Goal: Task Accomplishment & Management: Manage account settings

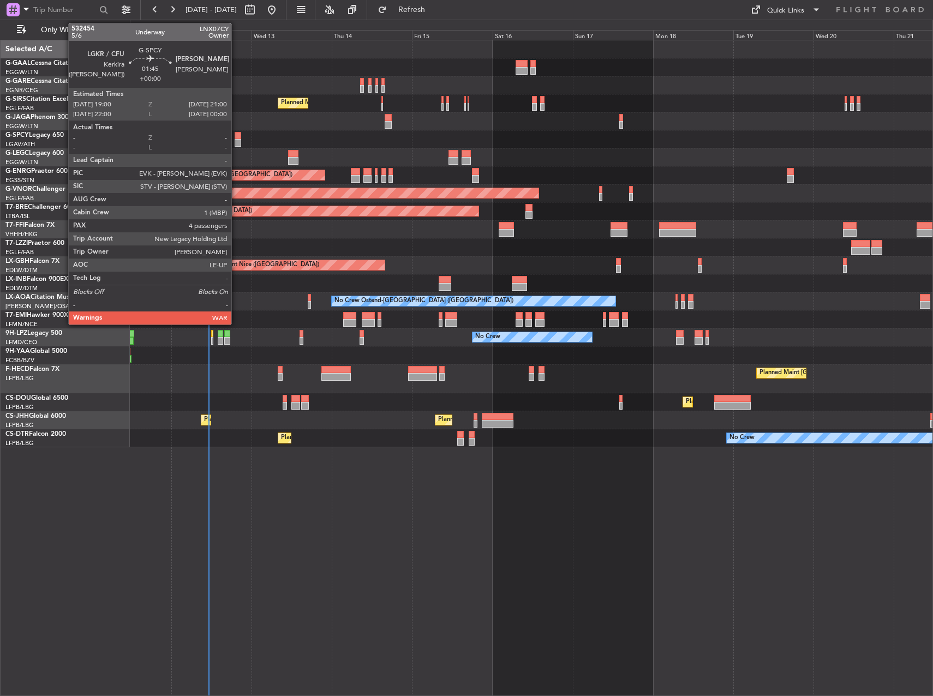
click at [236, 142] on div at bounding box center [238, 143] width 7 height 8
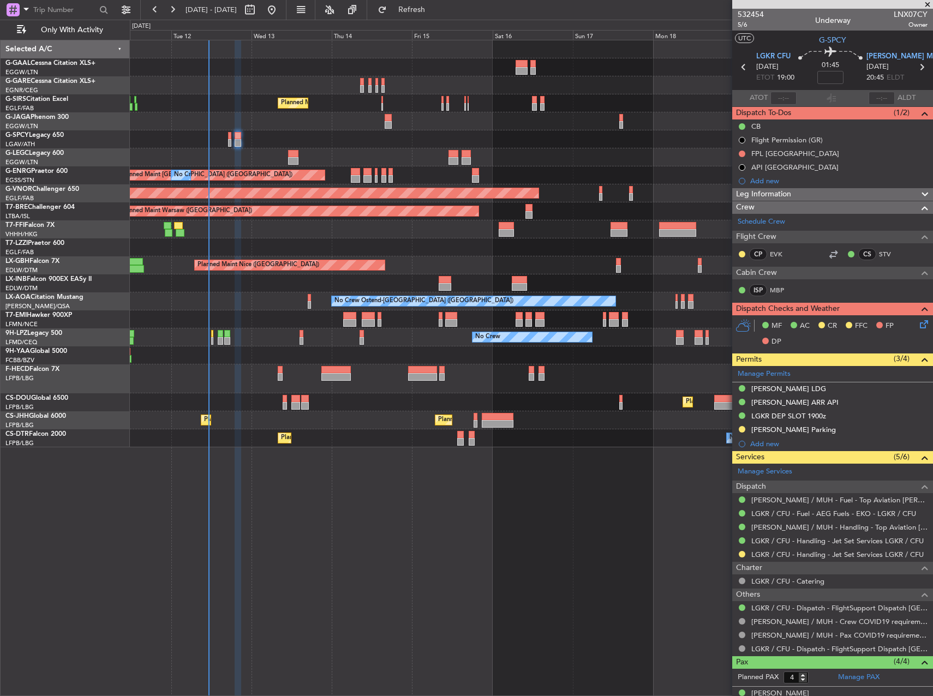
click at [439, 257] on div "Planned Maint Nice ([GEOGRAPHIC_DATA])" at bounding box center [531, 265] width 802 height 18
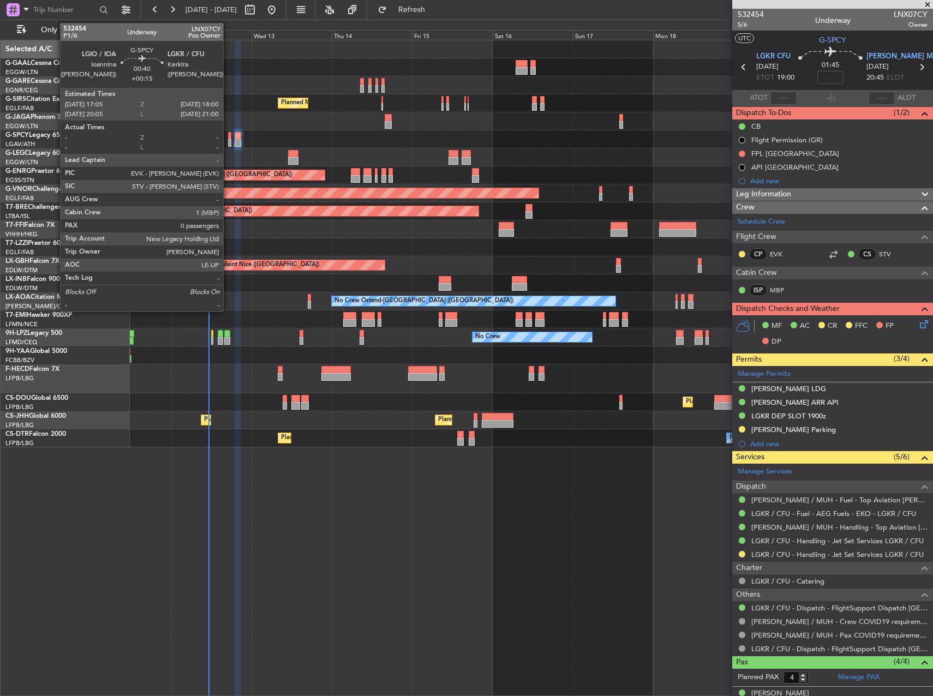
click at [228, 146] on div at bounding box center [229, 143] width 3 height 8
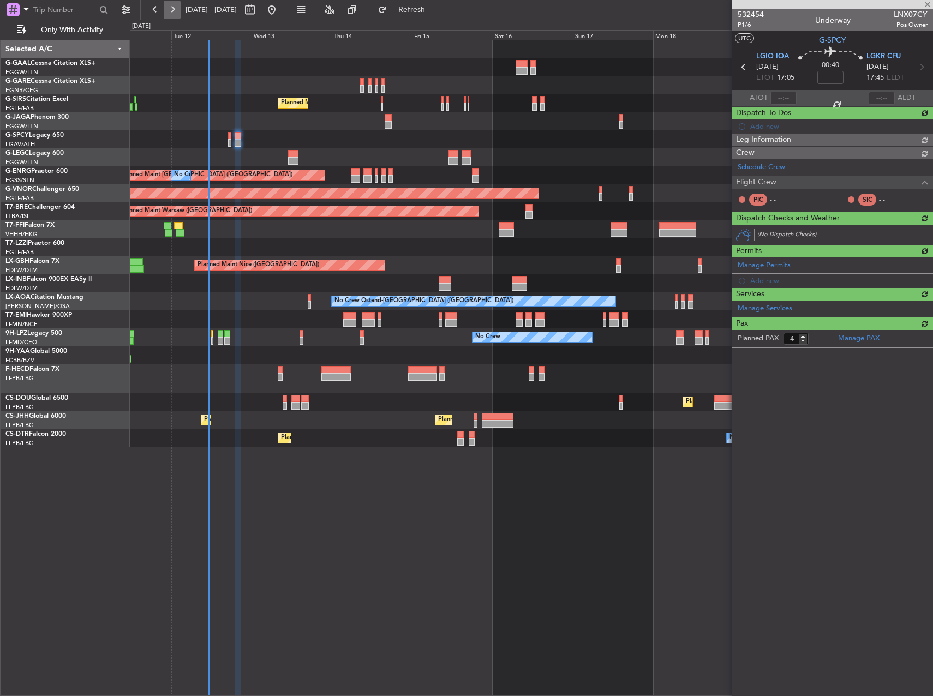
type input "+00:15"
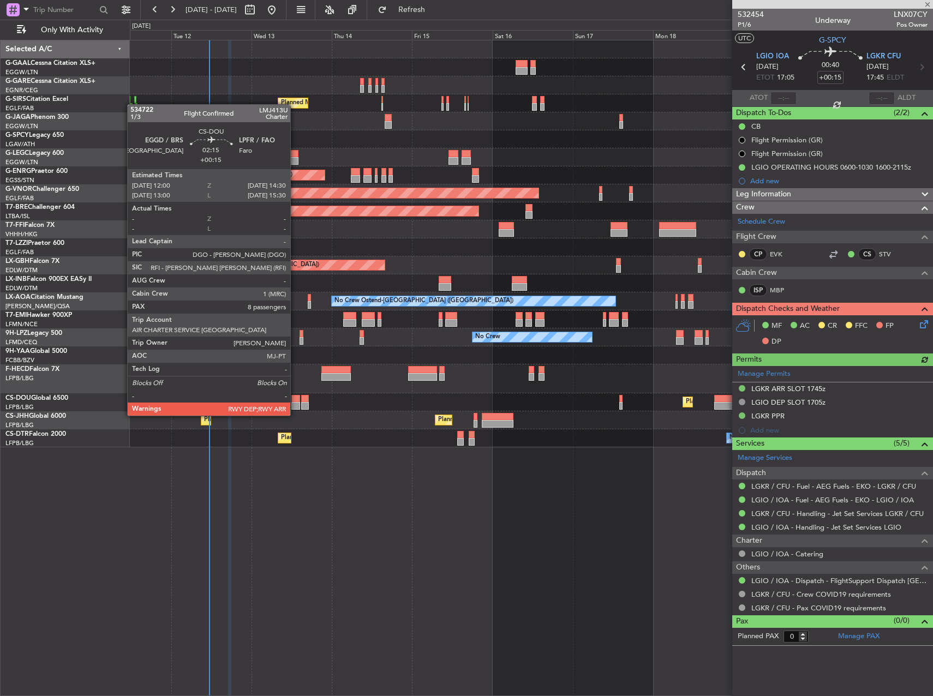
click at [295, 405] on div at bounding box center [295, 406] width 9 height 8
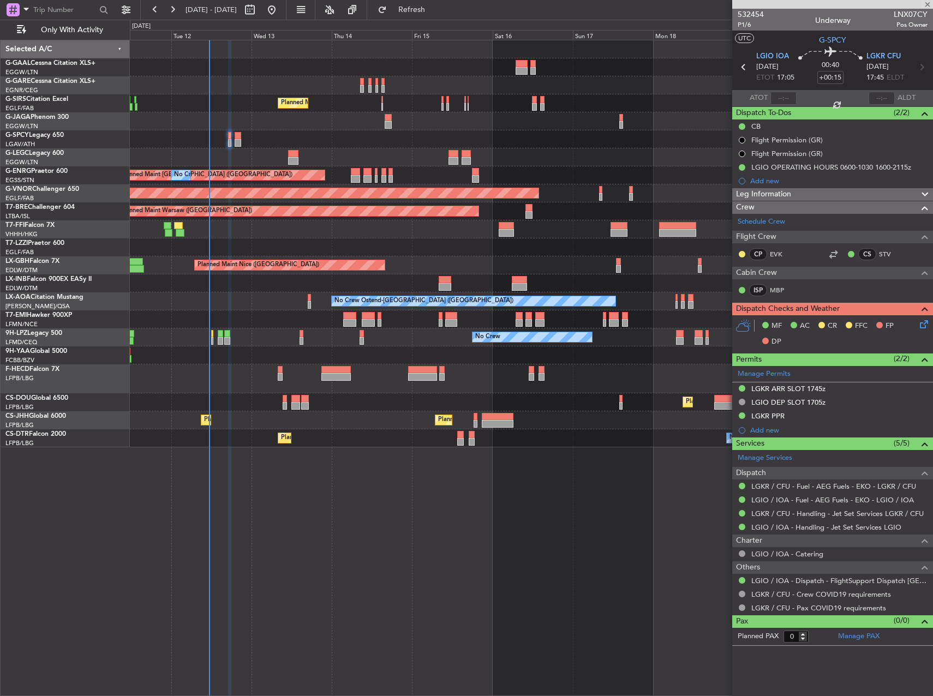
type input "8"
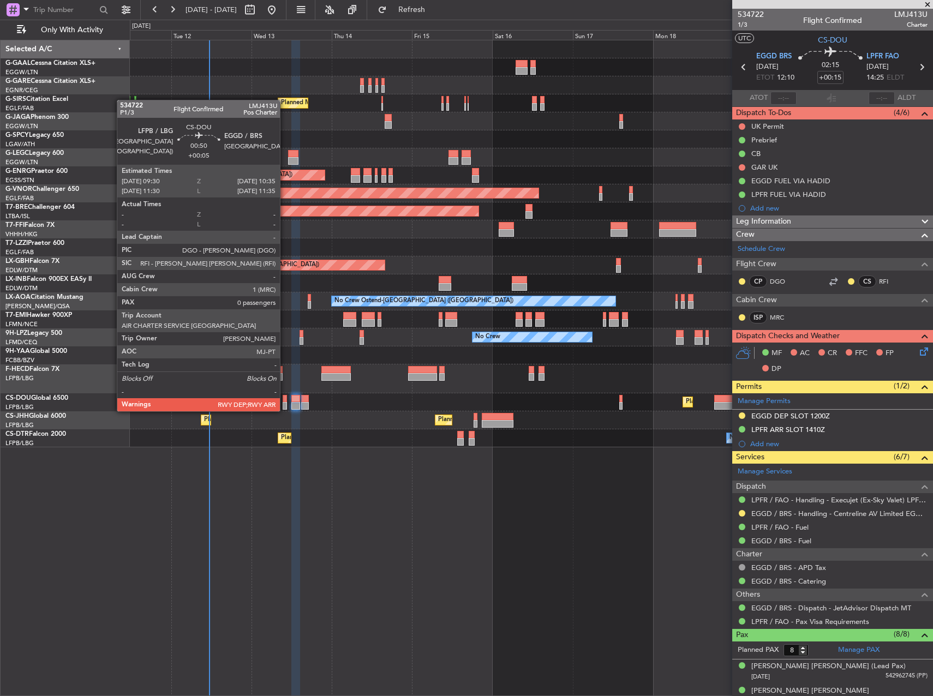
click at [285, 400] on div at bounding box center [285, 399] width 4 height 8
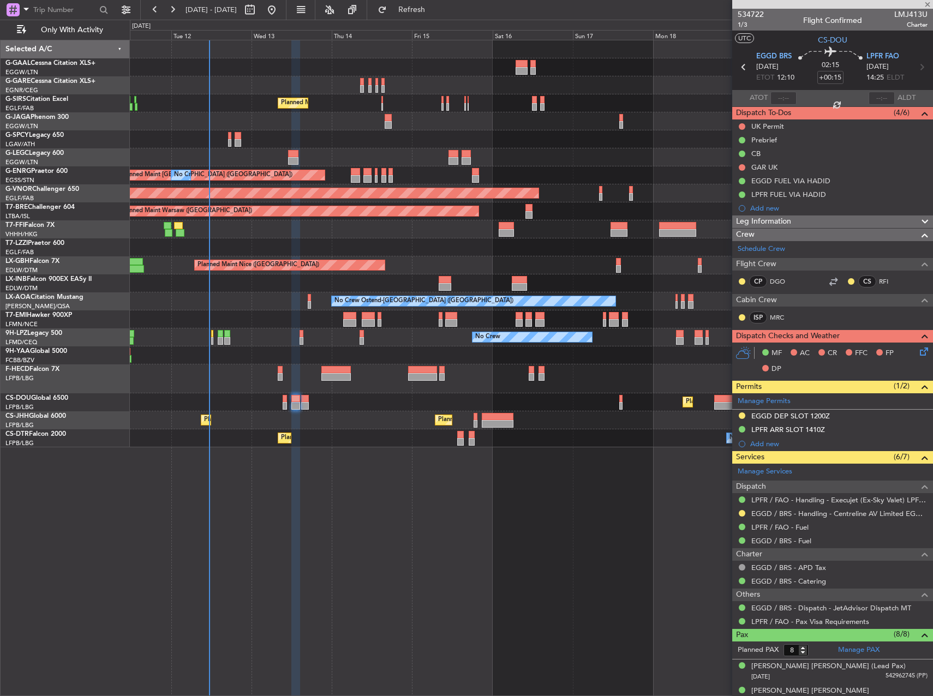
type input "+00:05"
type input "0"
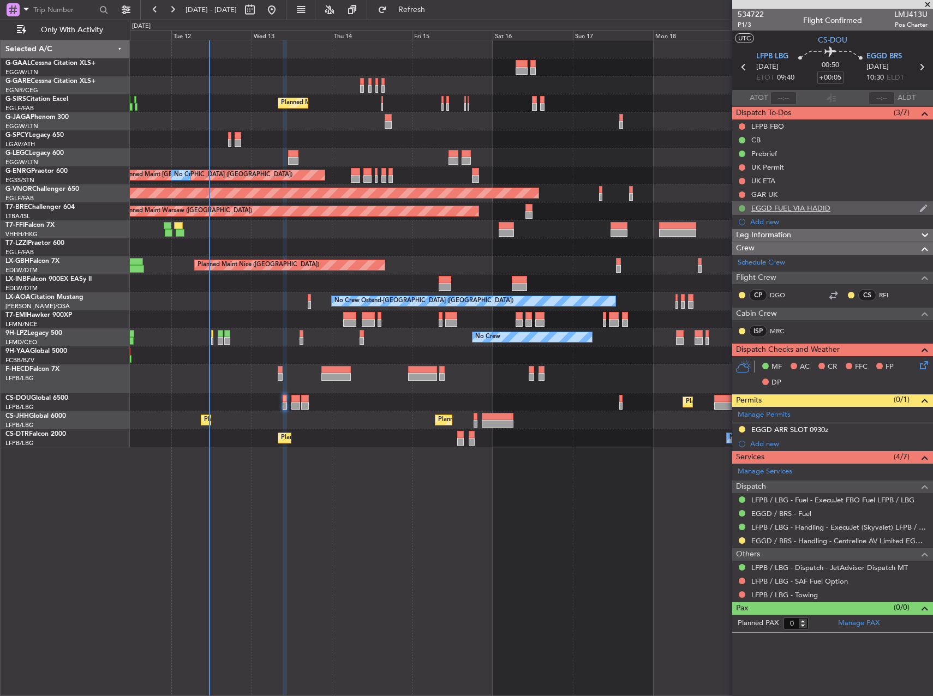
click at [742, 206] on button at bounding box center [741, 208] width 7 height 7
click at [744, 271] on span "Cancelled" at bounding box center [743, 272] width 31 height 11
click at [742, 515] on button at bounding box center [741, 513] width 7 height 7
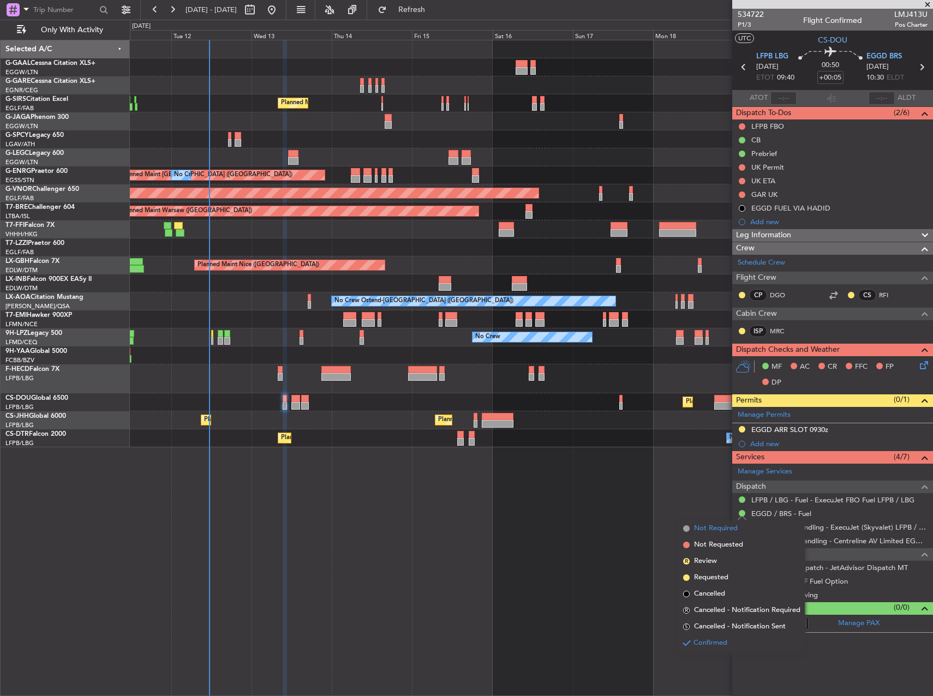
click at [712, 526] on span "Not Required" at bounding box center [716, 528] width 44 height 11
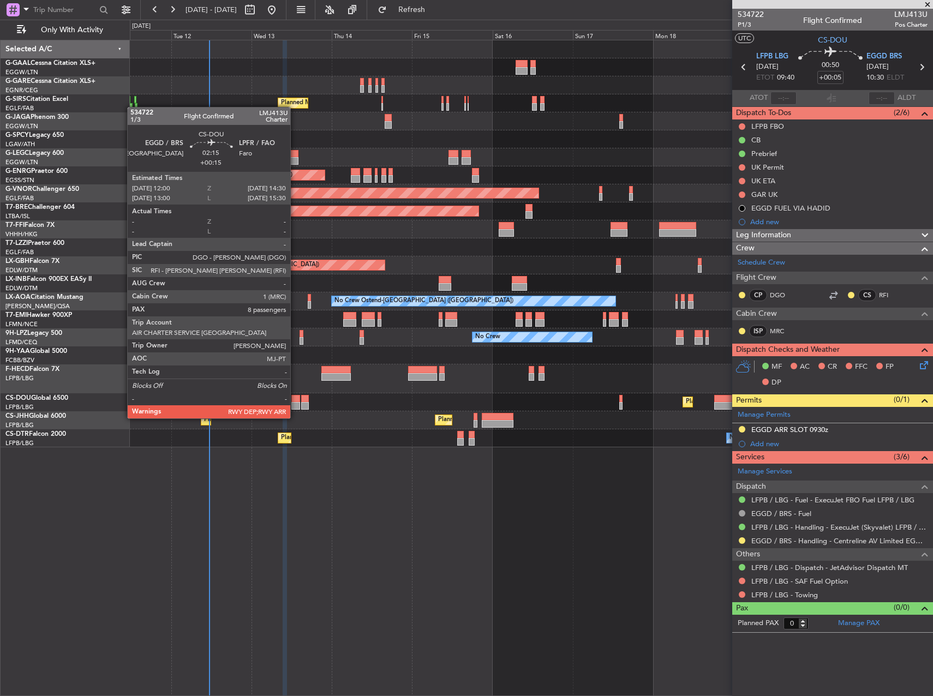
click at [295, 407] on div at bounding box center [295, 406] width 9 height 8
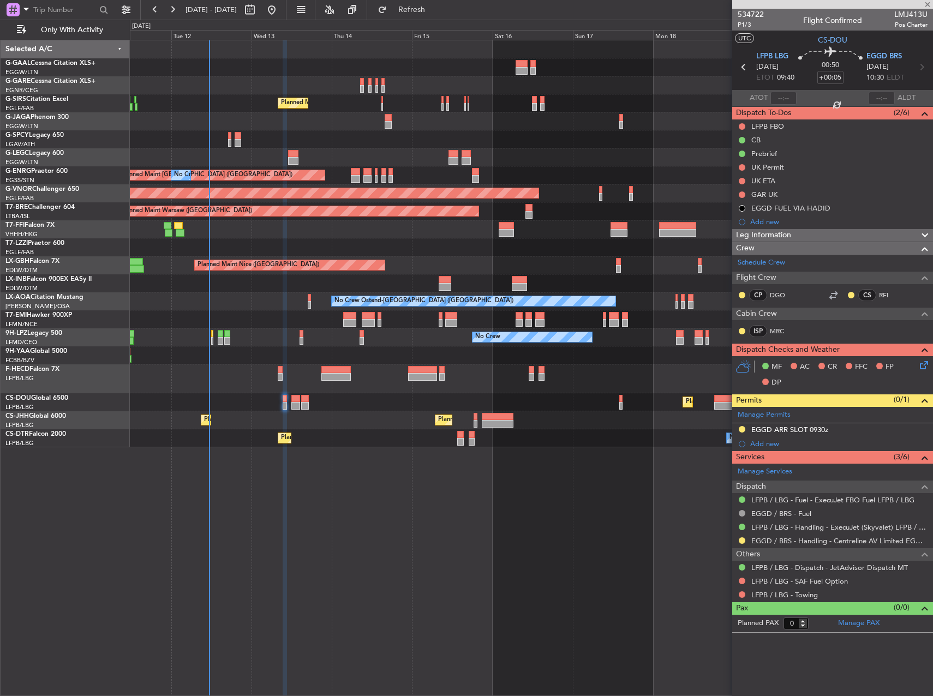
type input "+00:15"
type input "8"
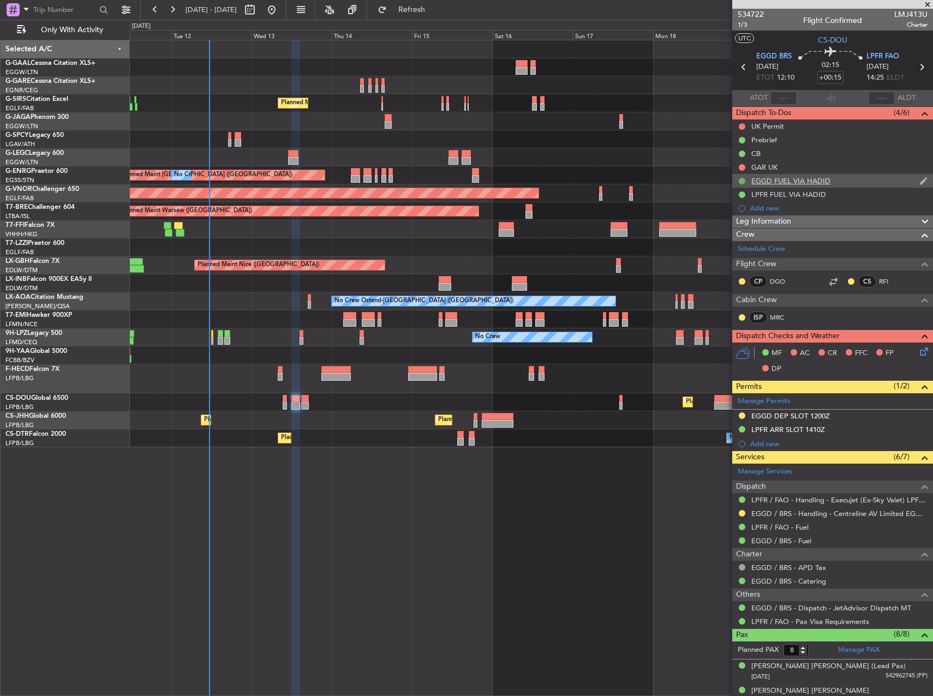
click at [743, 178] on button at bounding box center [741, 181] width 7 height 7
click at [737, 244] on span "Cancelled" at bounding box center [743, 245] width 31 height 11
click at [742, 542] on button at bounding box center [741, 540] width 7 height 7
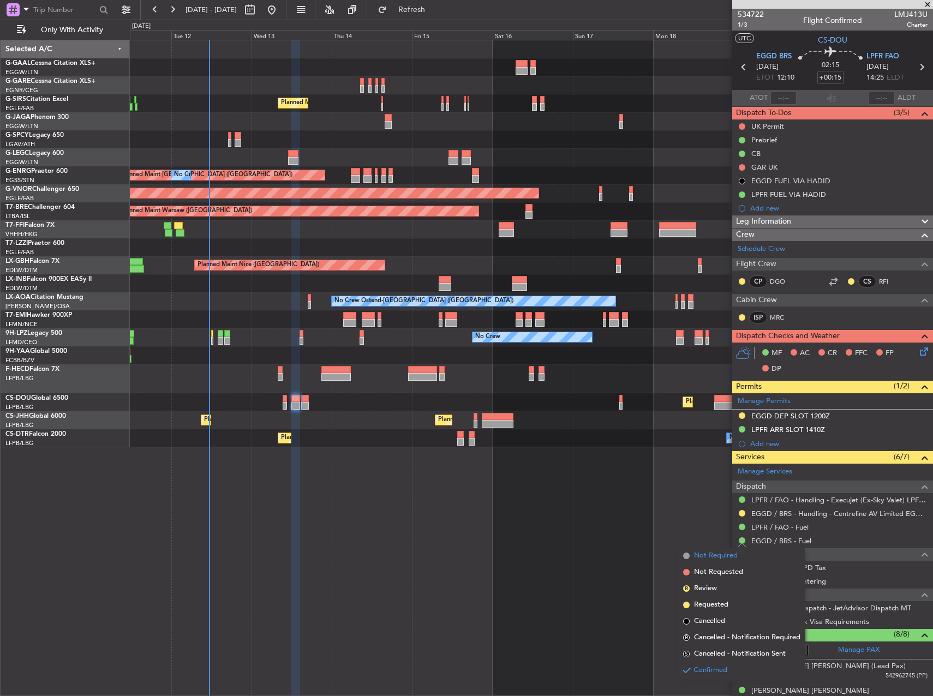
click at [731, 560] on span "Not Required" at bounding box center [716, 555] width 44 height 11
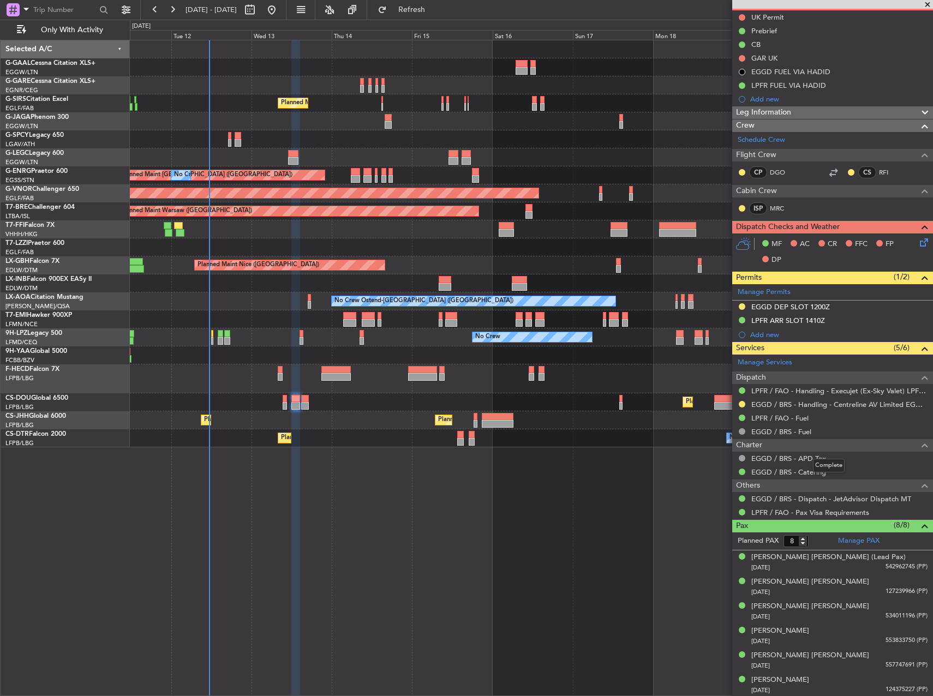
scroll to position [159, 0]
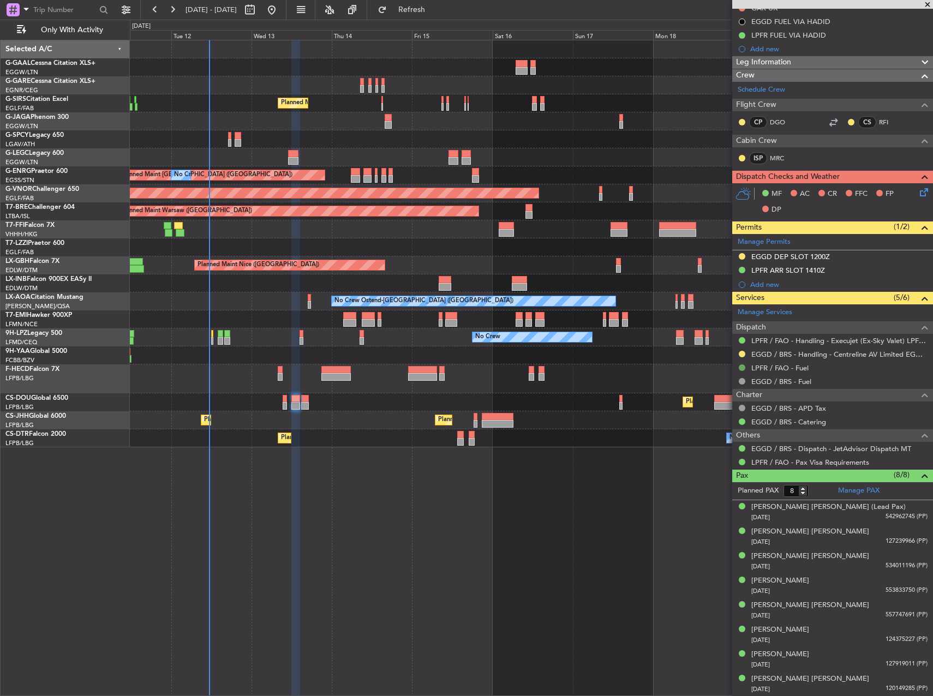
click at [741, 368] on button at bounding box center [741, 367] width 7 height 7
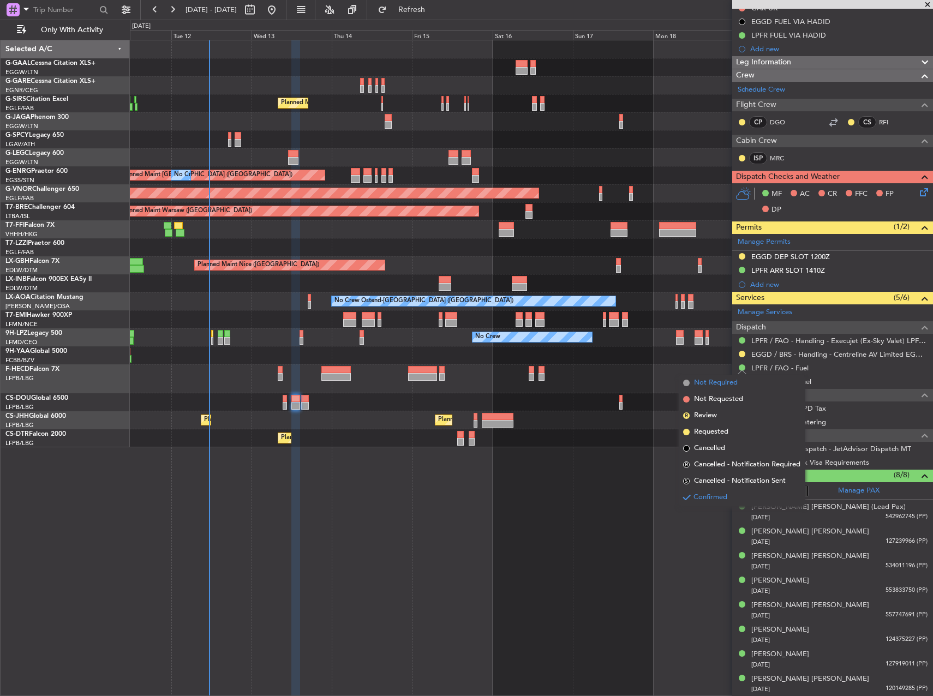
click at [722, 383] on span "Not Required" at bounding box center [716, 382] width 44 height 11
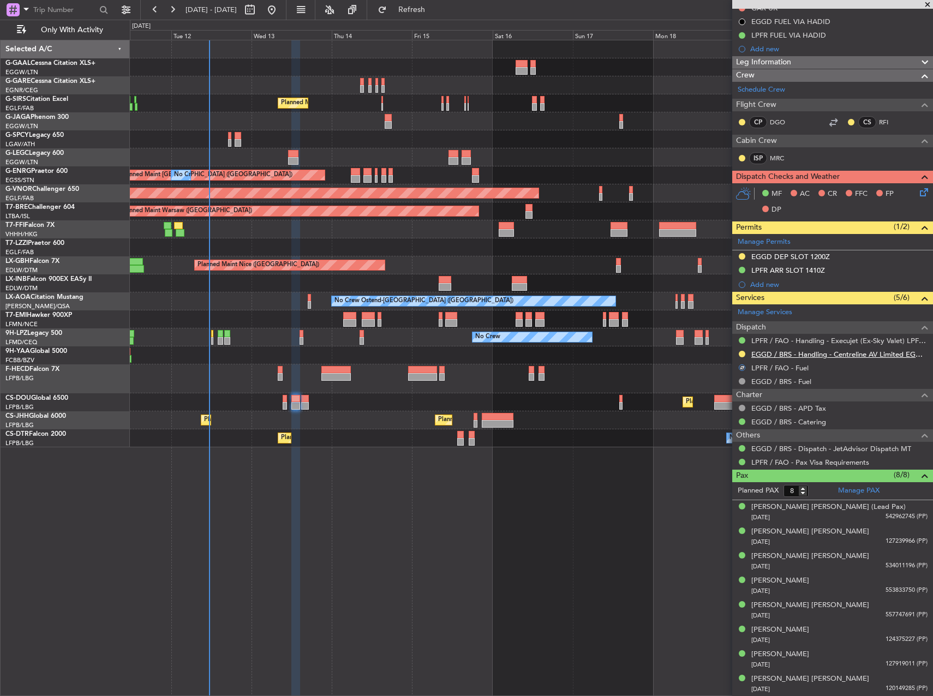
scroll to position [105, 0]
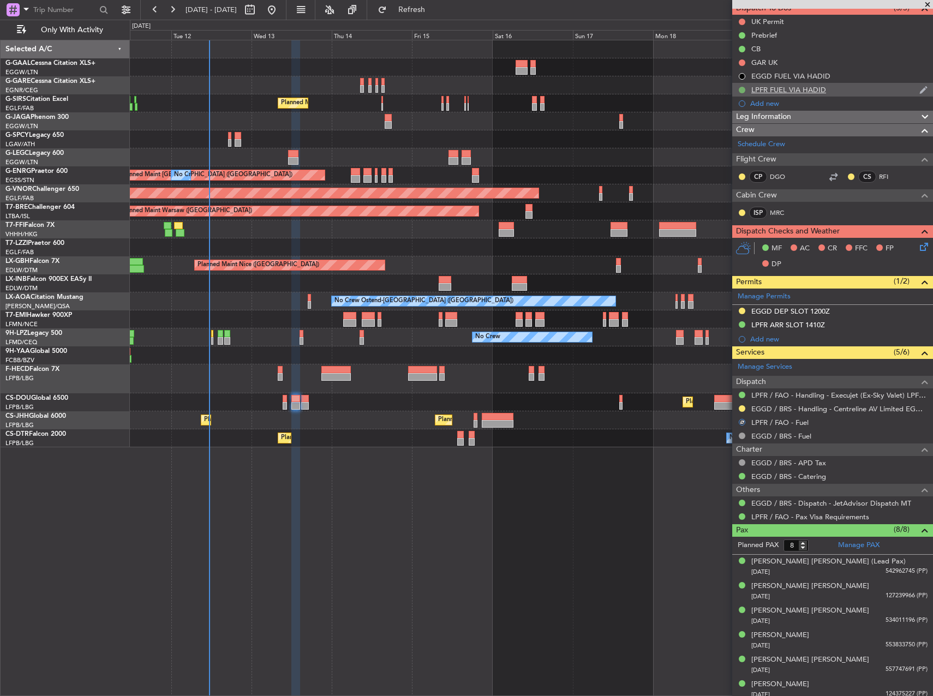
click at [743, 88] on button at bounding box center [741, 90] width 7 height 7
click at [739, 158] on span "Cancelled" at bounding box center [743, 154] width 31 height 11
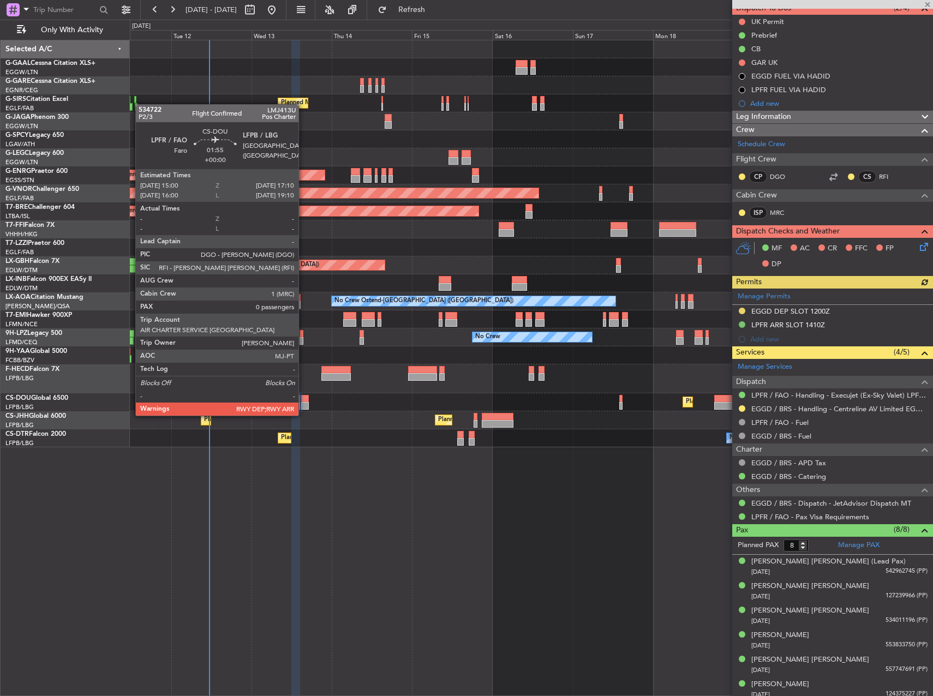
click at [303, 405] on div at bounding box center [305, 406] width 8 height 8
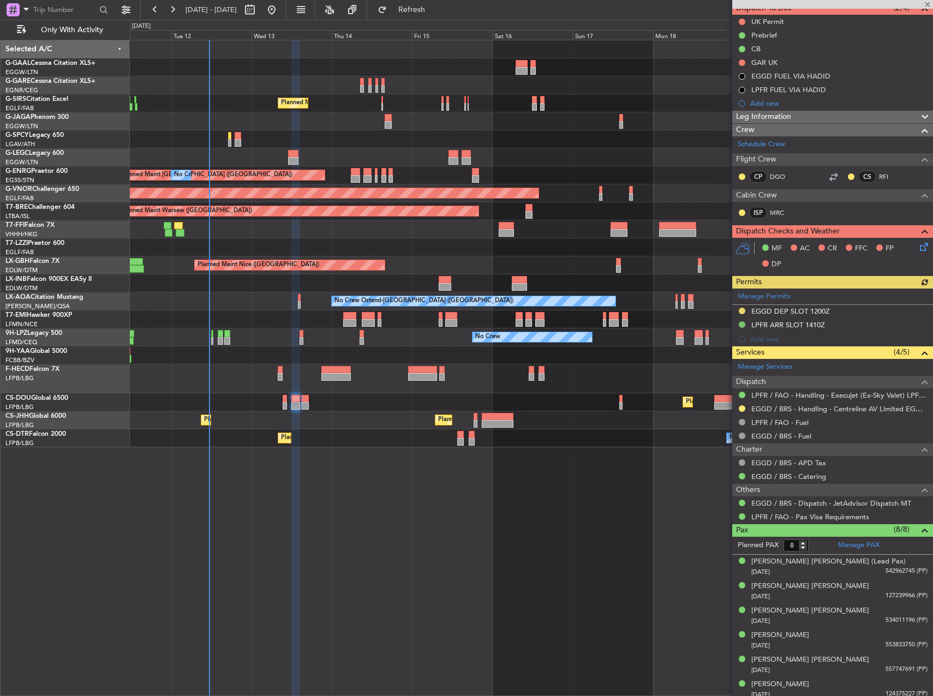
type input "0"
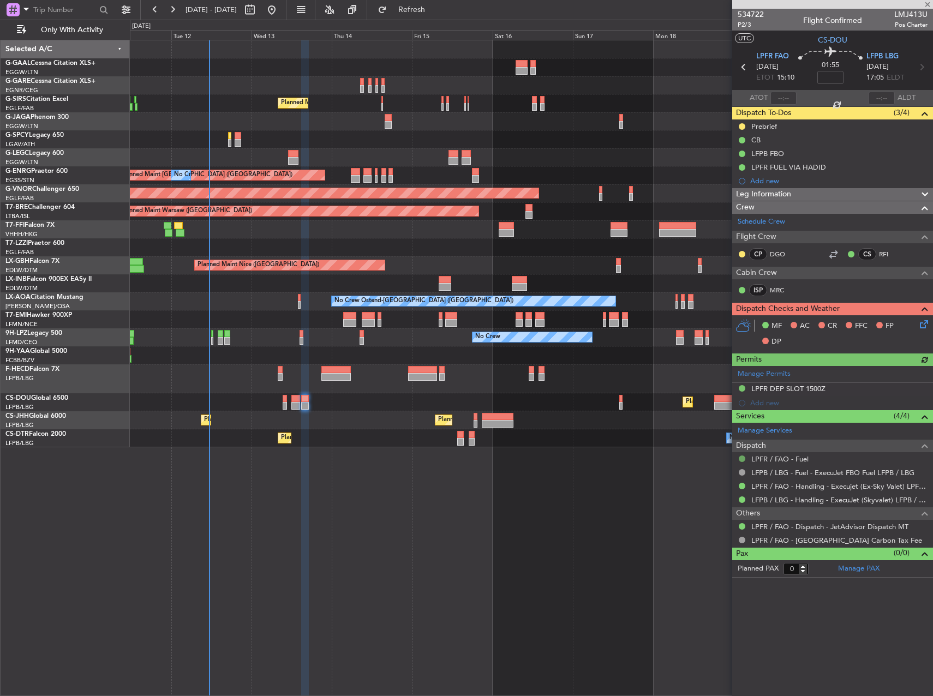
click at [739, 459] on button at bounding box center [741, 458] width 7 height 7
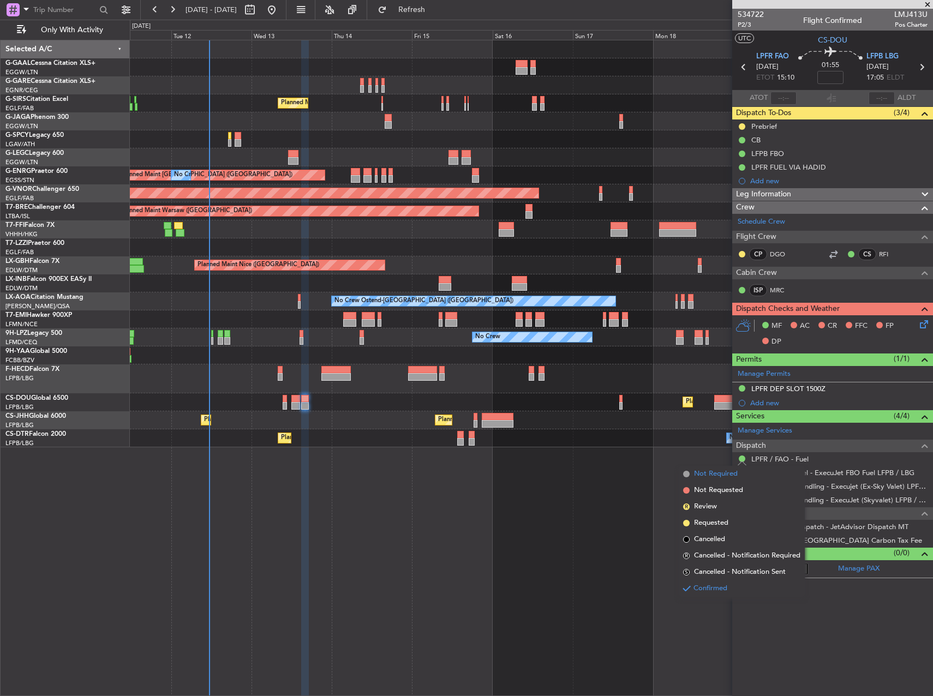
click at [711, 478] on span "Not Required" at bounding box center [716, 473] width 44 height 11
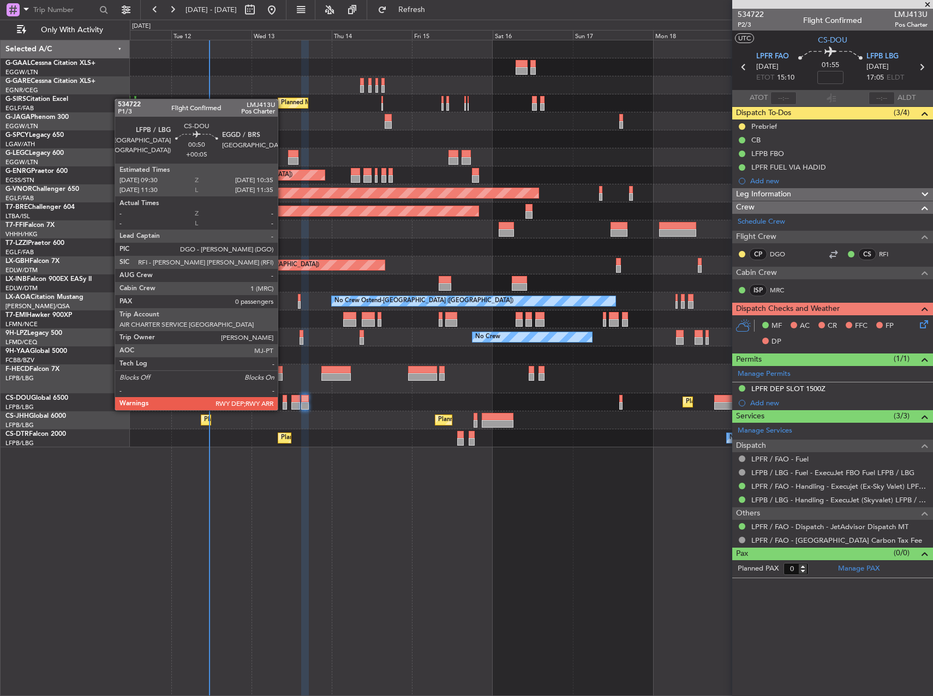
click at [283, 399] on div at bounding box center [285, 399] width 4 height 8
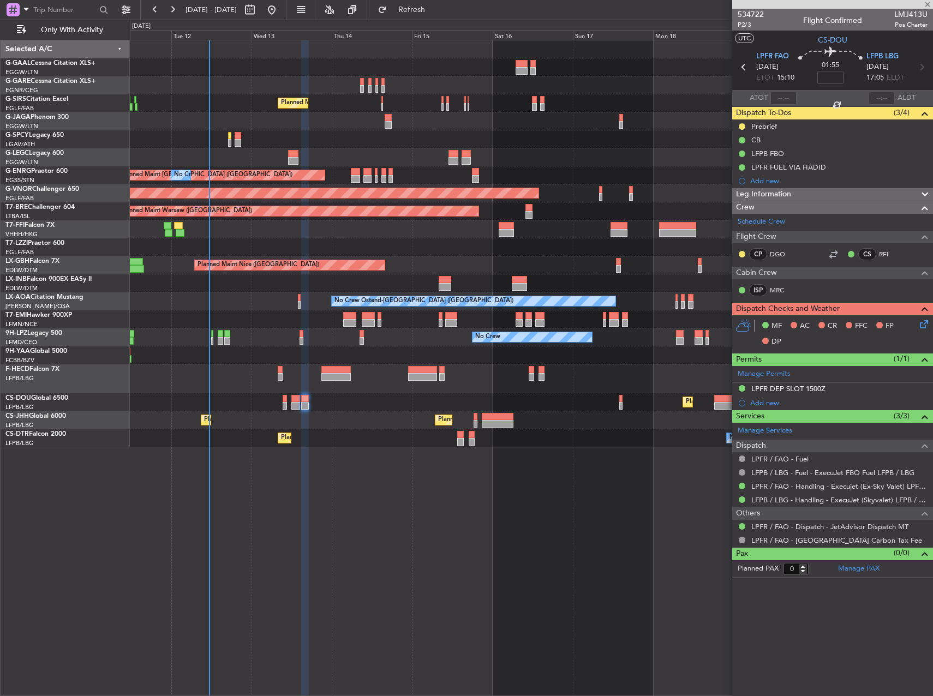
type input "+00:05"
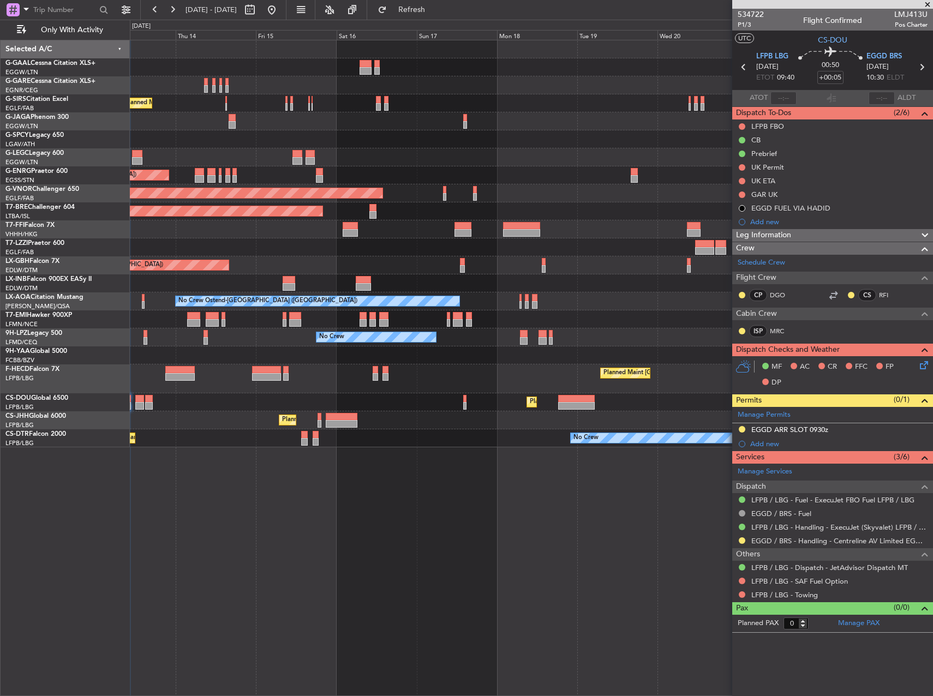
click at [400, 256] on div "Planned Maint Nice ([GEOGRAPHIC_DATA])" at bounding box center [531, 265] width 802 height 18
click at [233, 177] on div "Planned Maint London (Farnborough) A/C Unavailable London (Luton) Planned Maint…" at bounding box center [531, 243] width 802 height 407
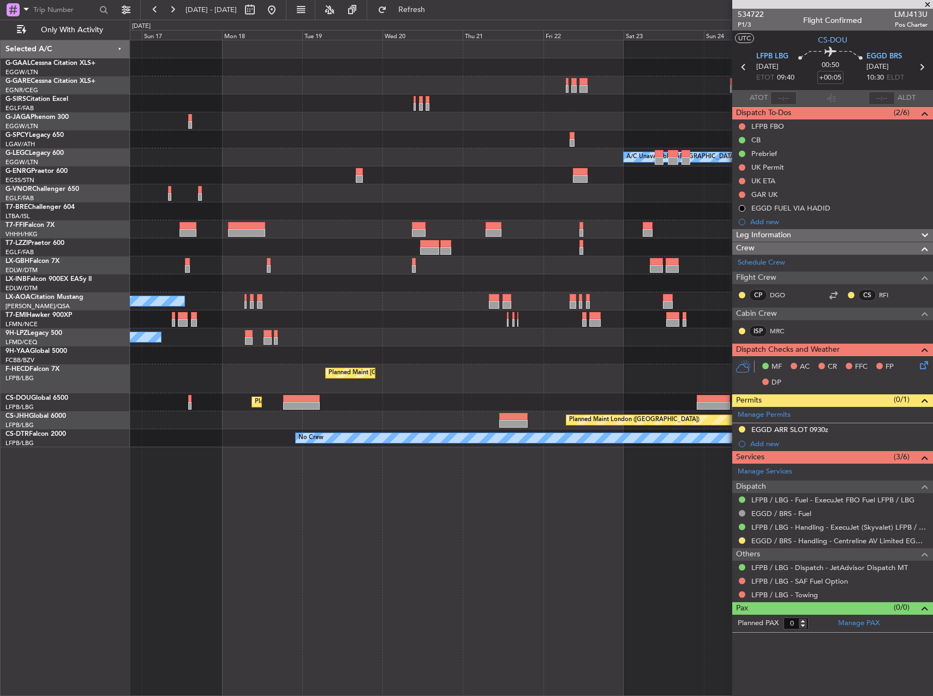
click at [285, 149] on div "Planned Maint Dusseldorf A/C Unavailable London (Luton) Planned Maint London (B…" at bounding box center [531, 243] width 802 height 407
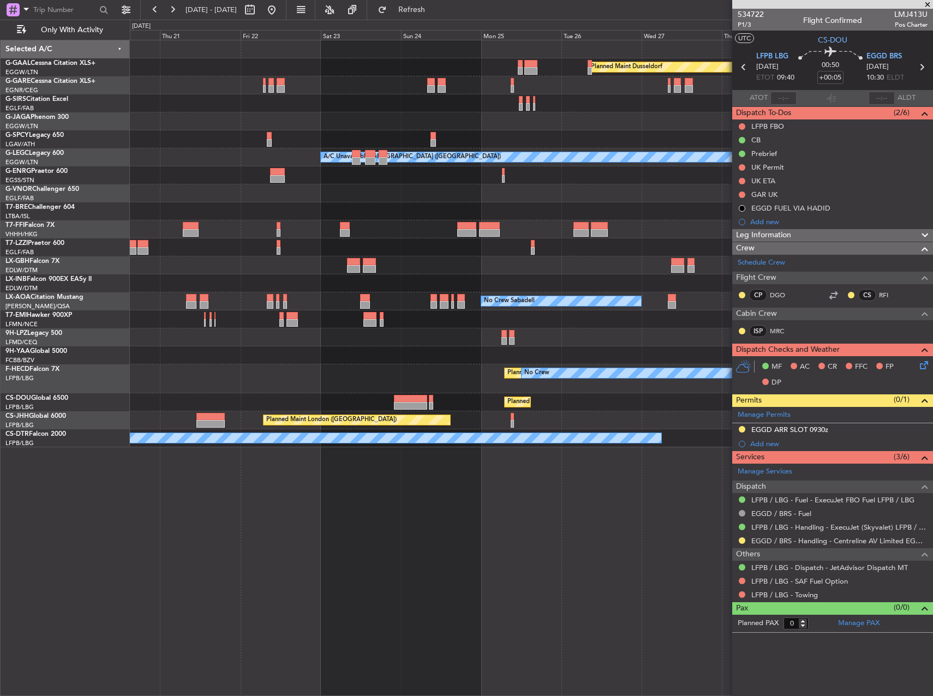
click at [385, 118] on div at bounding box center [531, 121] width 802 height 18
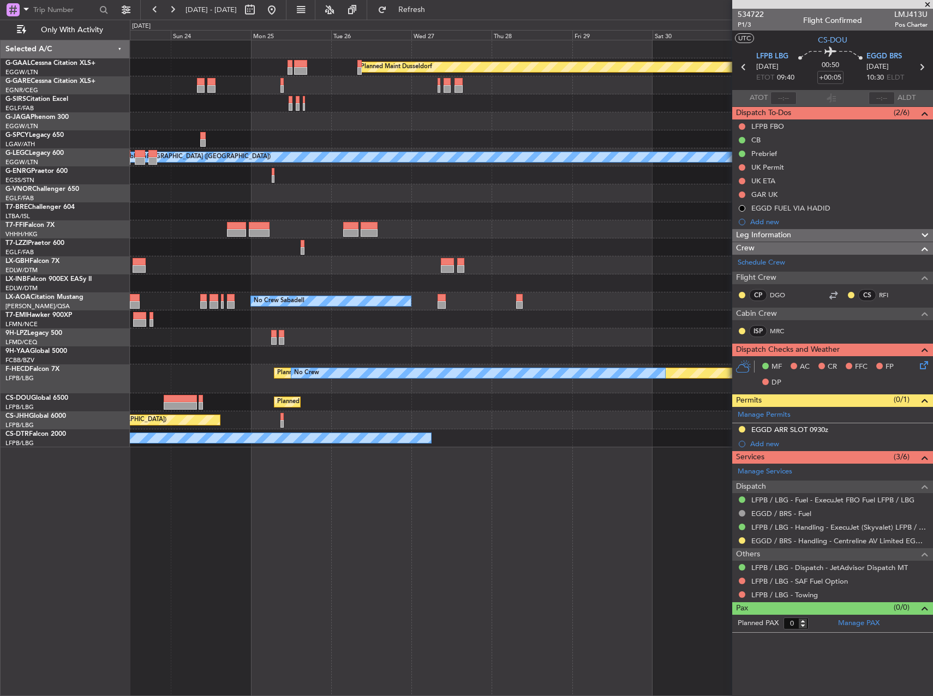
click at [277, 115] on div at bounding box center [531, 121] width 802 height 18
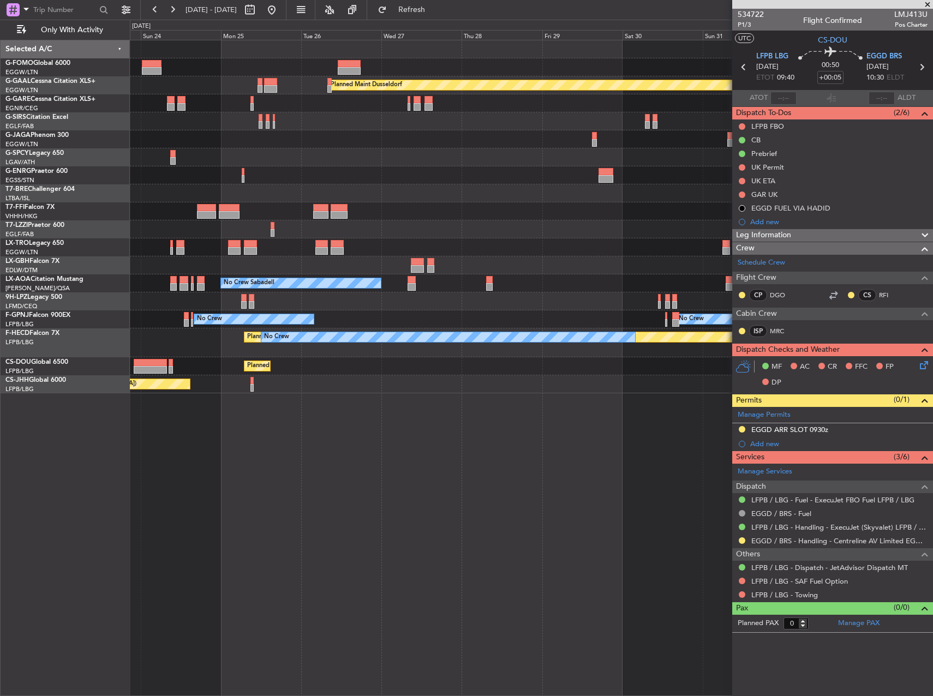
click at [304, 159] on div at bounding box center [531, 157] width 802 height 18
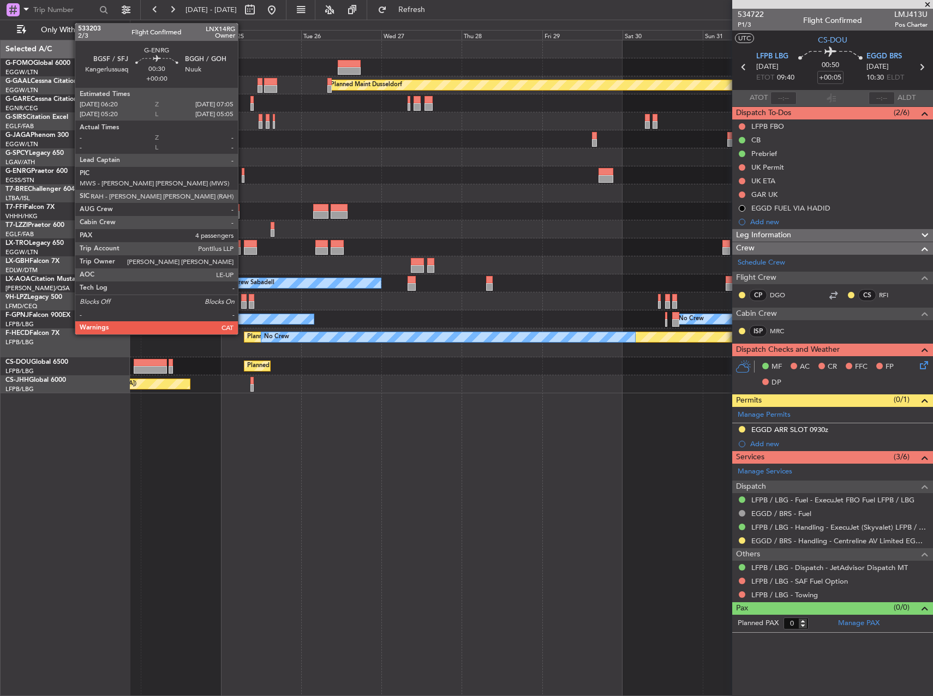
click at [243, 180] on div at bounding box center [243, 179] width 3 height 8
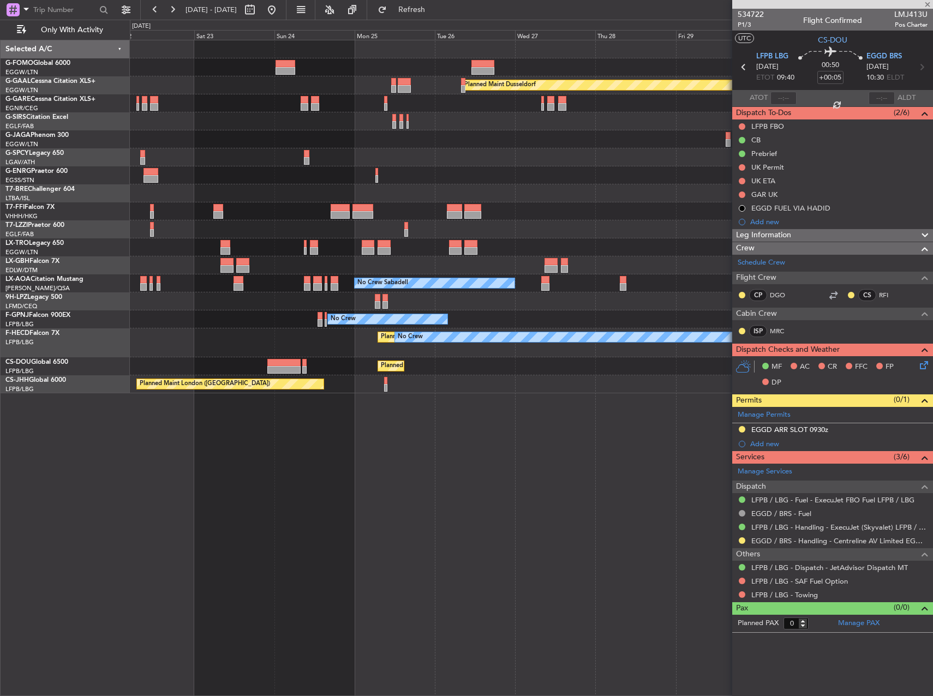
click at [442, 181] on div at bounding box center [531, 175] width 802 height 18
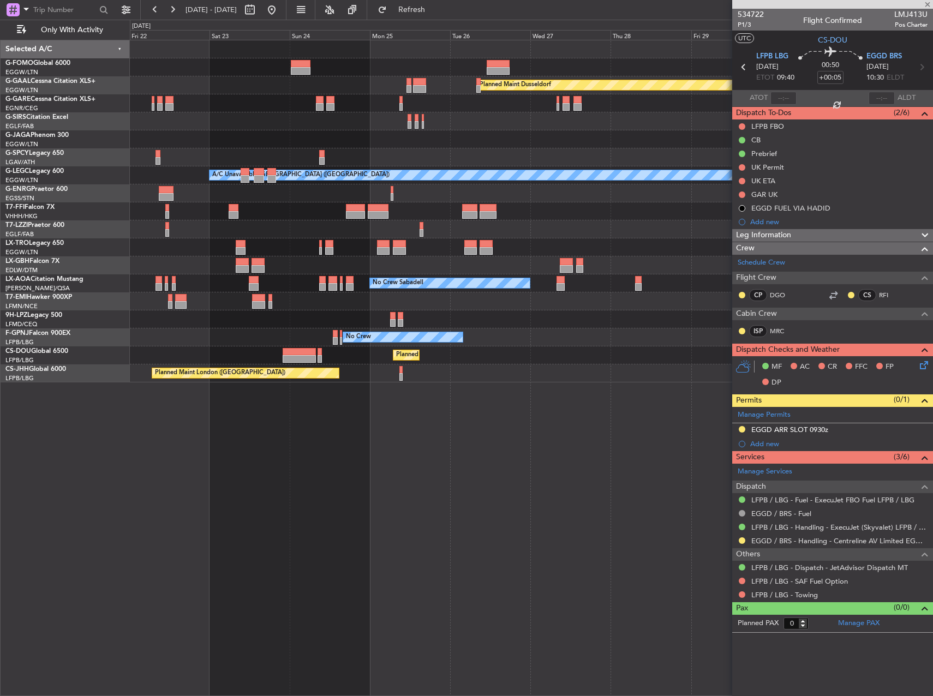
type input "4"
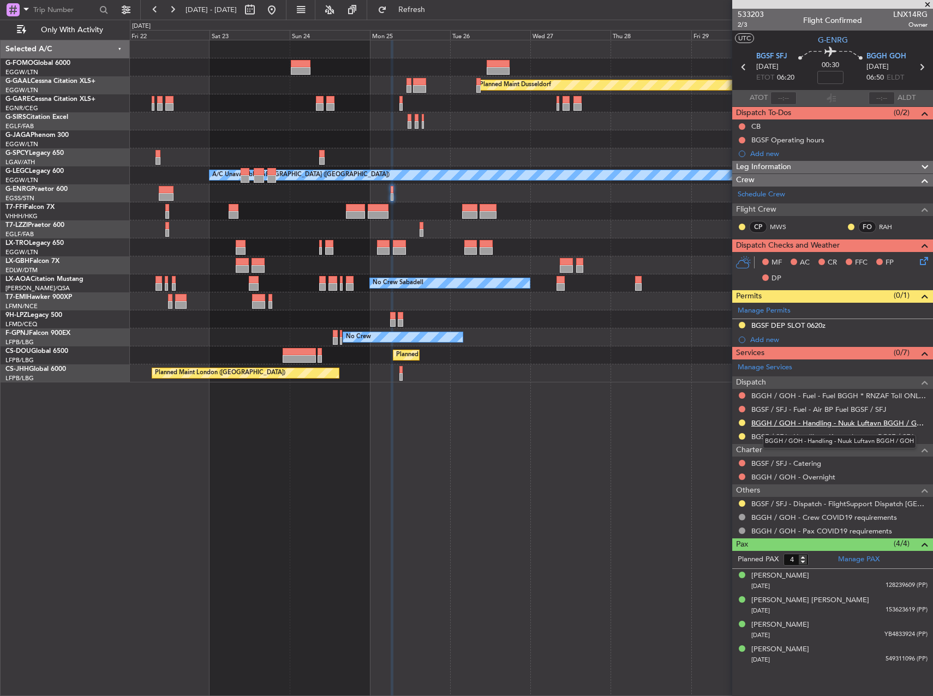
click at [818, 423] on link "BGGH / GOH - Handling - Nuuk Luftavn BGGH / GOH" at bounding box center [839, 422] width 176 height 9
click at [743, 324] on button at bounding box center [741, 325] width 7 height 7
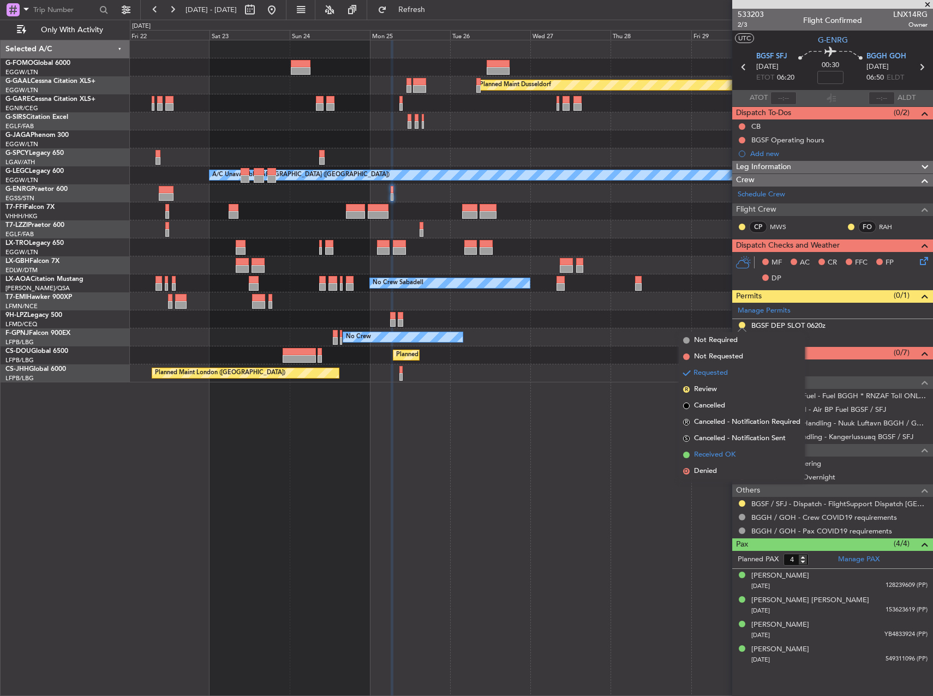
click at [731, 448] on li "Received OK" at bounding box center [741, 455] width 126 height 16
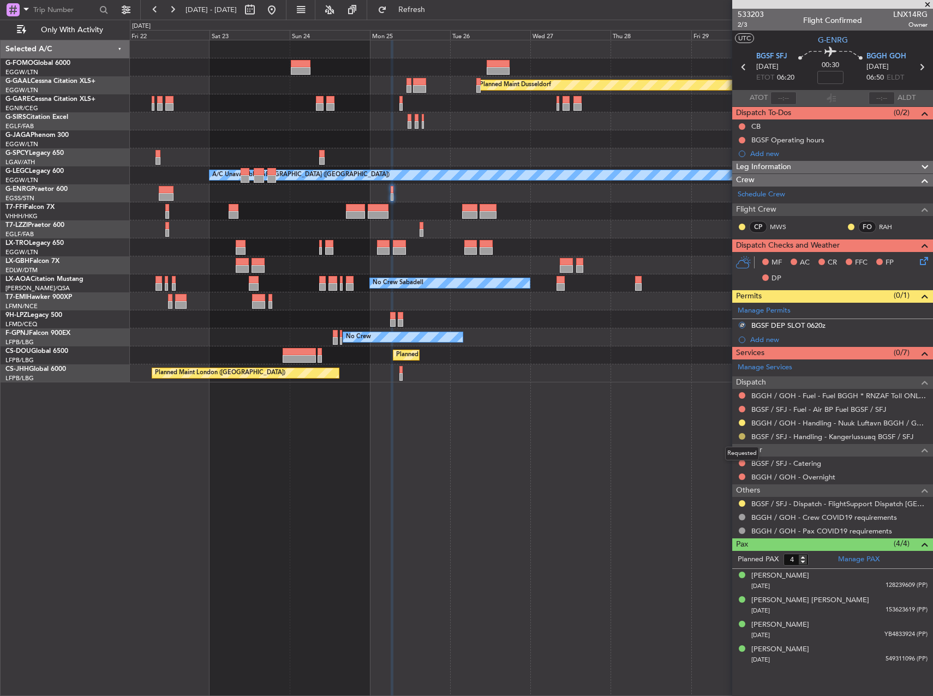
click at [742, 436] on button at bounding box center [741, 436] width 7 height 7
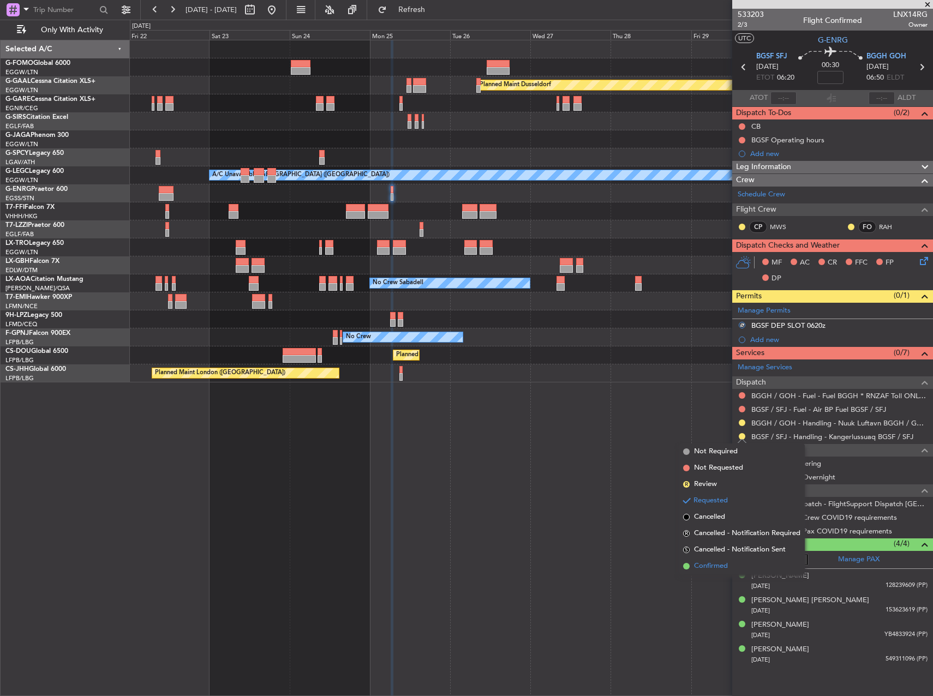
click at [749, 561] on li "Confirmed" at bounding box center [741, 566] width 126 height 16
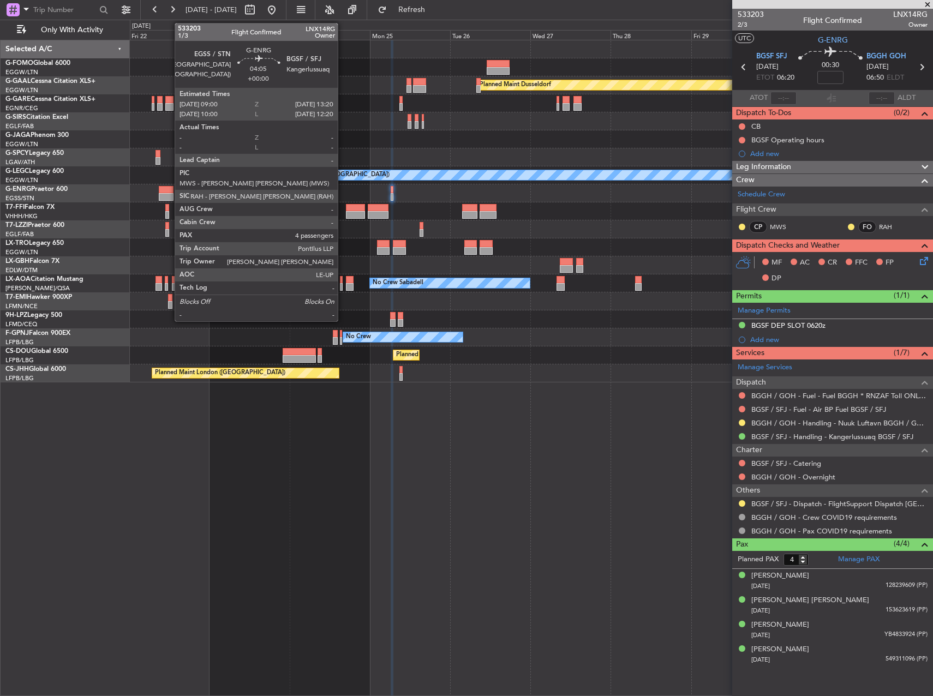
click at [169, 193] on div at bounding box center [166, 190] width 15 height 8
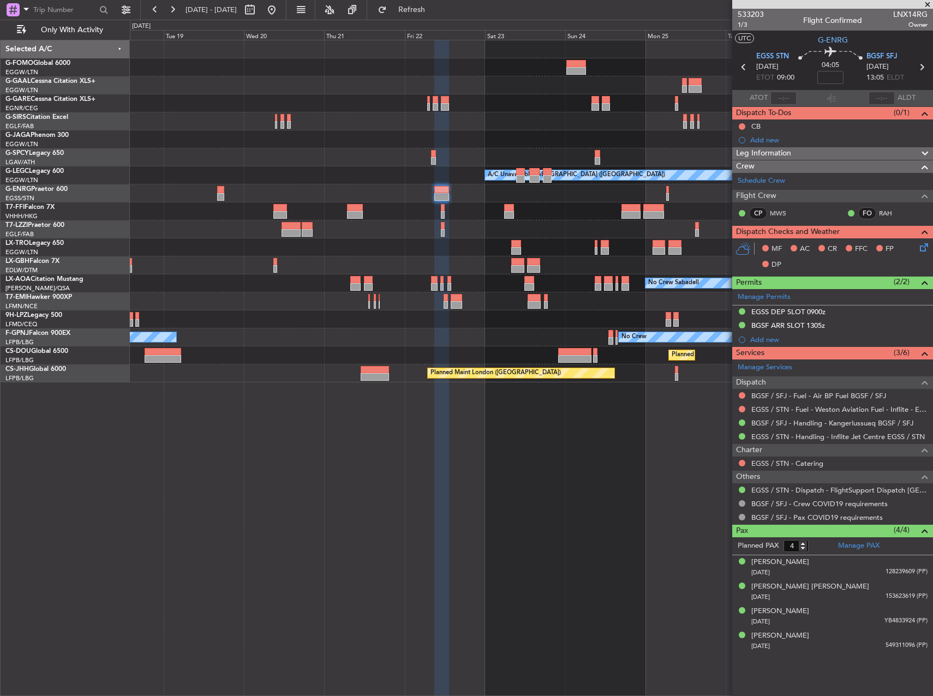
click at [677, 404] on div "Planned Maint Dusseldorf A/C Unavailable London (Luton) No Crew Sabadell No Cre…" at bounding box center [531, 368] width 803 height 656
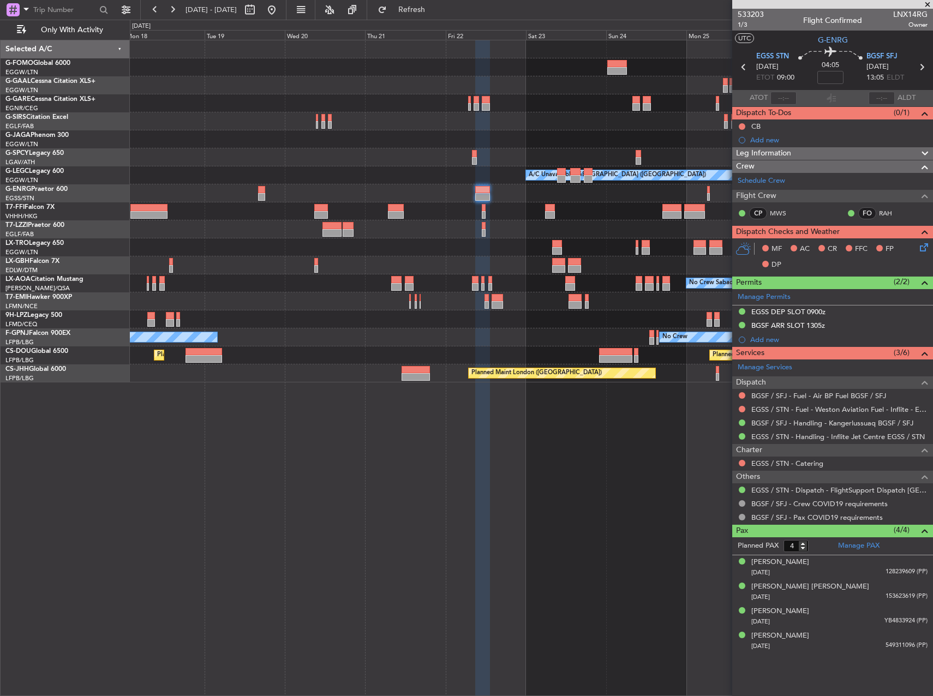
click at [591, 187] on div "Planned Maint Windsor Locks (Bradley Intl) Planned Maint Dusseldorf A/C Unavail…" at bounding box center [531, 211] width 802 height 342
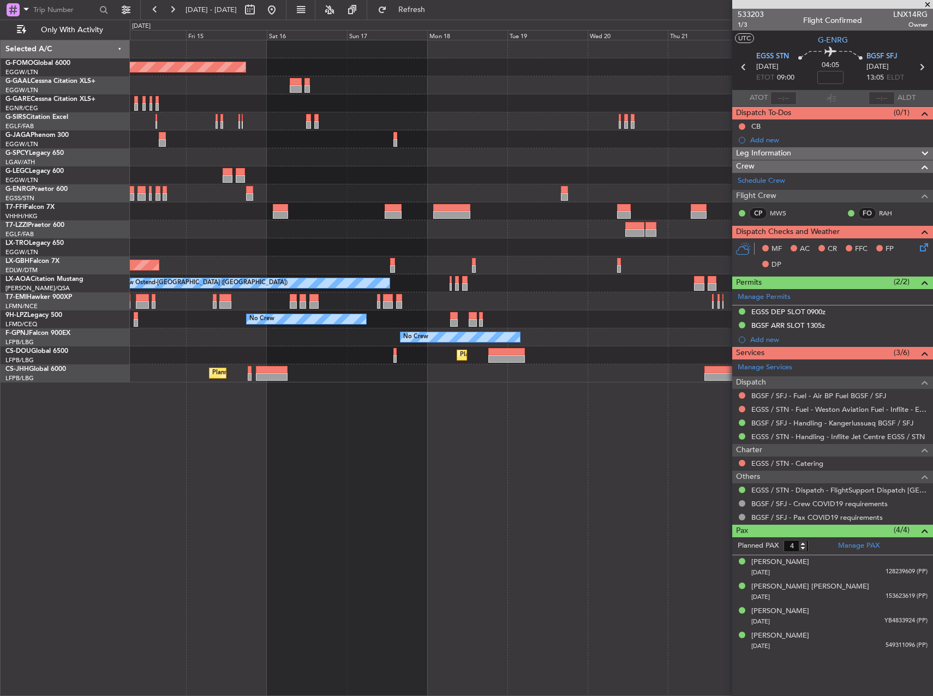
click at [696, 152] on div "Planned Maint Windsor Locks (Bradley Intl) Planned Maint Dusseldorf Planned Mai…" at bounding box center [531, 211] width 802 height 342
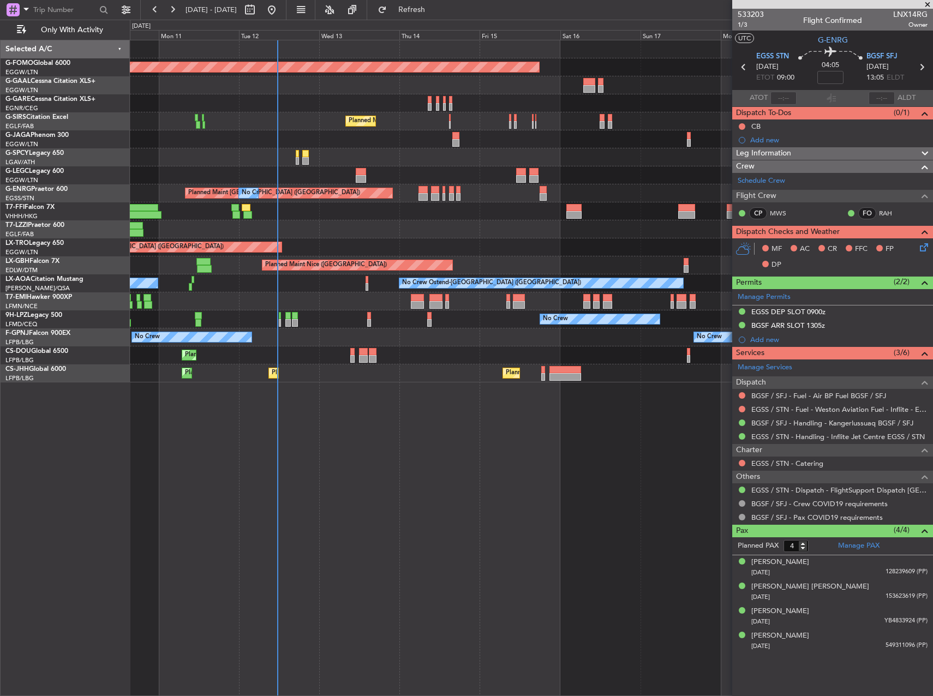
click at [434, 129] on div "Planned Maint [GEOGRAPHIC_DATA] ([GEOGRAPHIC_DATA])" at bounding box center [531, 121] width 802 height 18
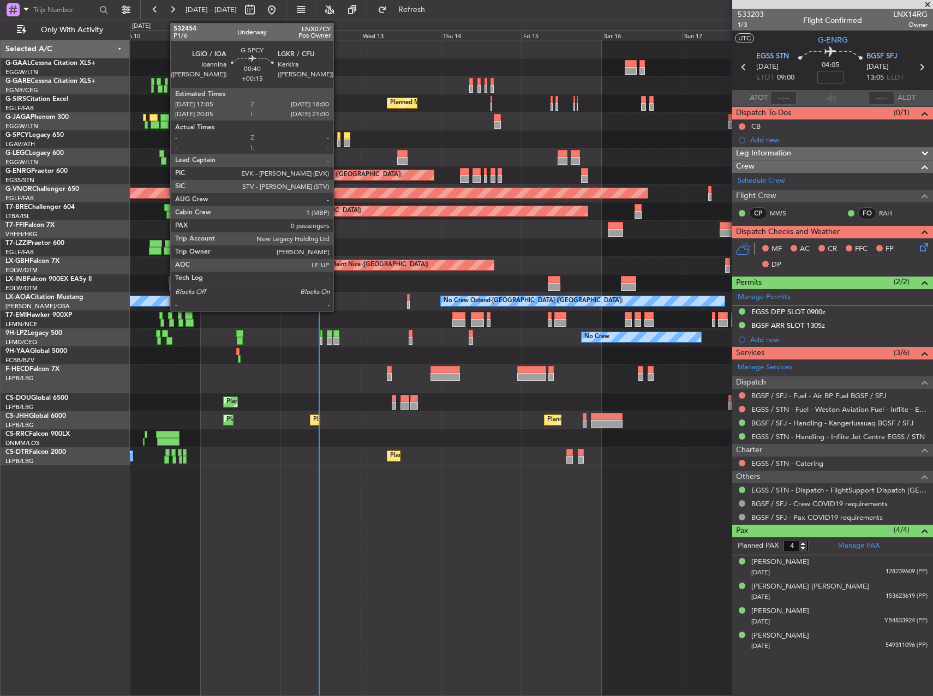
click at [338, 146] on div at bounding box center [338, 143] width 3 height 8
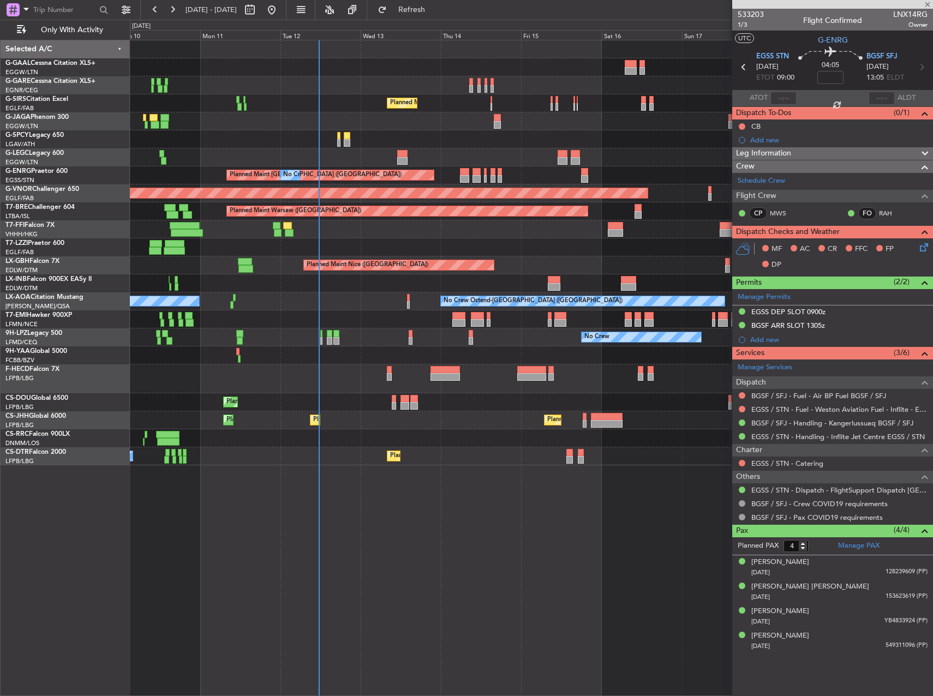
type input "+00:15"
type input "0"
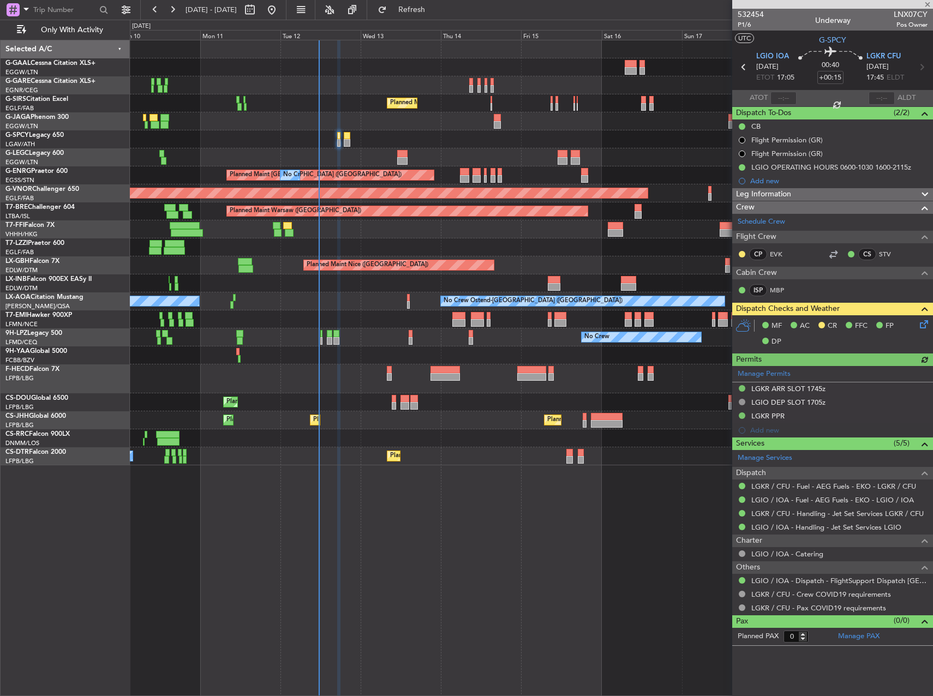
click at [768, 414] on div "Manage Permits LGKR ARR SLOT 1745z LGIO DEP SLOT 1705z LGKR PPR Add new" at bounding box center [832, 401] width 201 height 71
click at [776, 417] on div "LGKR PPR" at bounding box center [767, 415] width 33 height 9
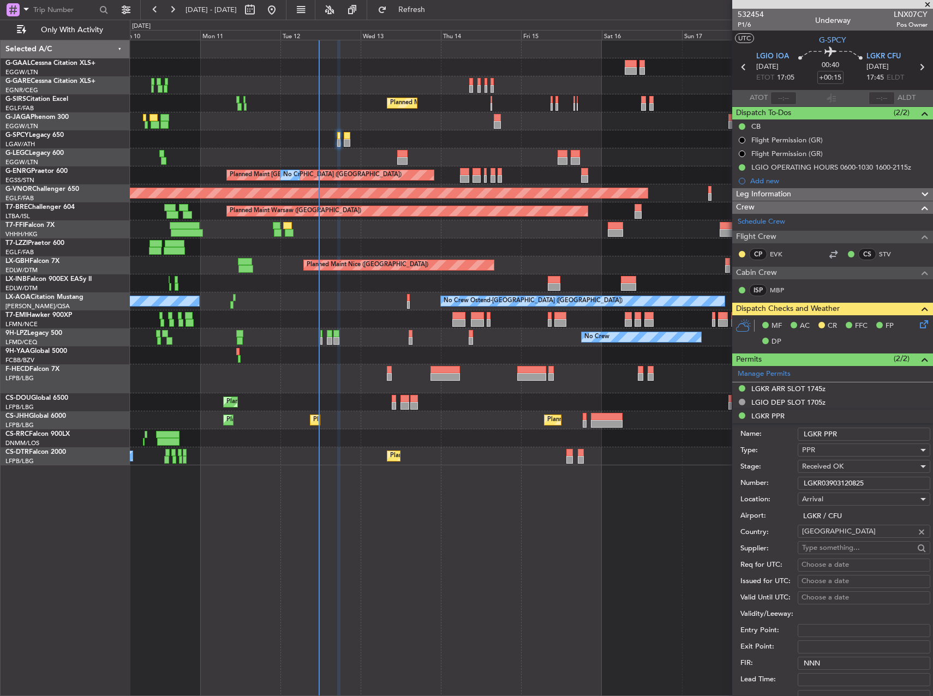
scroll to position [218, 0]
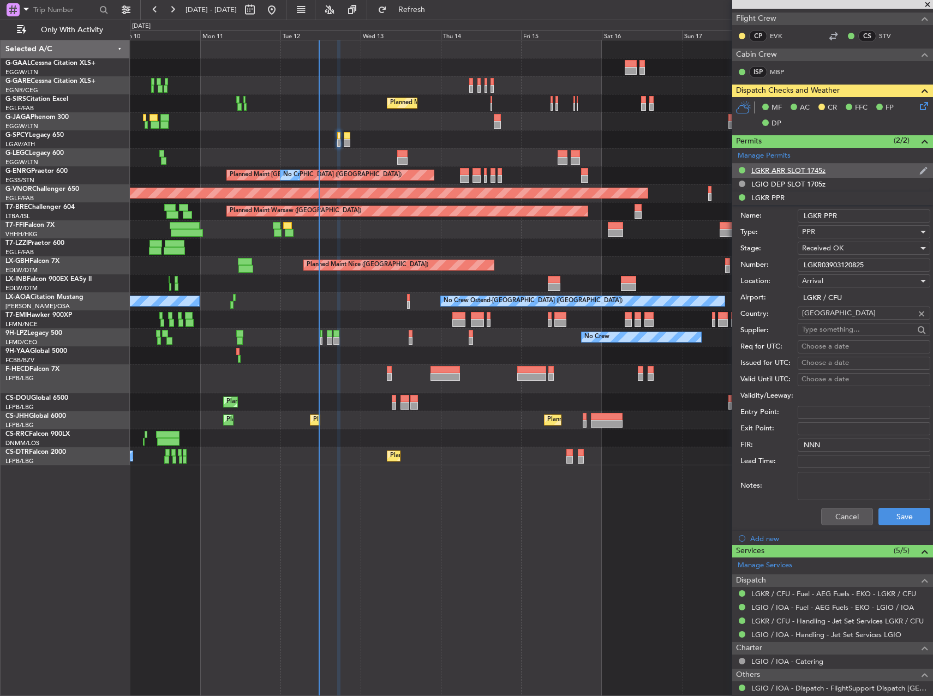
click at [792, 175] on div "LGKR ARR SLOT 1745z" at bounding box center [832, 171] width 201 height 14
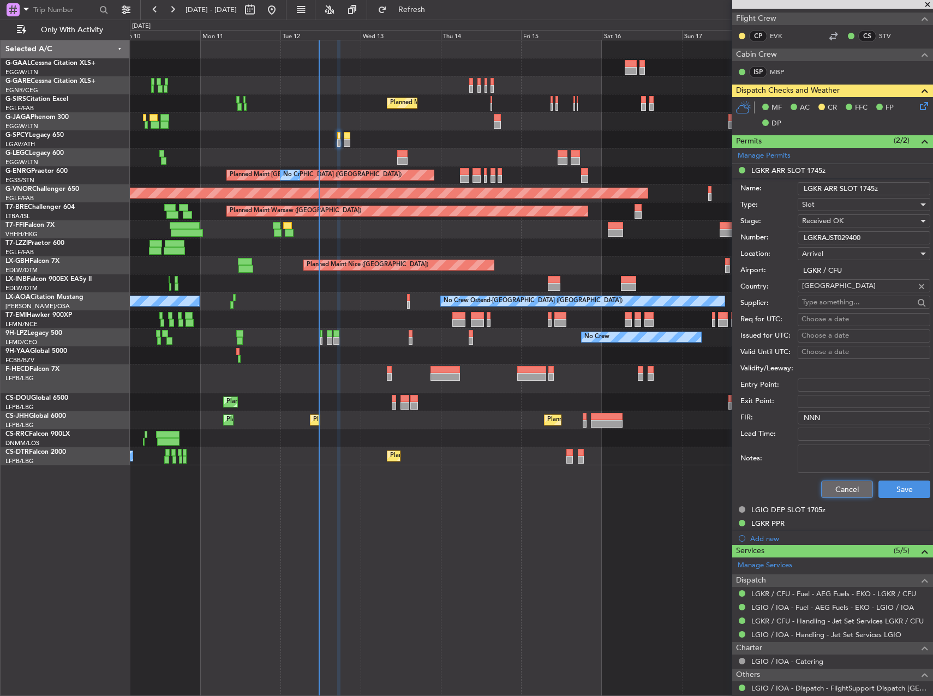
click at [855, 484] on button "Cancel" at bounding box center [847, 488] width 52 height 17
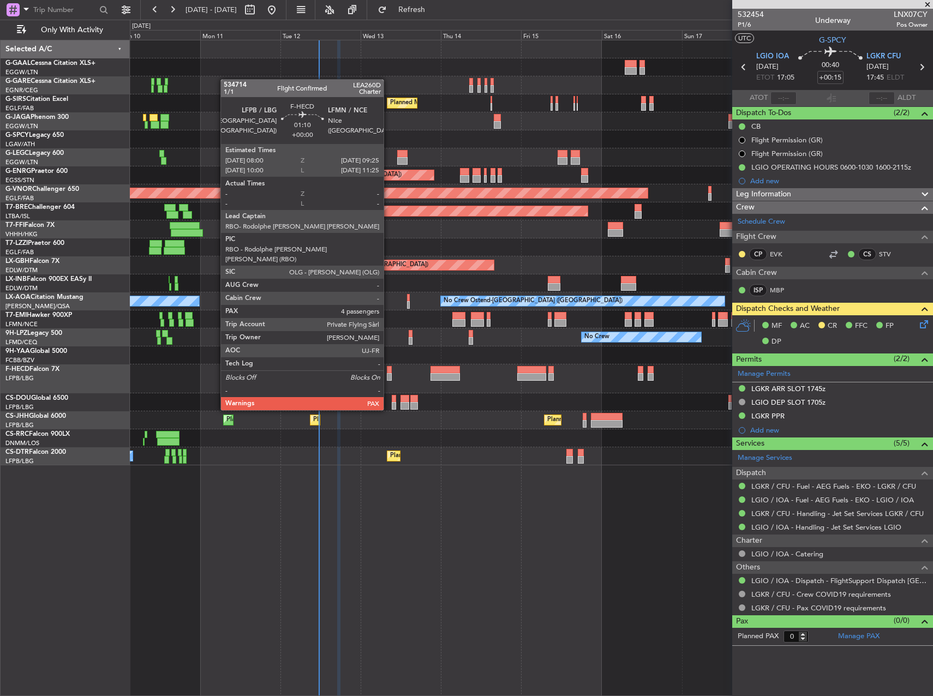
click at [388, 380] on div at bounding box center [389, 377] width 5 height 8
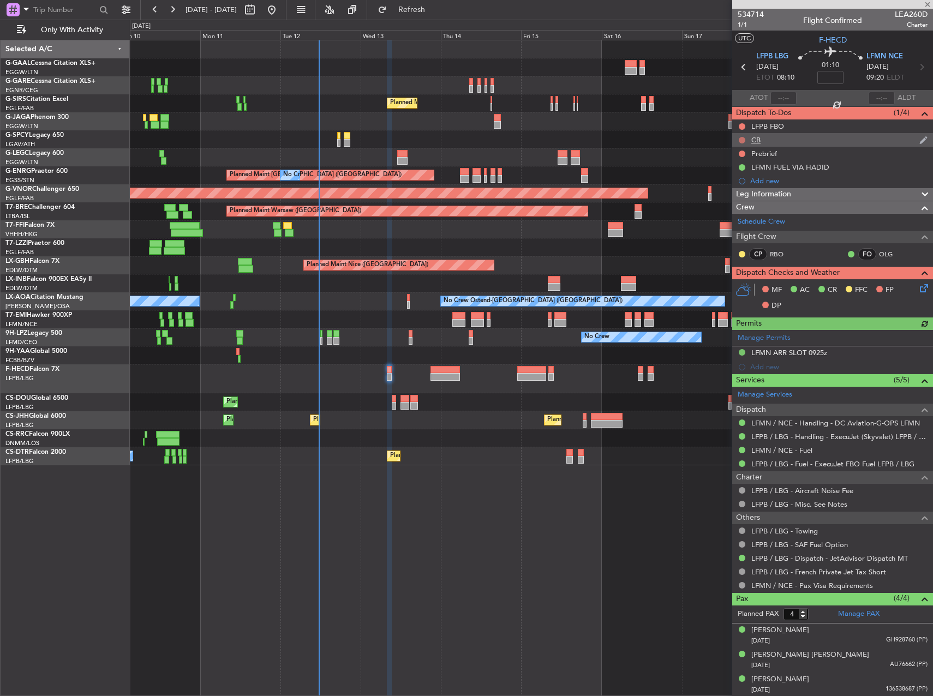
click at [743, 141] on button at bounding box center [741, 140] width 7 height 7
click at [738, 190] on span "Completed" at bounding box center [747, 188] width 36 height 11
click at [504, 433] on div "Planned Maint Larnaca ([GEOGRAPHIC_DATA] Intl)" at bounding box center [531, 438] width 802 height 18
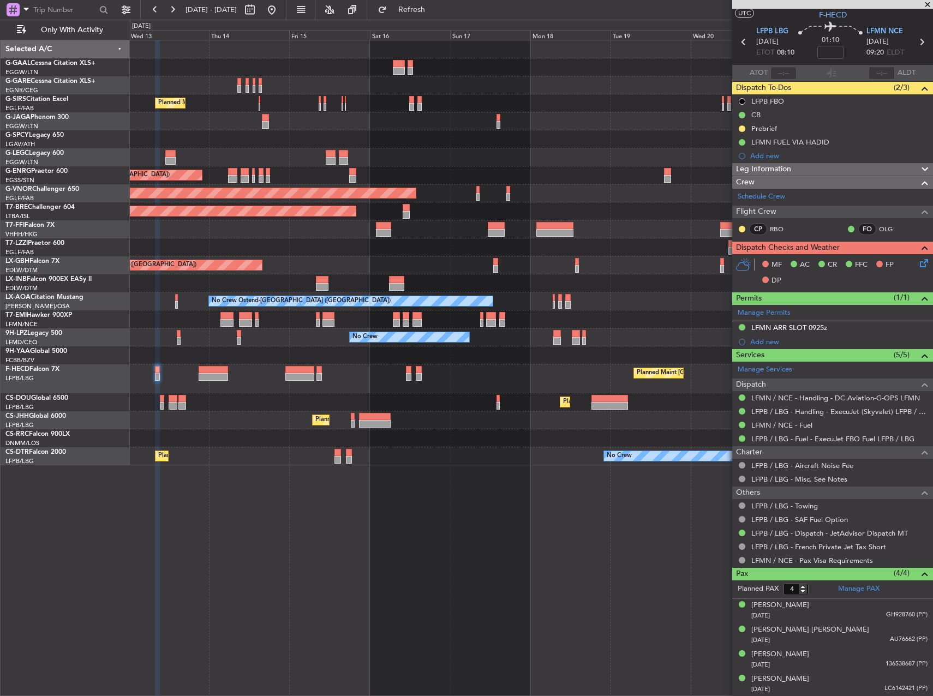
click at [321, 387] on div "Planned Maint London (Farnborough) A/C Unavailable London (Luton) Planned Maint…" at bounding box center [531, 252] width 802 height 425
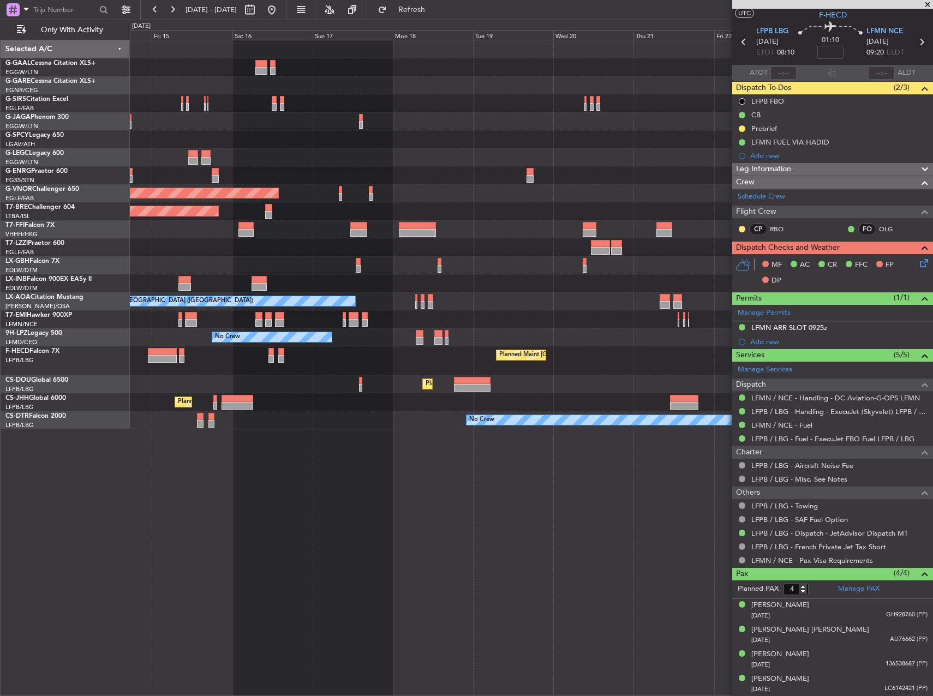
click at [312, 360] on div "Planned Maint Paris (Le Bourget) Planned Maint Paris (Le Bourget) No Crew" at bounding box center [531, 360] width 802 height 29
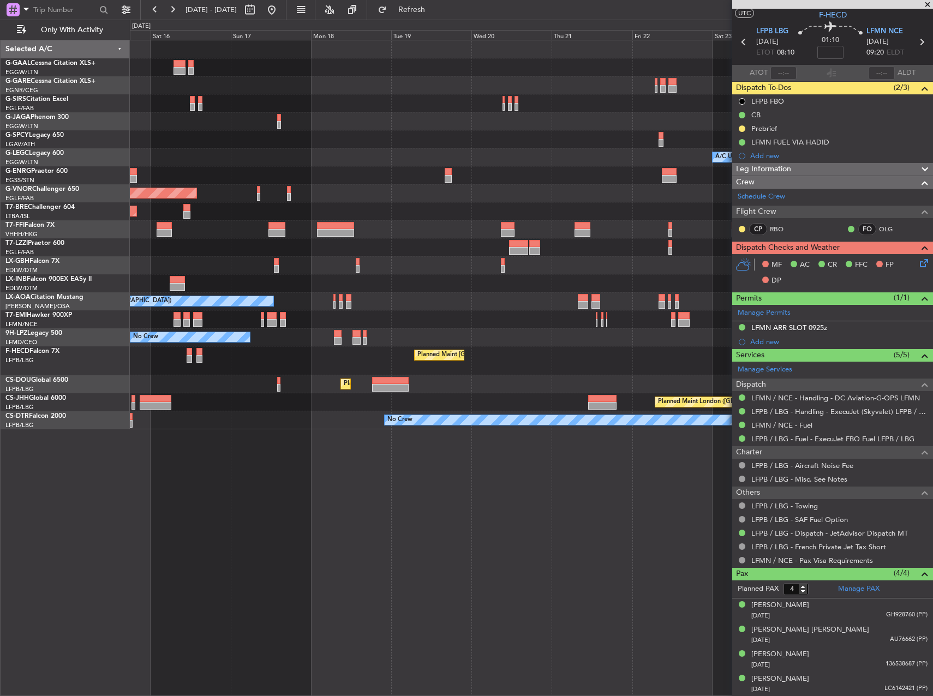
click at [370, 318] on div at bounding box center [531, 319] width 802 height 18
click at [353, 299] on div "No Crew Ostend-brugge (Ostend) No Crew Sabadell" at bounding box center [531, 301] width 802 height 18
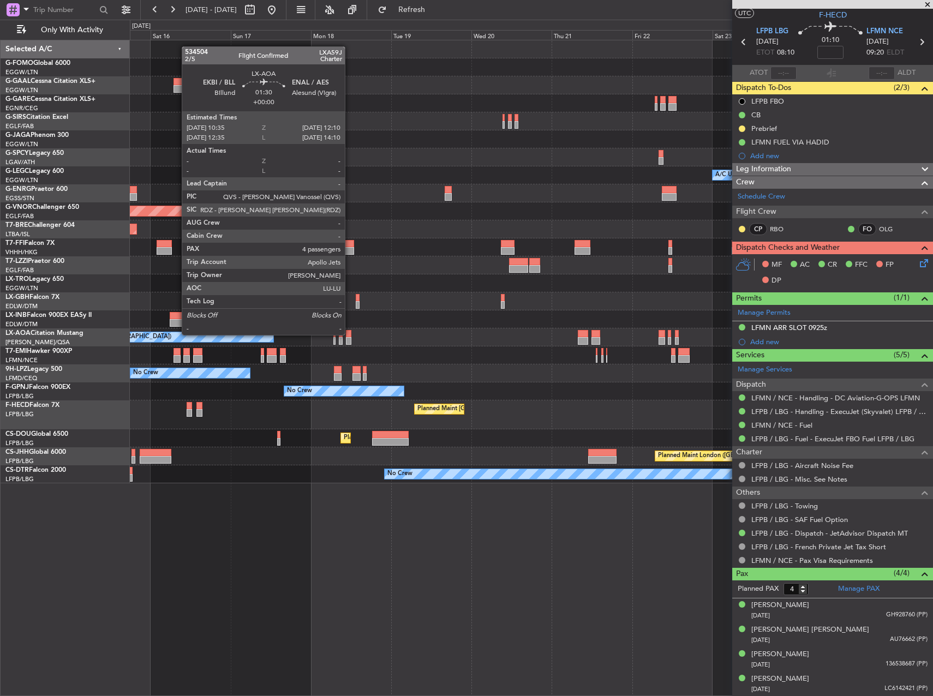
click at [350, 335] on div at bounding box center [348, 334] width 5 height 8
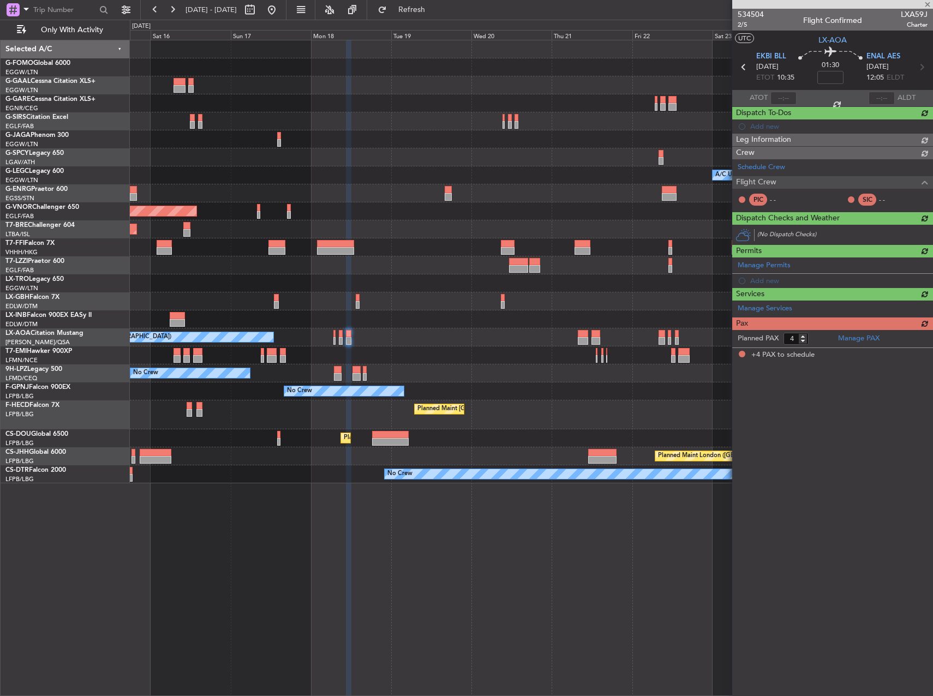
scroll to position [0, 0]
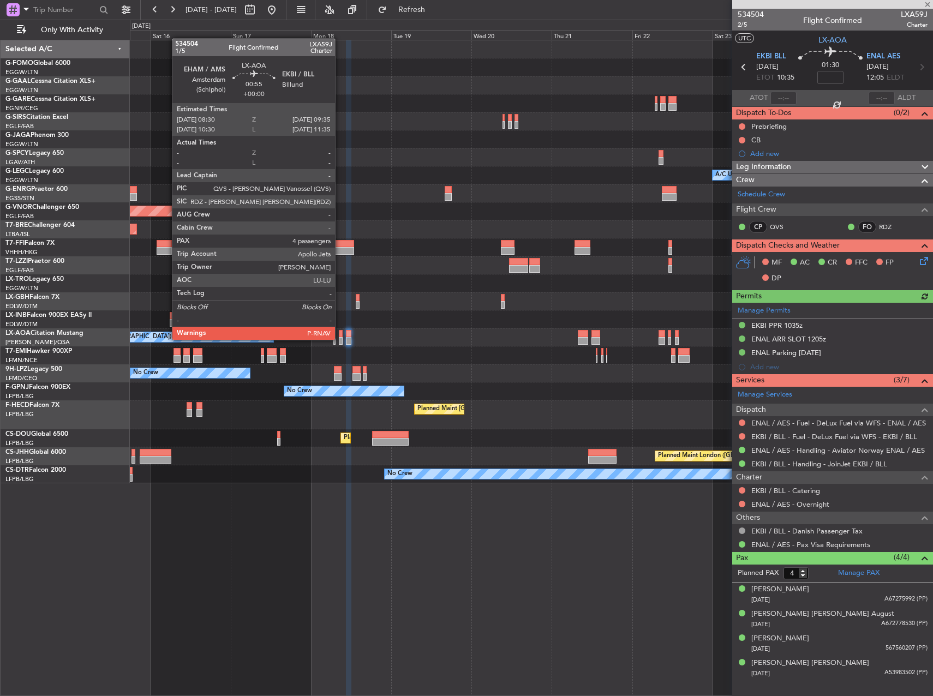
click at [340, 339] on div at bounding box center [341, 341] width 4 height 8
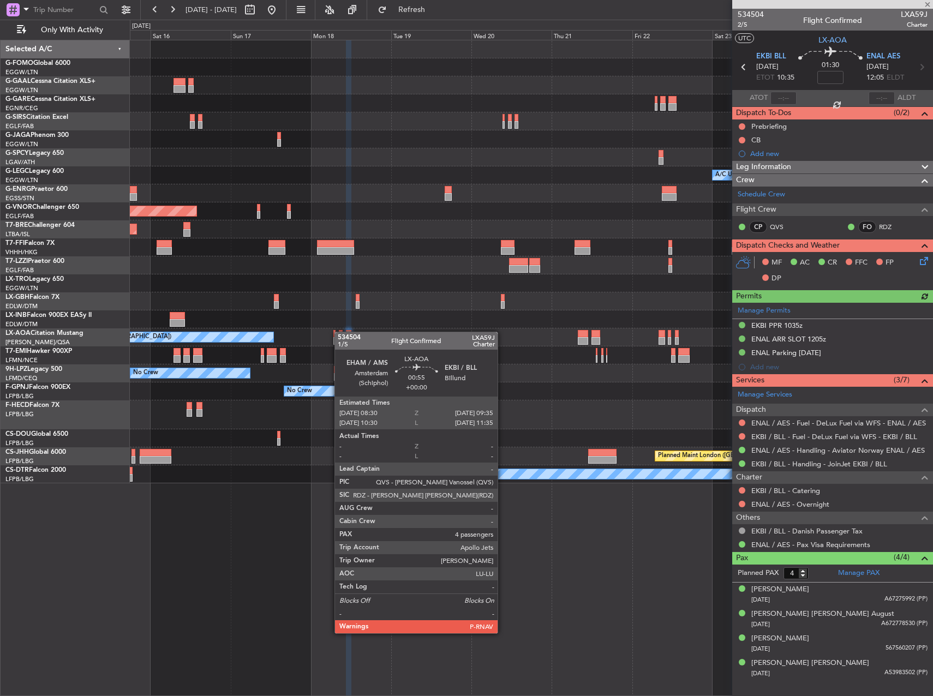
click at [479, 327] on div "Planned Maint Windsor Locks (Bradley Intl) Planned Maint Dusseldorf Planned Mai…" at bounding box center [531, 261] width 802 height 443
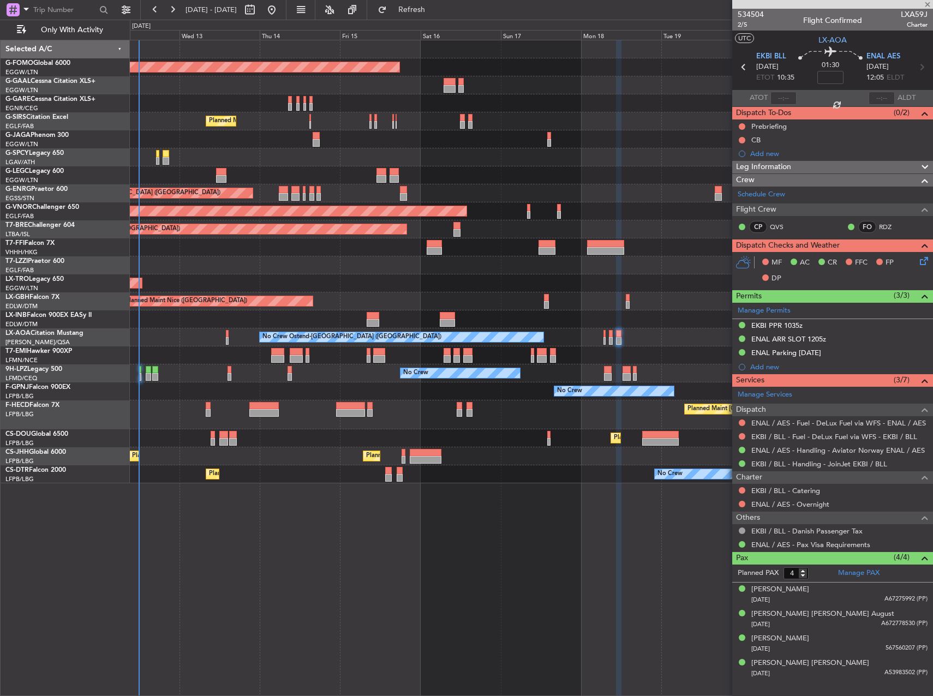
click at [453, 322] on div at bounding box center [447, 323] width 15 height 8
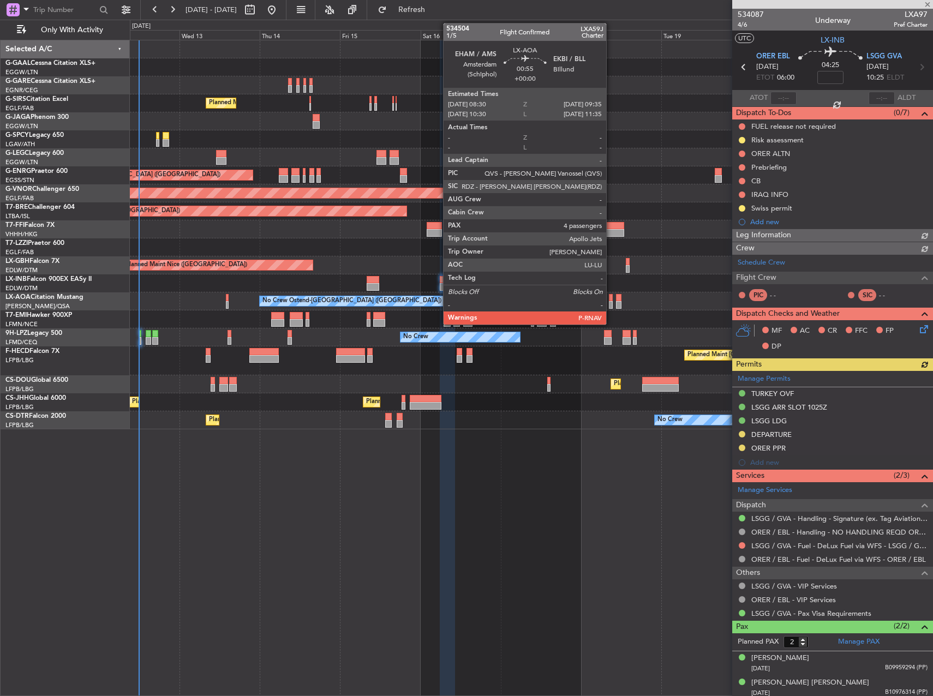
click at [611, 303] on div at bounding box center [611, 305] width 4 height 8
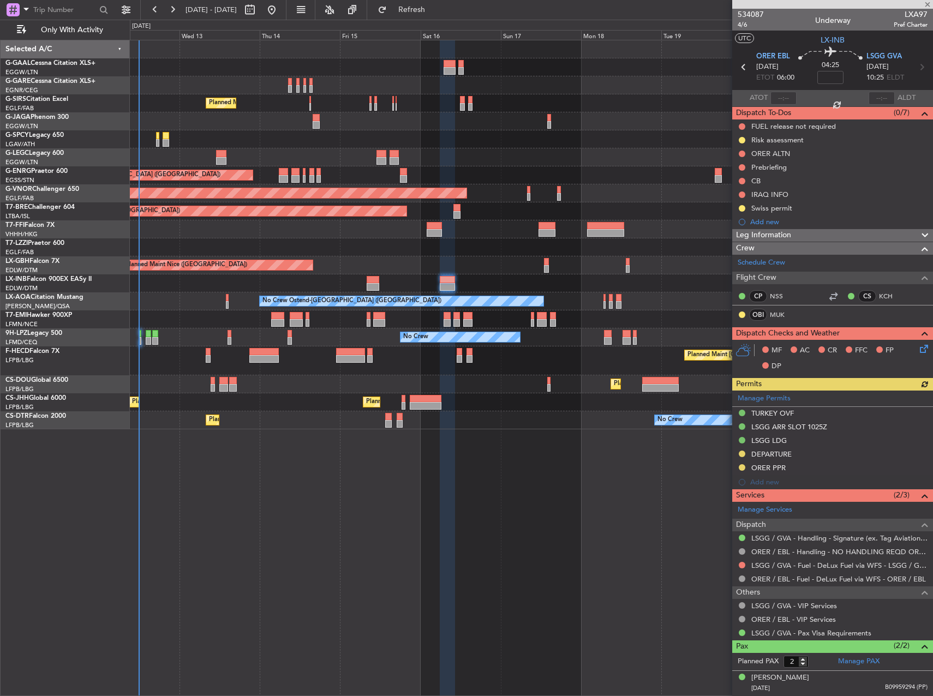
type input "4"
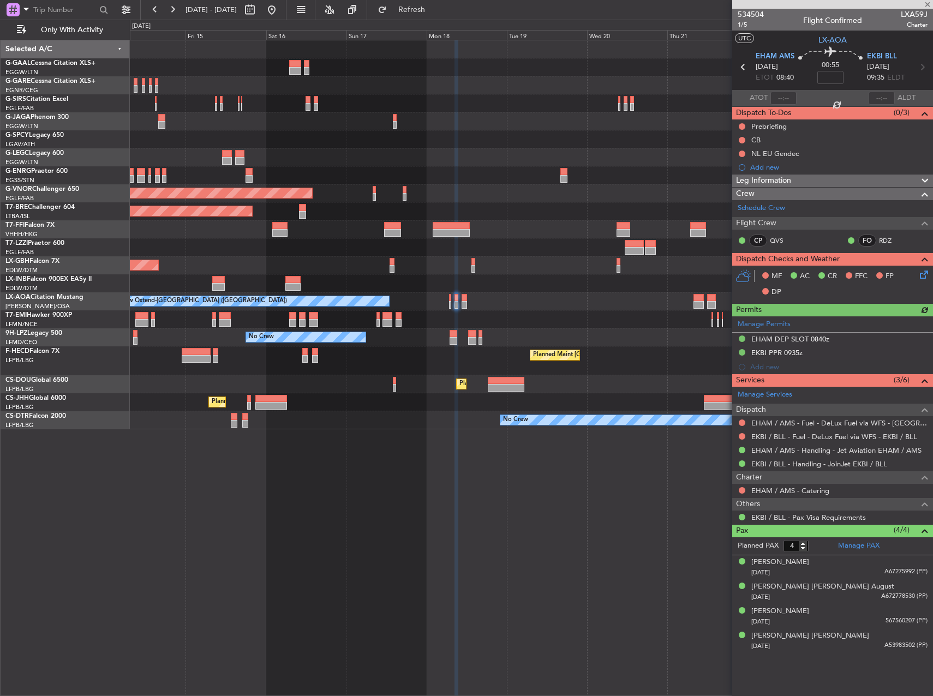
click at [472, 303] on div "No Crew Ostend-brugge (Ostend) No Crew Sabadell" at bounding box center [531, 301] width 802 height 18
click at [441, 301] on div "No Crew Ostend-brugge (Ostend) No Crew Sabadell" at bounding box center [531, 301] width 802 height 18
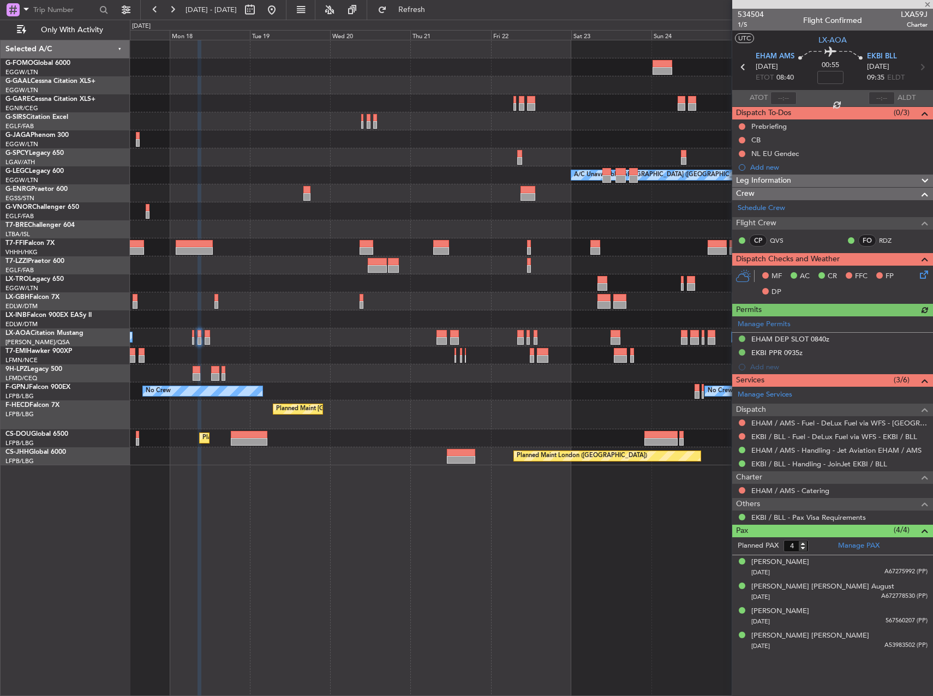
click at [422, 310] on div "Planned Maint Windsor Locks (Bradley Intl) Planned Maint Dusseldorf A/C Unavail…" at bounding box center [531, 252] width 802 height 425
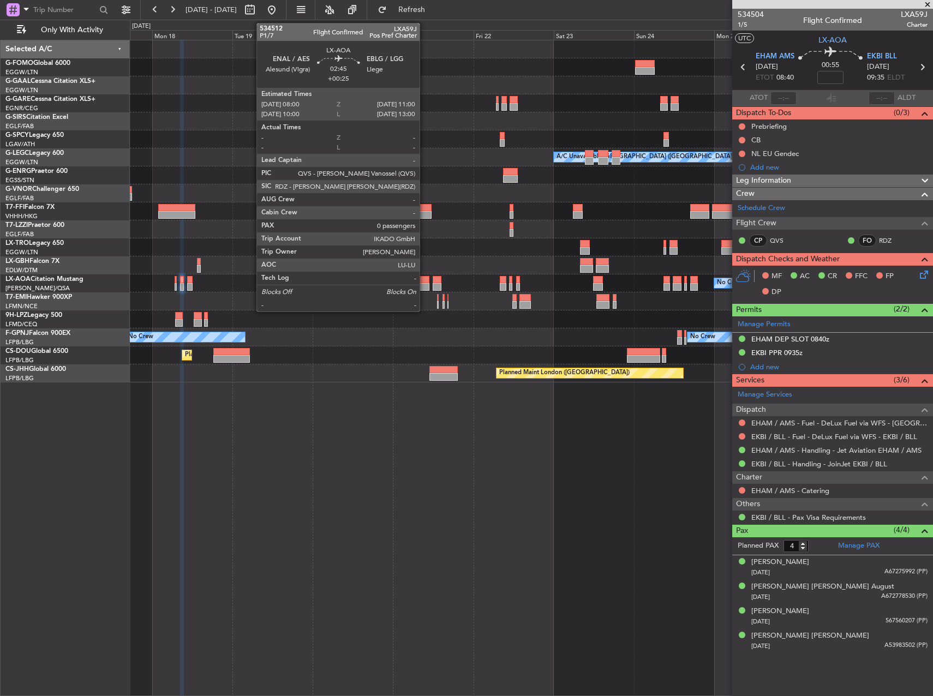
click at [424, 285] on div at bounding box center [424, 287] width 10 height 8
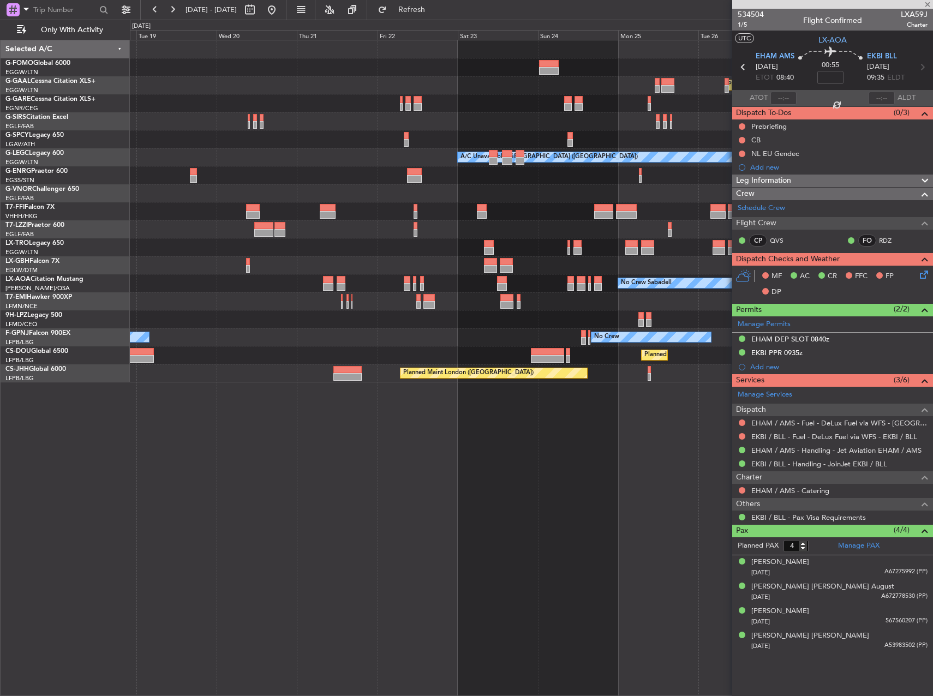
click at [363, 269] on div at bounding box center [531, 265] width 802 height 18
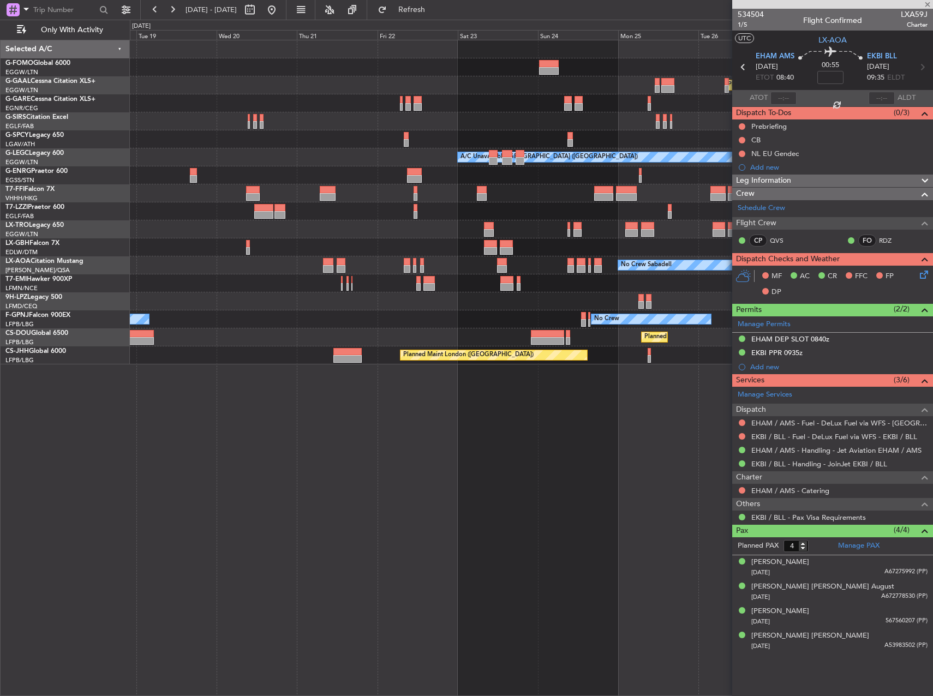
type input "+00:25"
type input "0"
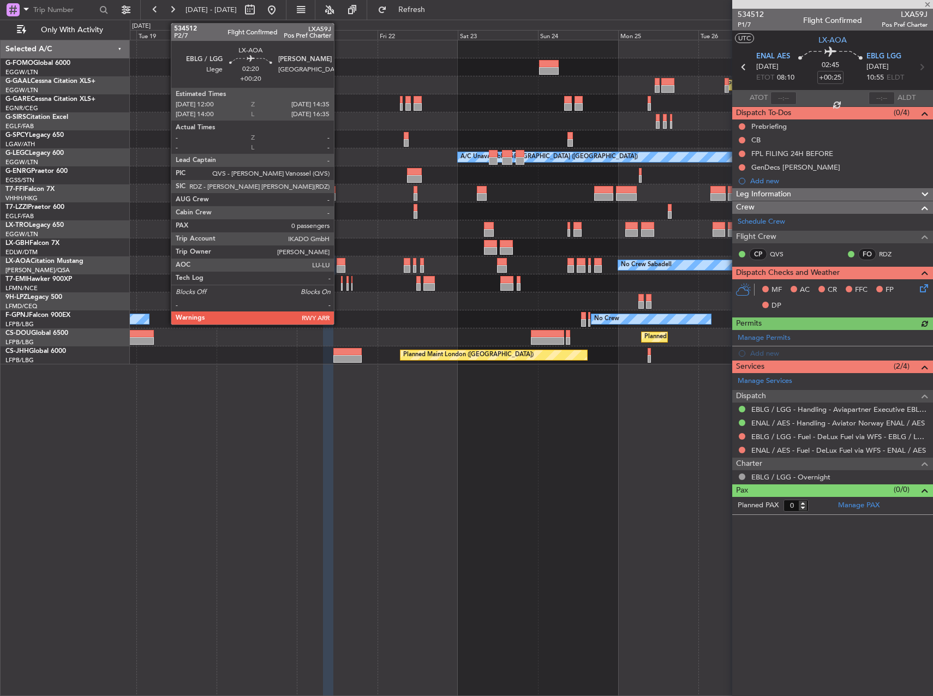
click at [339, 262] on div at bounding box center [340, 262] width 9 height 8
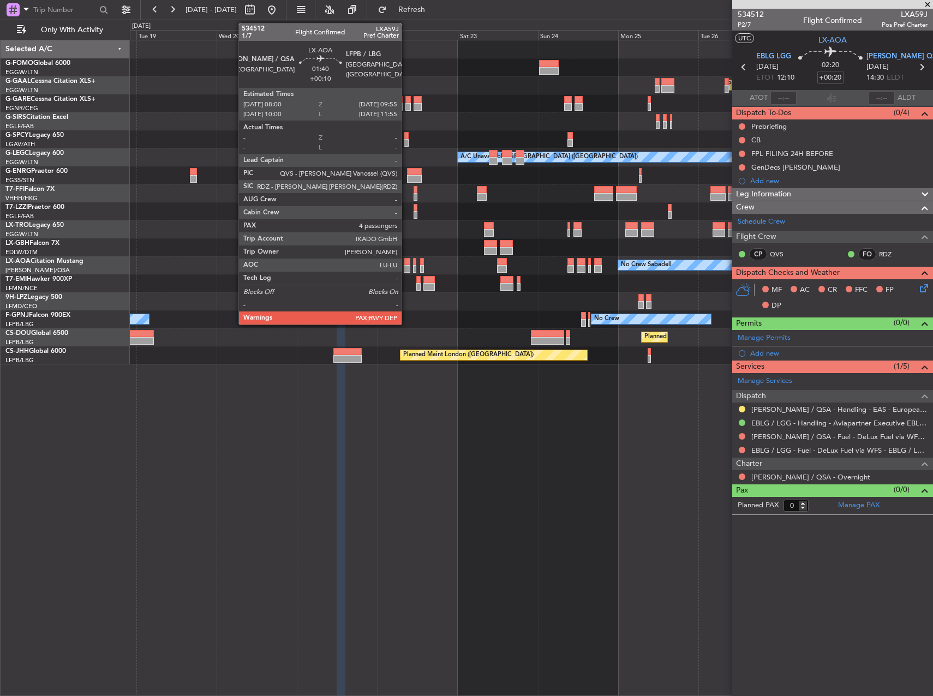
click at [406, 264] on div at bounding box center [407, 262] width 7 height 8
type input "+00:10"
type input "4"
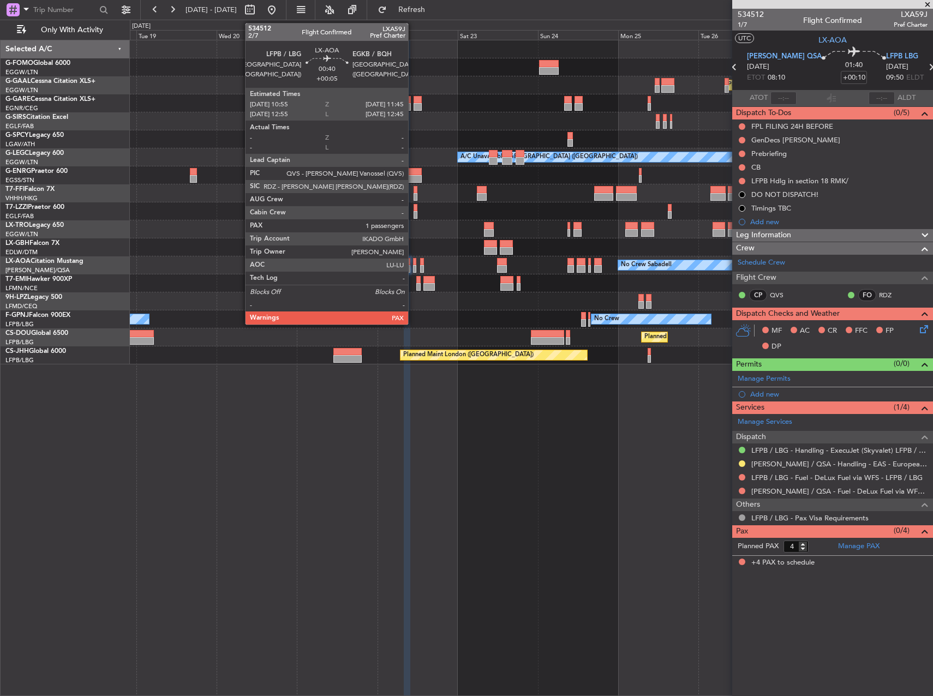
click at [413, 260] on div at bounding box center [414, 262] width 3 height 8
type input "+00:05"
type input "1"
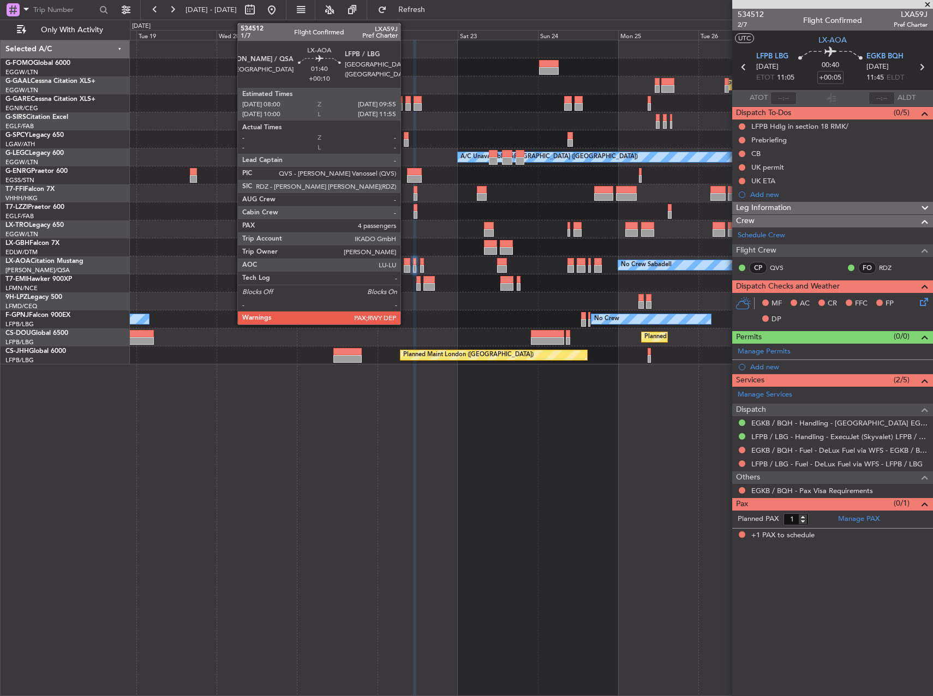
click at [405, 259] on div at bounding box center [407, 262] width 7 height 8
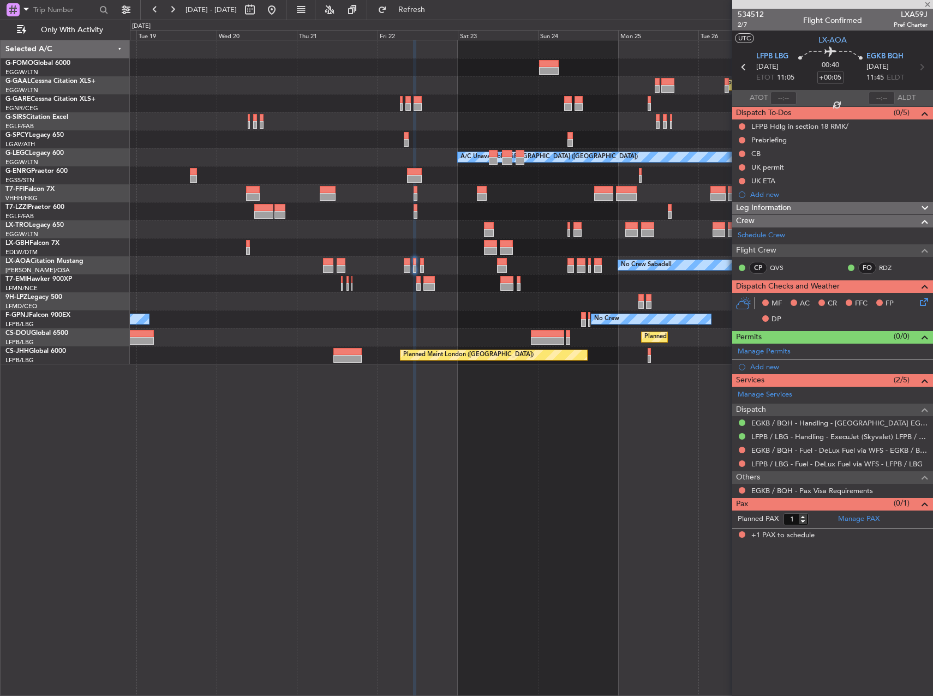
type input "+00:10"
type input "4"
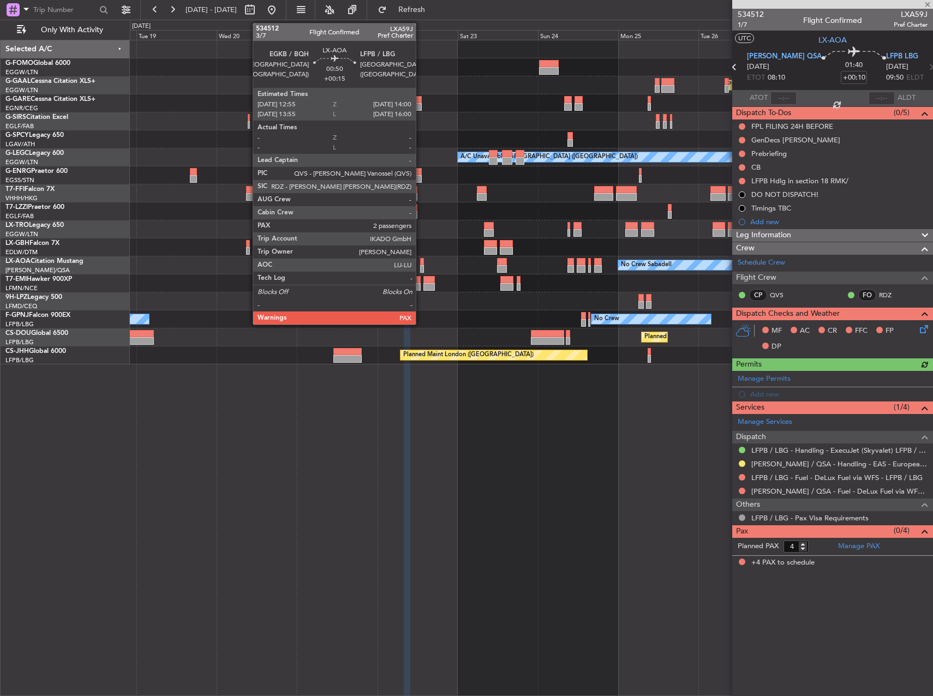
click at [420, 266] on div at bounding box center [422, 269] width 4 height 8
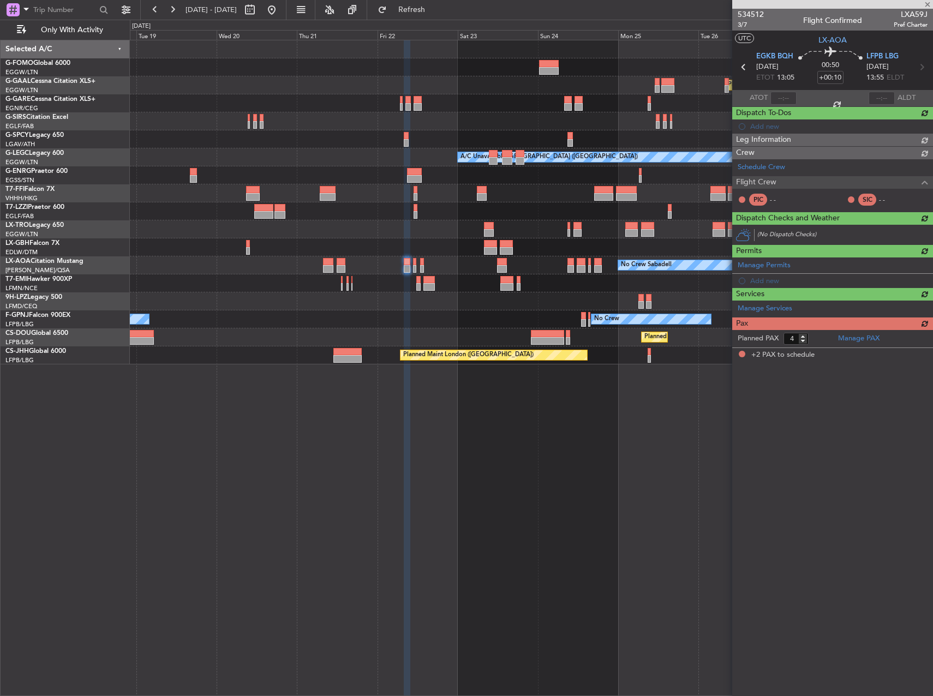
type input "+00:15"
type input "2"
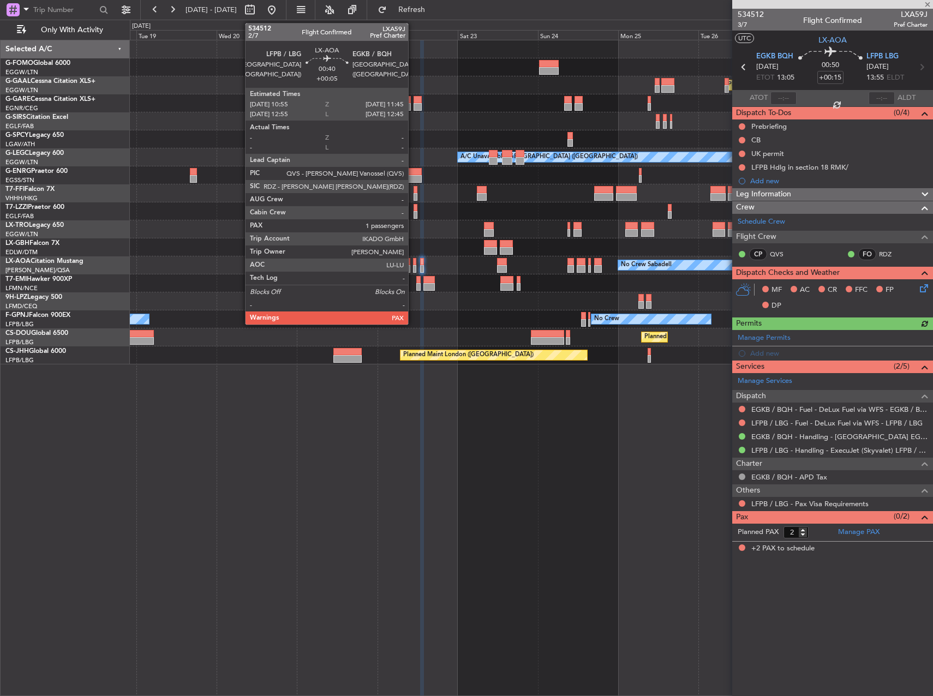
click at [413, 267] on div at bounding box center [414, 269] width 3 height 8
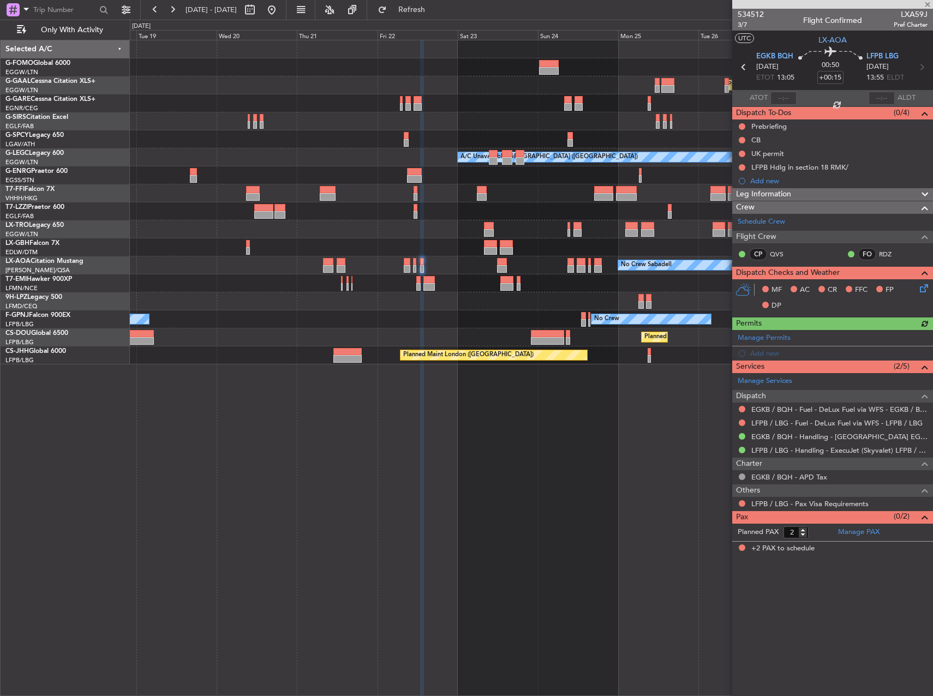
type input "+00:05"
type input "1"
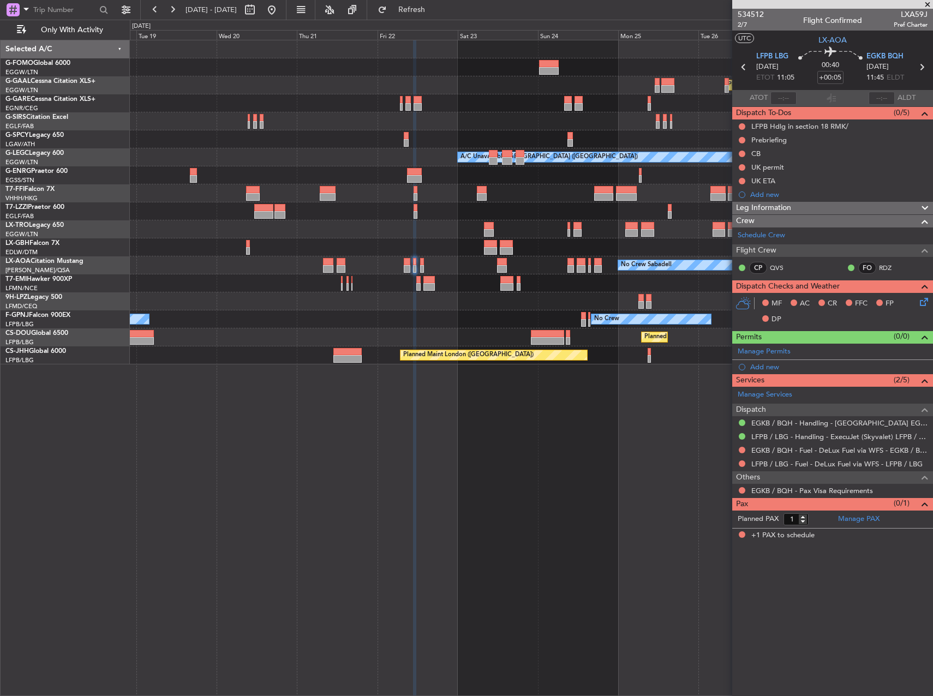
click at [528, 188] on div at bounding box center [531, 193] width 802 height 18
click at [454, 263] on div "No Crew Sabadell No Crew Ostend-brugge (Ostend)" at bounding box center [531, 265] width 802 height 18
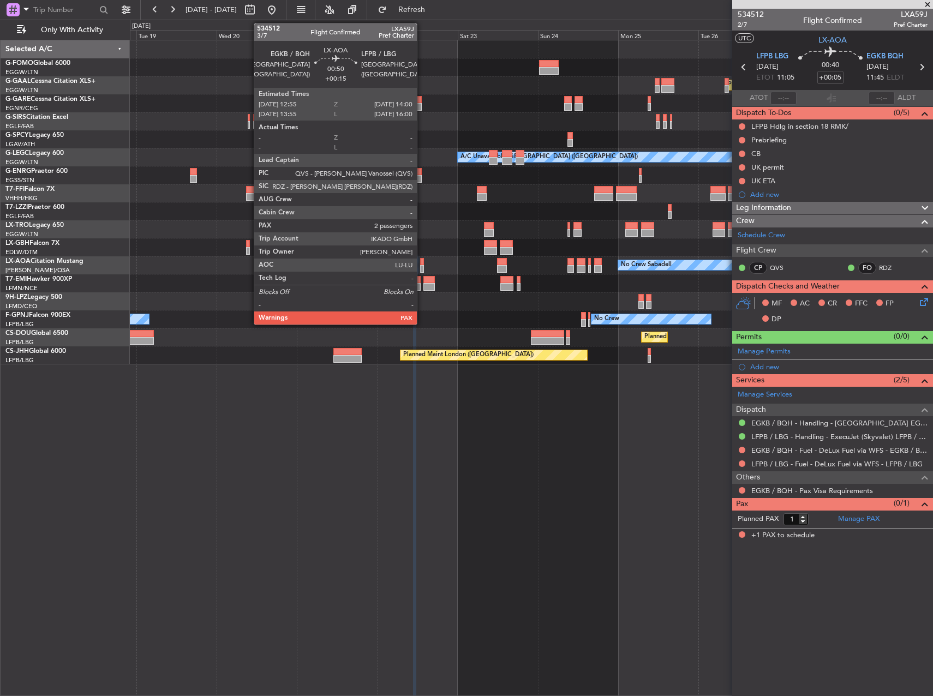
click at [422, 266] on div at bounding box center [422, 269] width 4 height 8
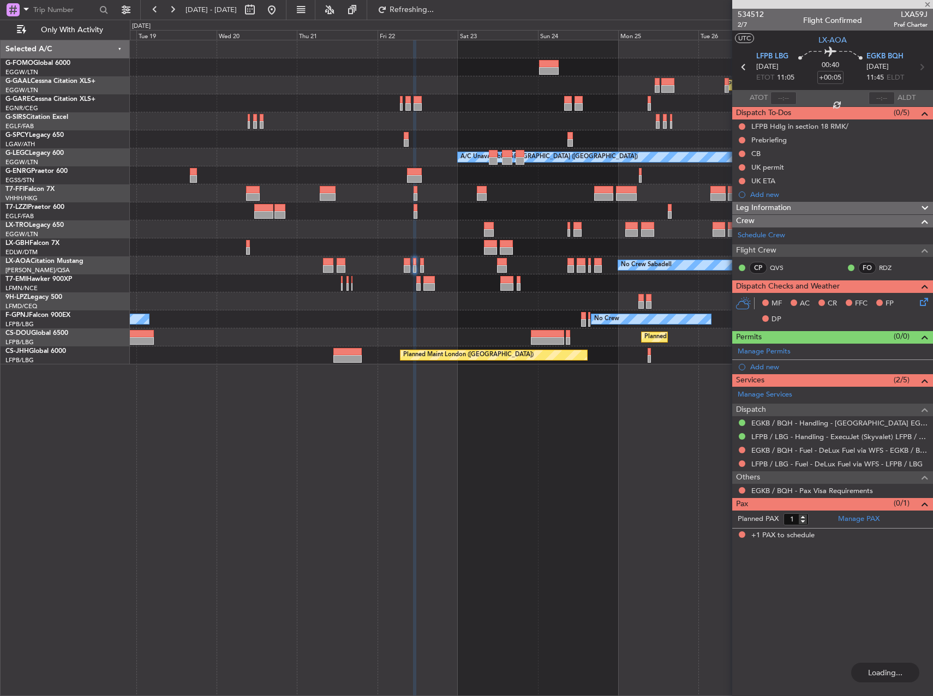
type input "+00:15"
type input "2"
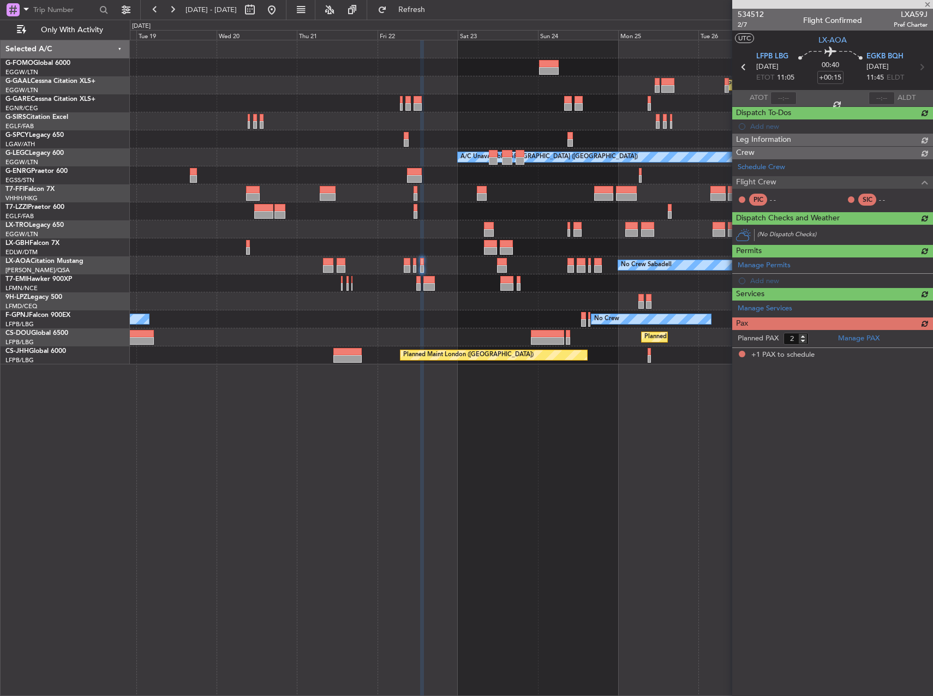
type input "+00:05"
type input "1"
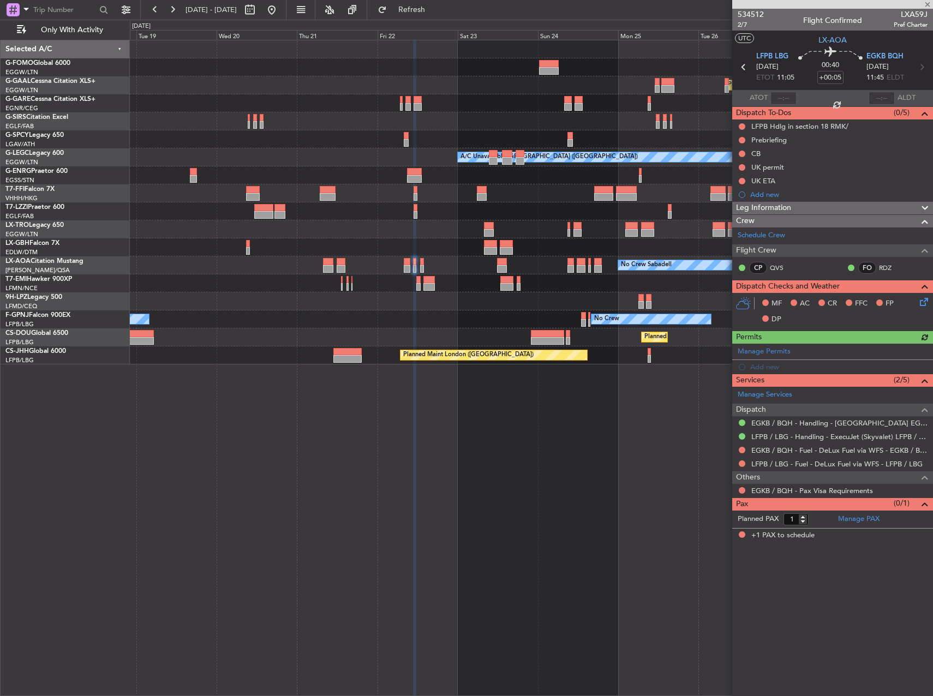
click at [493, 267] on div "No Crew Sabadell No Crew Ostend-brugge (Ostend)" at bounding box center [531, 265] width 802 height 18
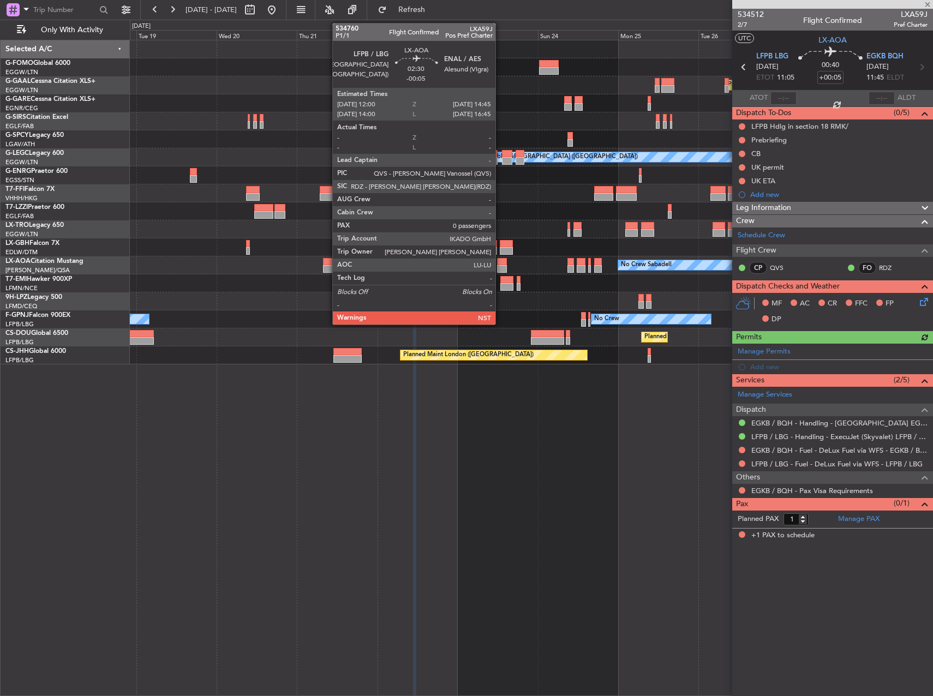
click at [500, 270] on div at bounding box center [501, 269] width 9 height 8
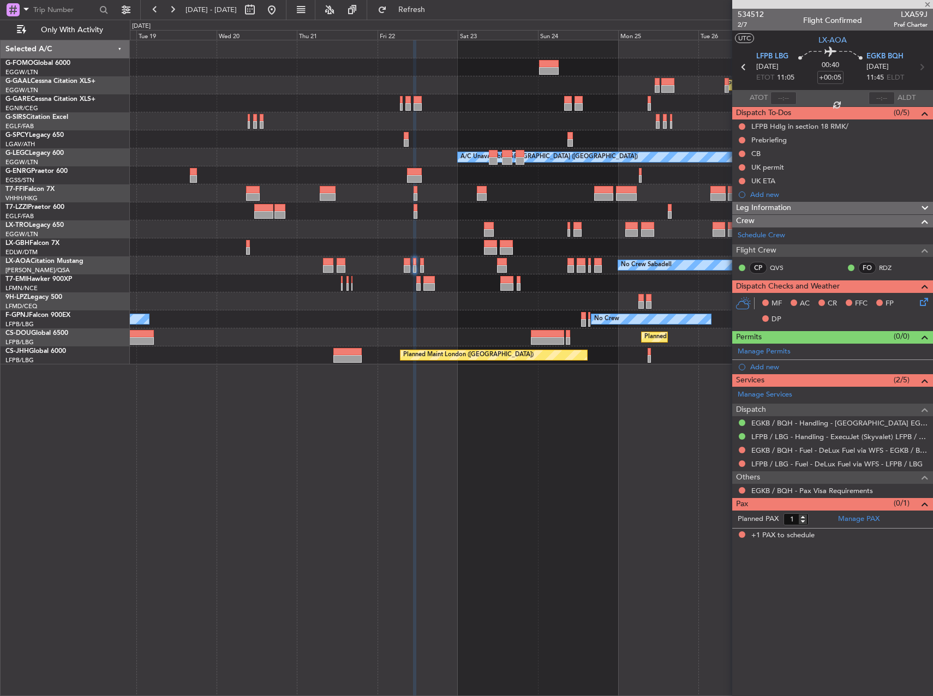
type input "-00:05"
type input "0"
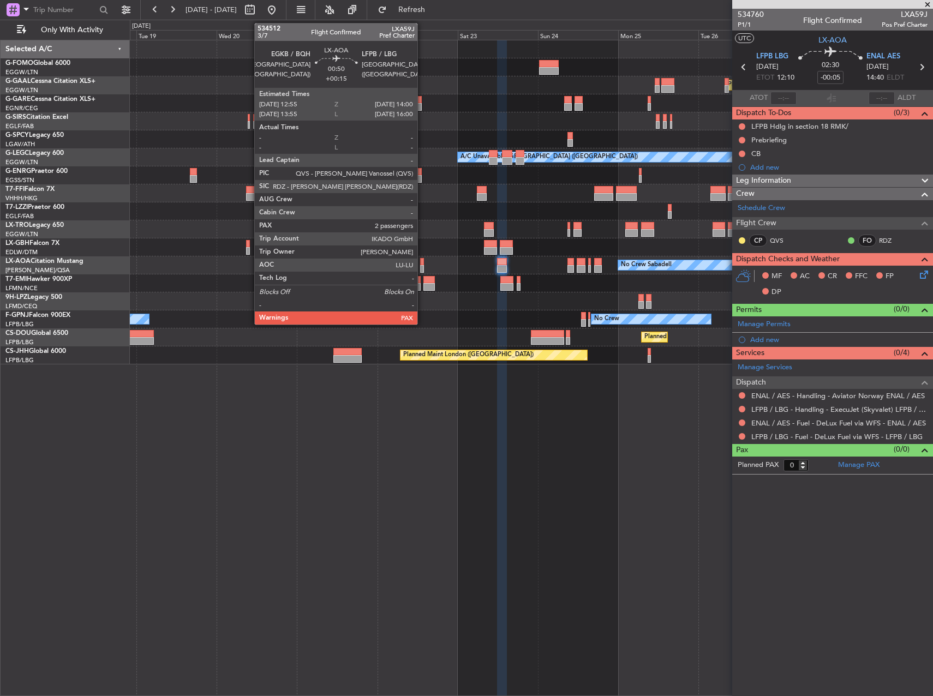
click at [422, 268] on div at bounding box center [422, 269] width 4 height 8
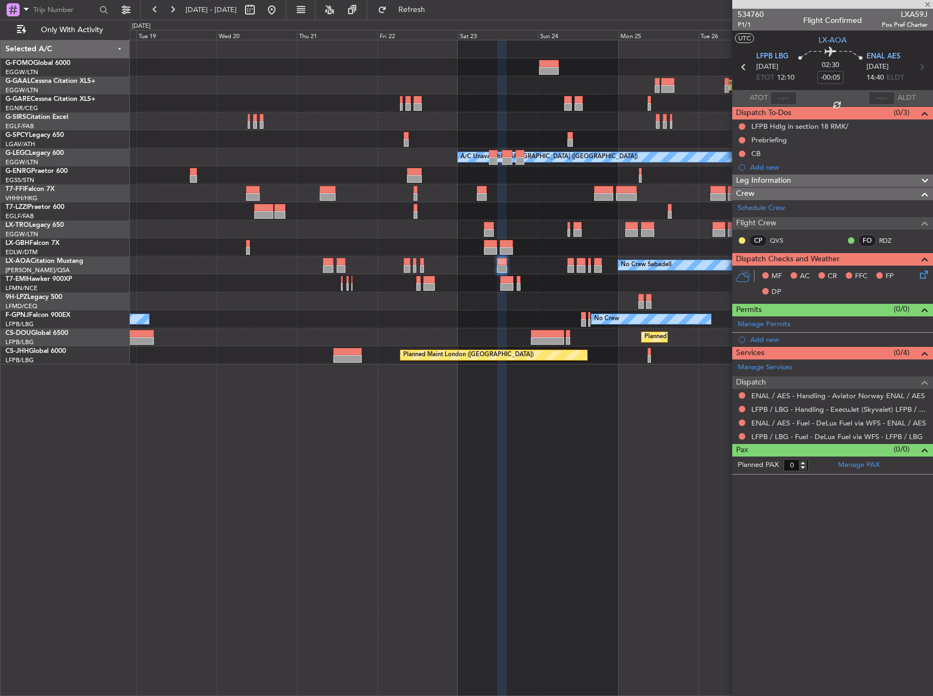
click at [421, 266] on div at bounding box center [422, 269] width 4 height 8
type input "+00:15"
type input "2"
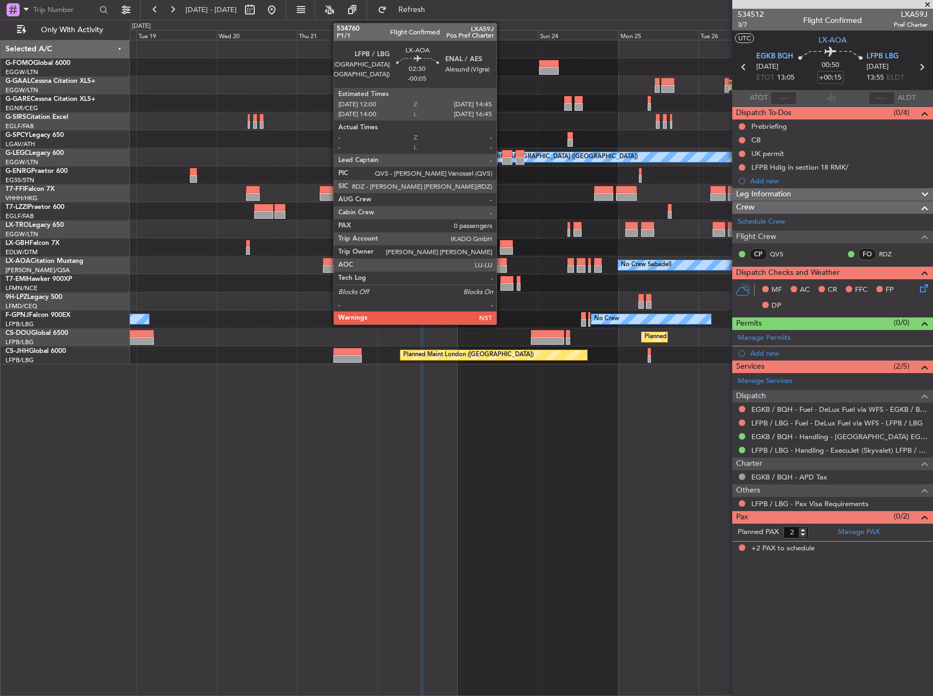
click at [501, 262] on div at bounding box center [501, 262] width 9 height 8
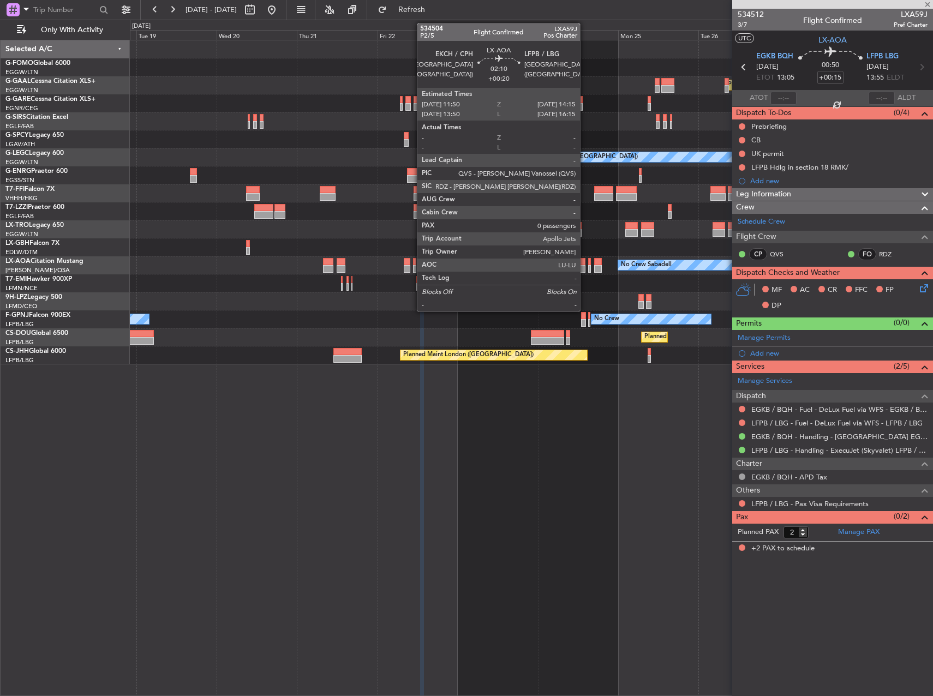
type input "-00:05"
type input "0"
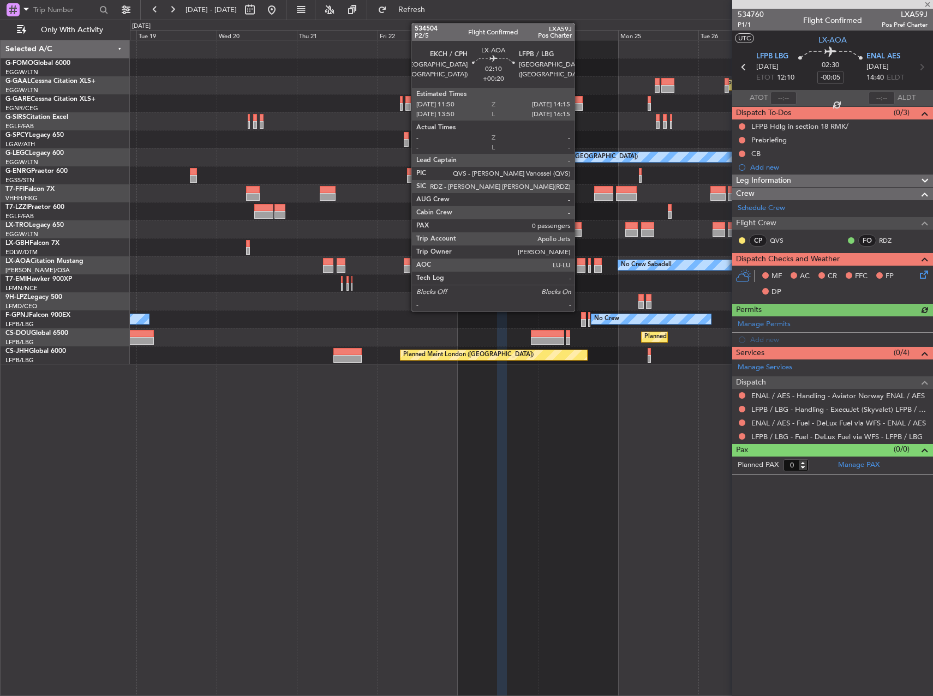
click at [579, 267] on div at bounding box center [580, 269] width 8 height 8
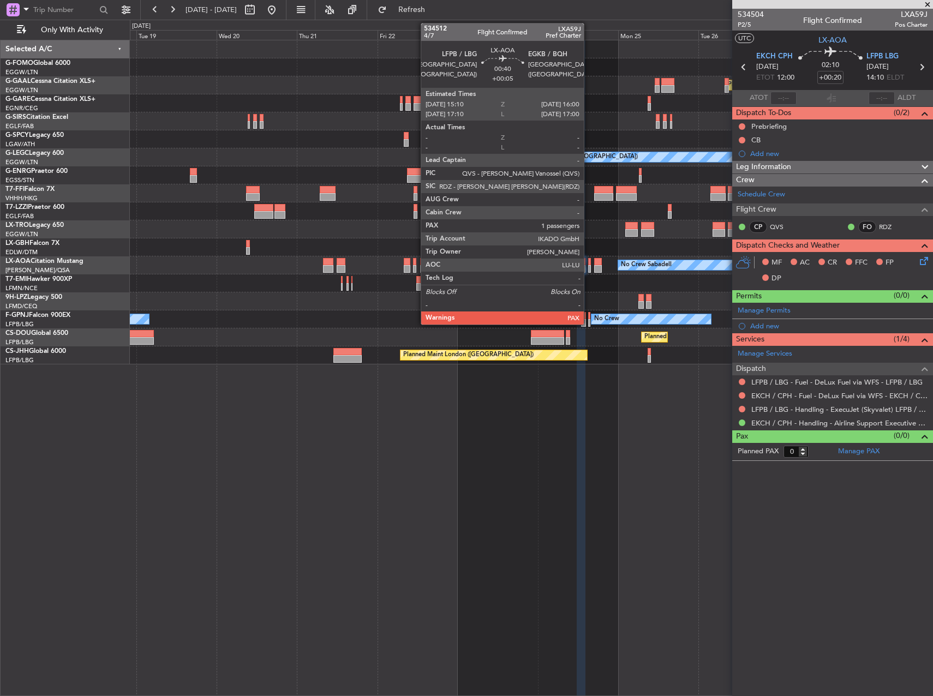
click at [588, 266] on div at bounding box center [589, 269] width 3 height 8
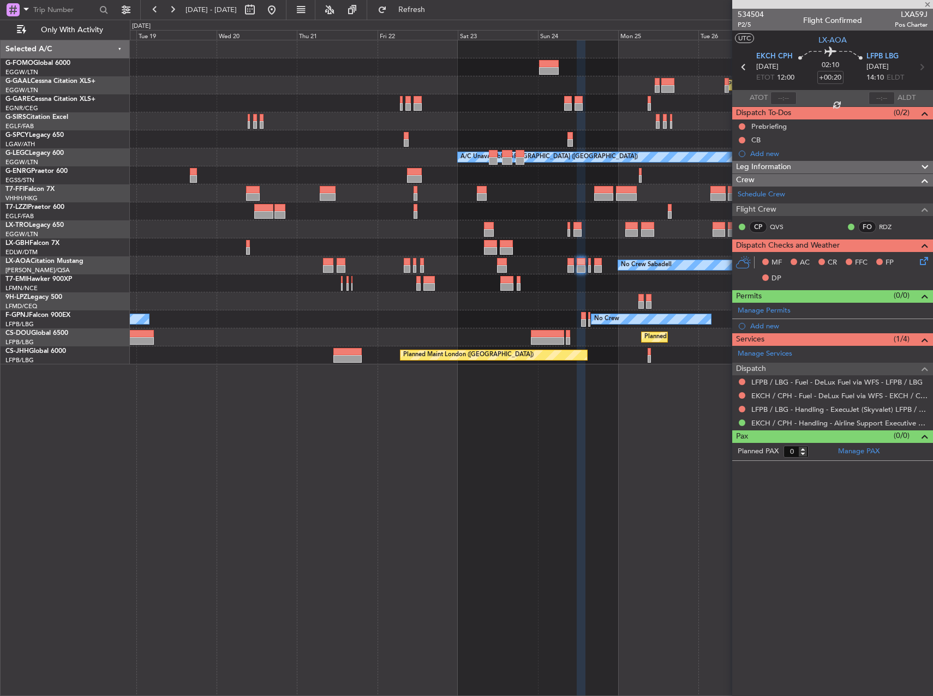
type input "+00:05"
type input "1"
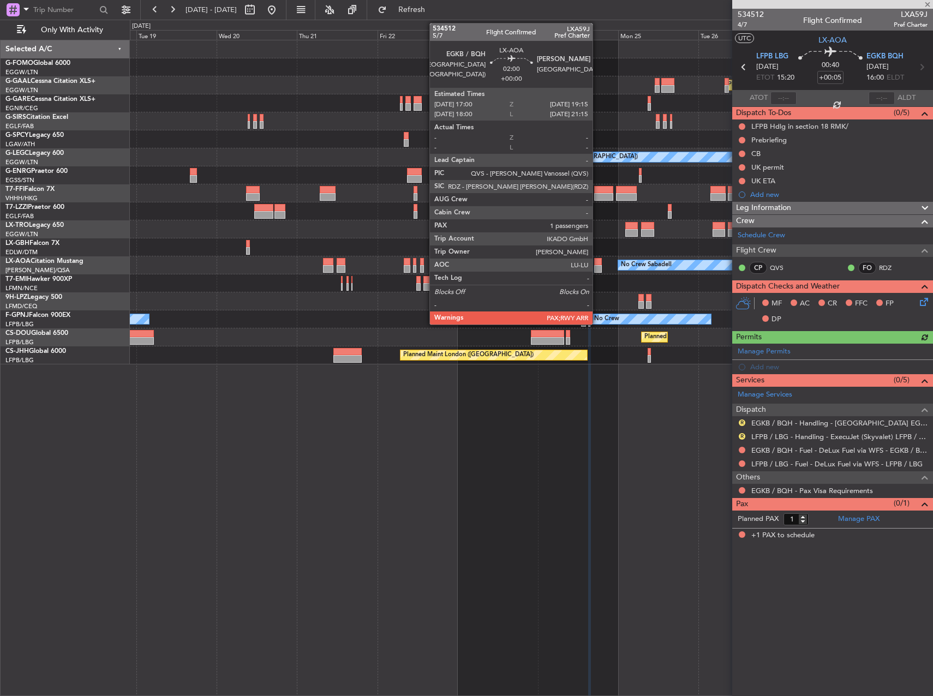
click at [597, 267] on div at bounding box center [598, 269] width 8 height 8
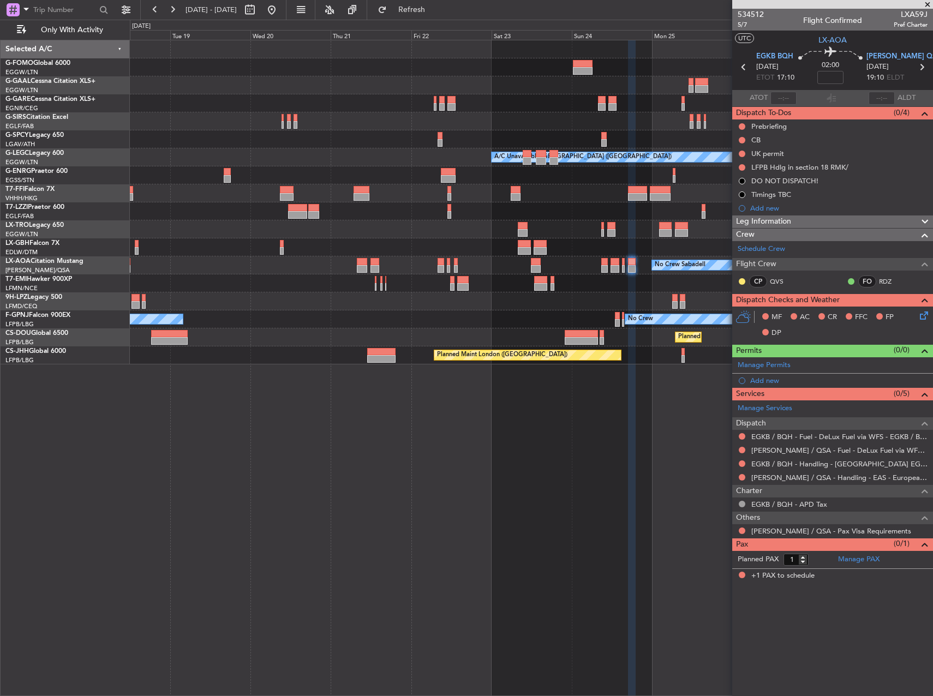
click at [465, 376] on div "Planned Maint Dusseldorf A/C Unavailable London (Luton) No Crew Sabadell No Cre…" at bounding box center [531, 368] width 803 height 656
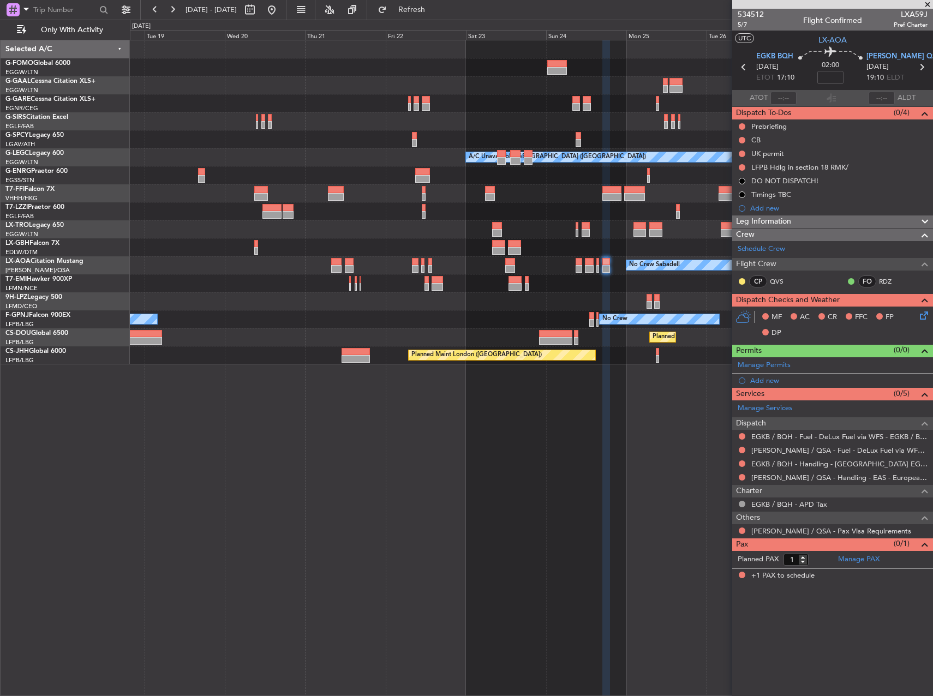
click at [453, 400] on div "Planned Maint Dusseldorf A/C Unavailable London (Luton) No Crew Sabadell No Cre…" at bounding box center [531, 368] width 803 height 656
click at [620, 392] on div "Planned Maint Dusseldorf A/C Unavailable London (Luton) No Crew Sabadell No Cre…" at bounding box center [531, 368] width 803 height 656
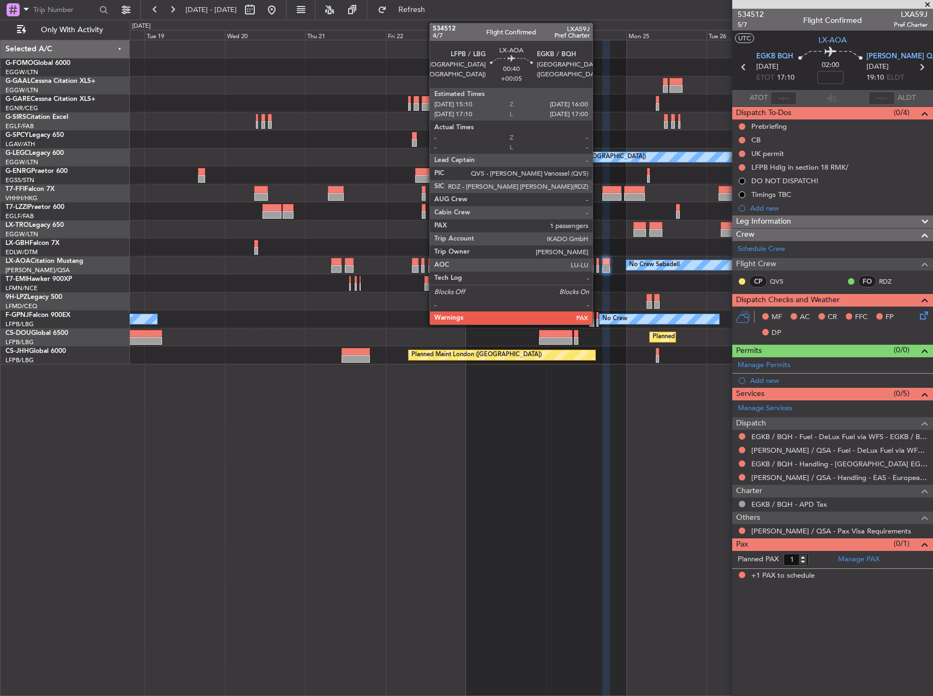
click at [597, 269] on div at bounding box center [597, 269] width 3 height 8
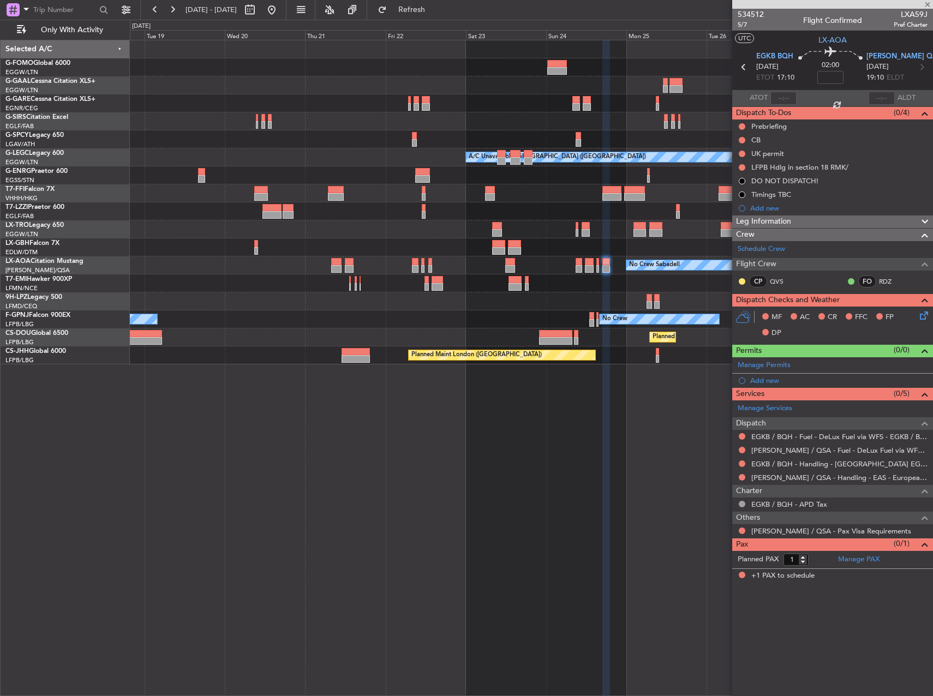
type input "+00:05"
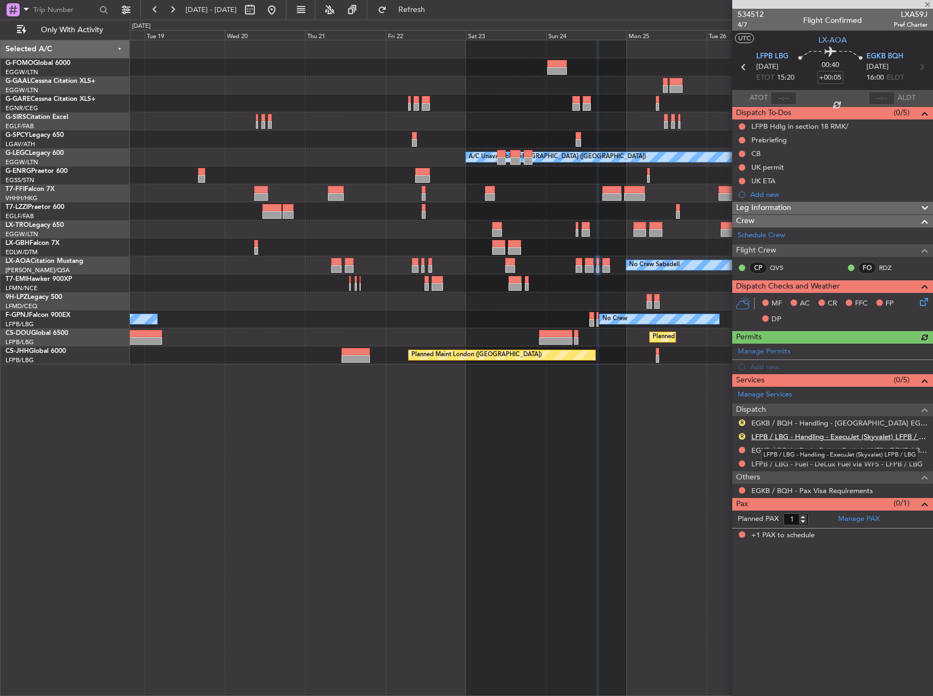
click at [773, 435] on link "LFPB / LBG - Handling - ExecuJet (Skyvalet) LFPB / LBG" at bounding box center [839, 436] width 176 height 9
click at [429, 14] on button "Refresh" at bounding box center [404, 9] width 65 height 17
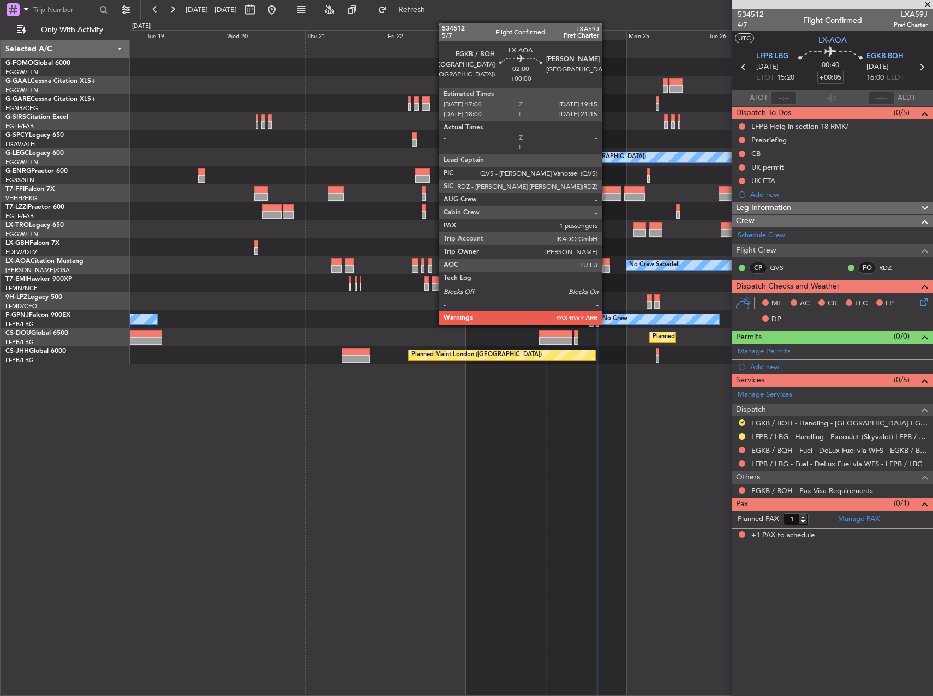
click at [604, 264] on div at bounding box center [606, 262] width 8 height 8
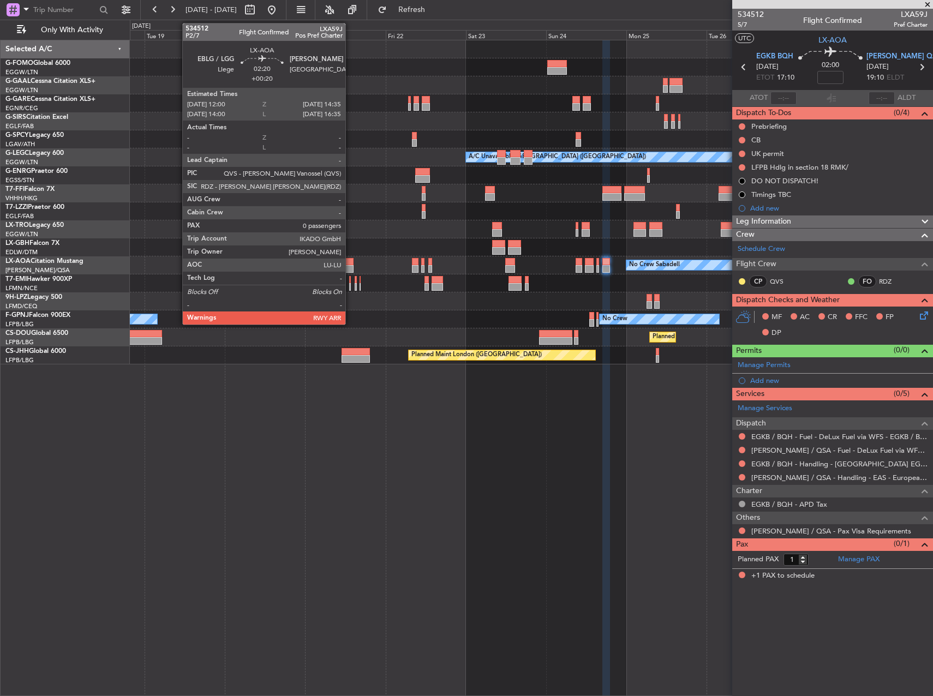
click at [350, 261] on div at bounding box center [349, 262] width 9 height 8
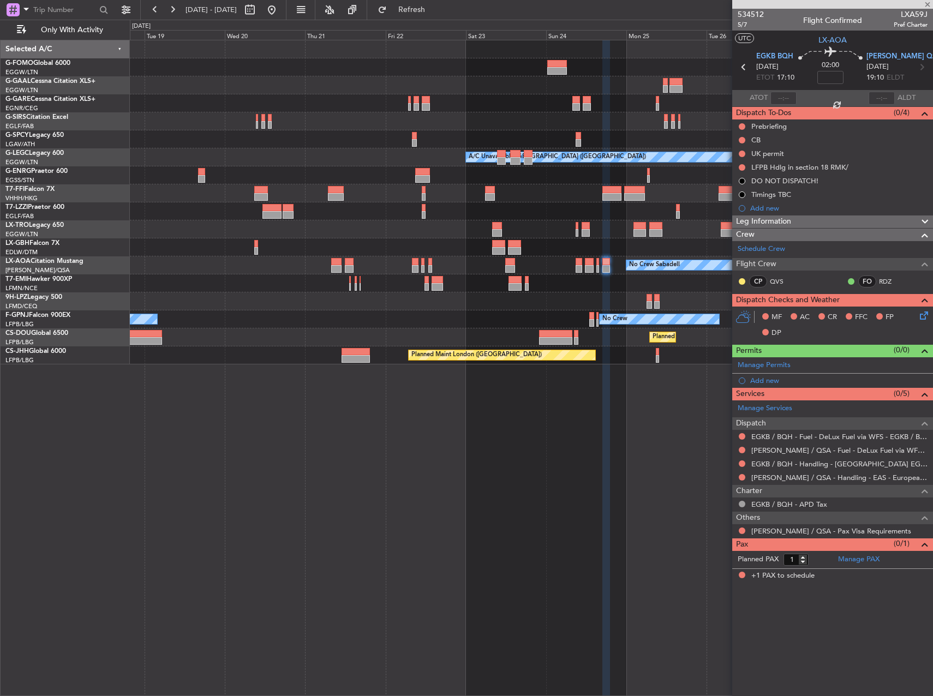
type input "+00:20"
type input "0"
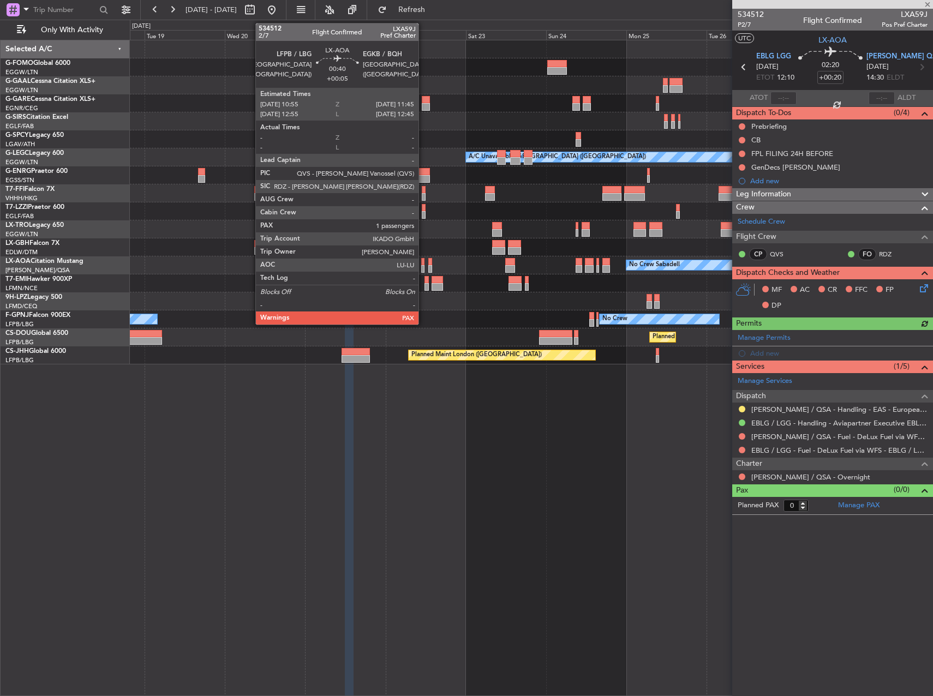
click at [423, 265] on div at bounding box center [422, 262] width 3 height 8
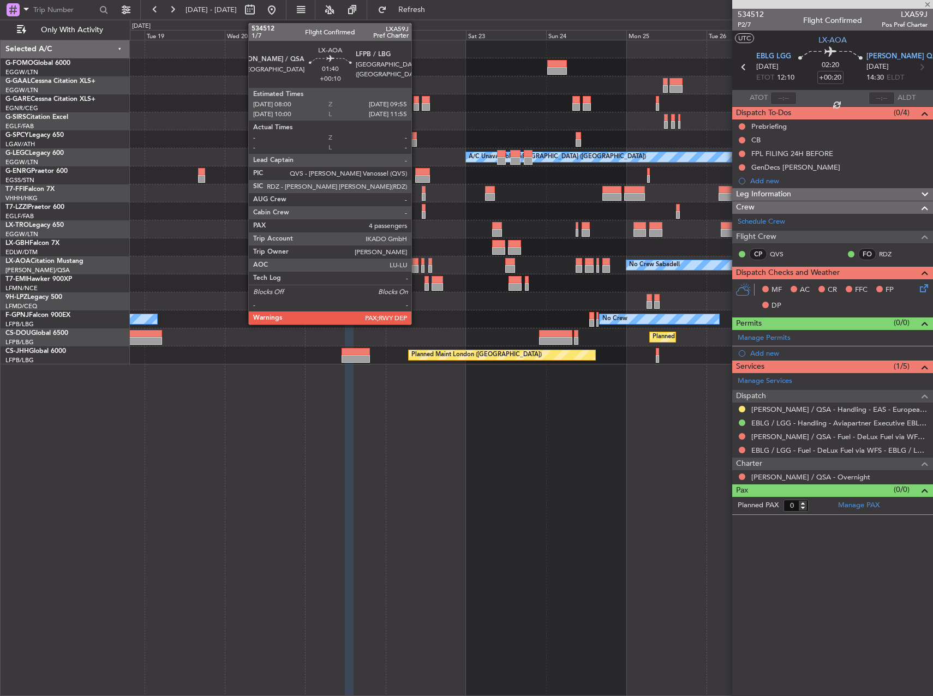
type input "+00:05"
type input "1"
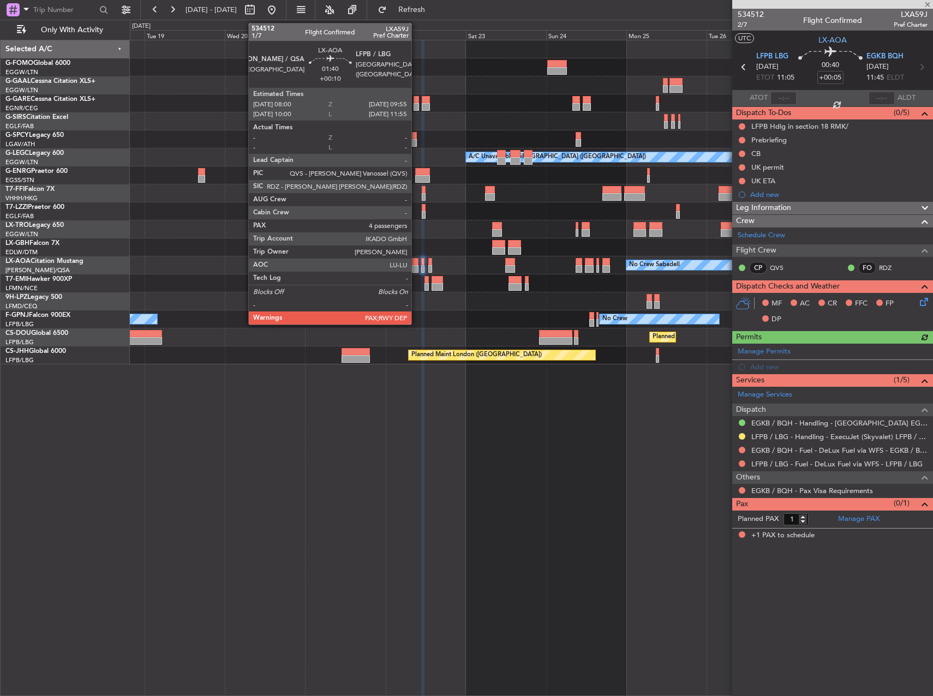
click at [416, 265] on div at bounding box center [415, 262] width 7 height 8
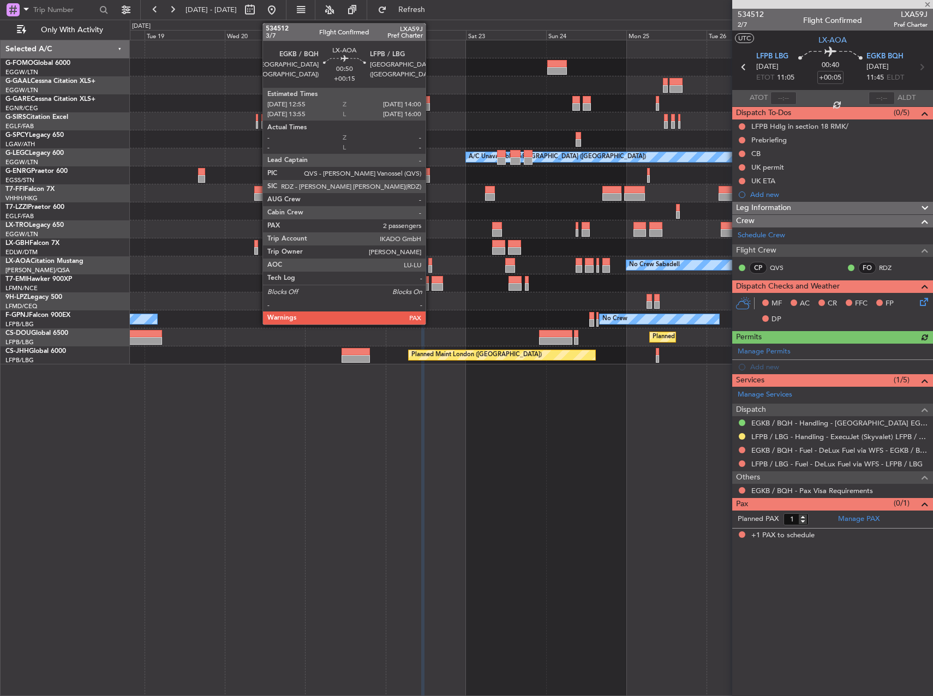
type input "+00:10"
type input "4"
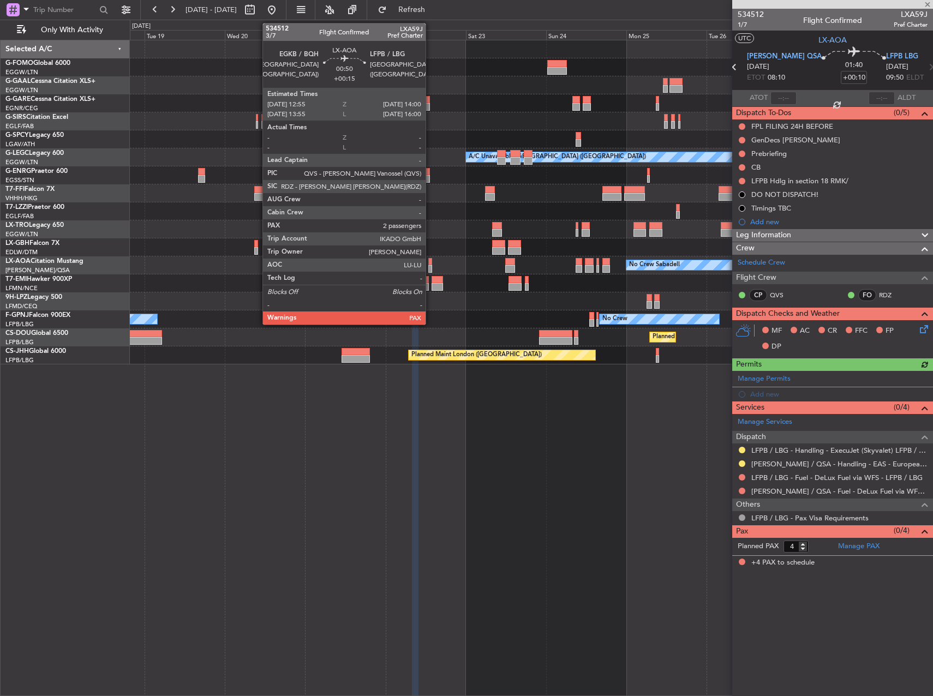
click at [430, 265] on div at bounding box center [430, 262] width 4 height 8
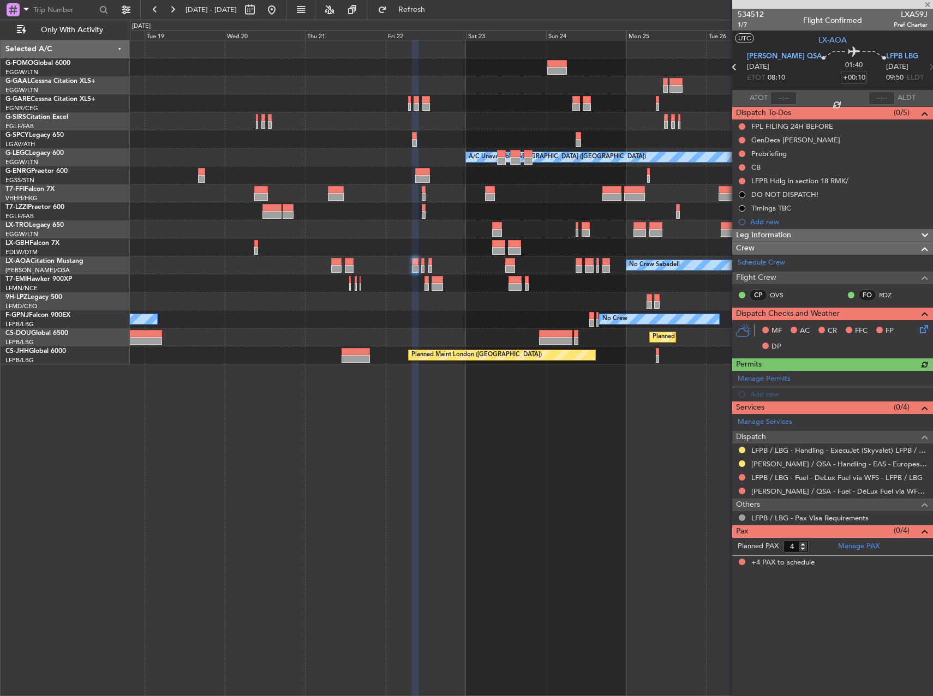
type input "+00:15"
type input "2"
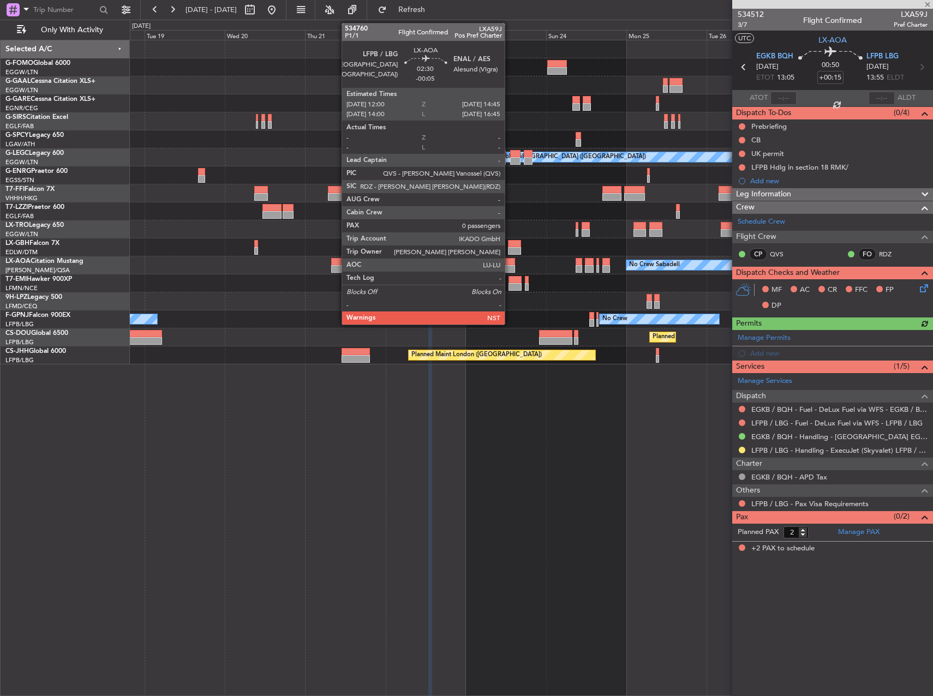
click at [509, 267] on div at bounding box center [509, 269] width 9 height 8
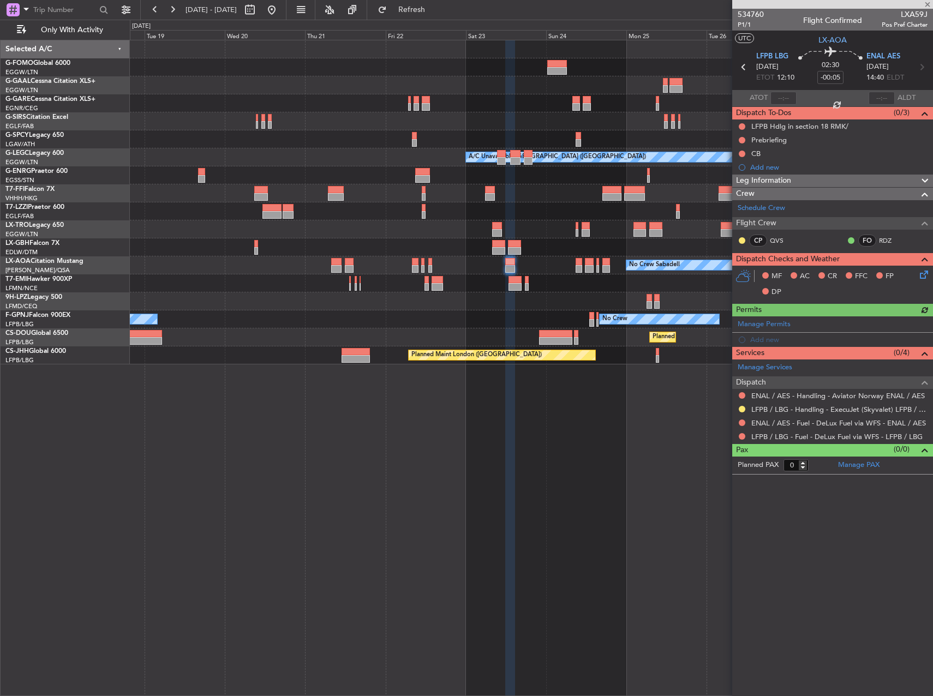
click at [839, 421] on div "LFPB / LBG - Handling - ExecuJet (Skyvalet) LFPB / LBG" at bounding box center [839, 421] width 0 height 0
click at [832, 395] on link "ENAL / AES - Handling - Aviator Norway ENAL / AES" at bounding box center [837, 395] width 173 height 9
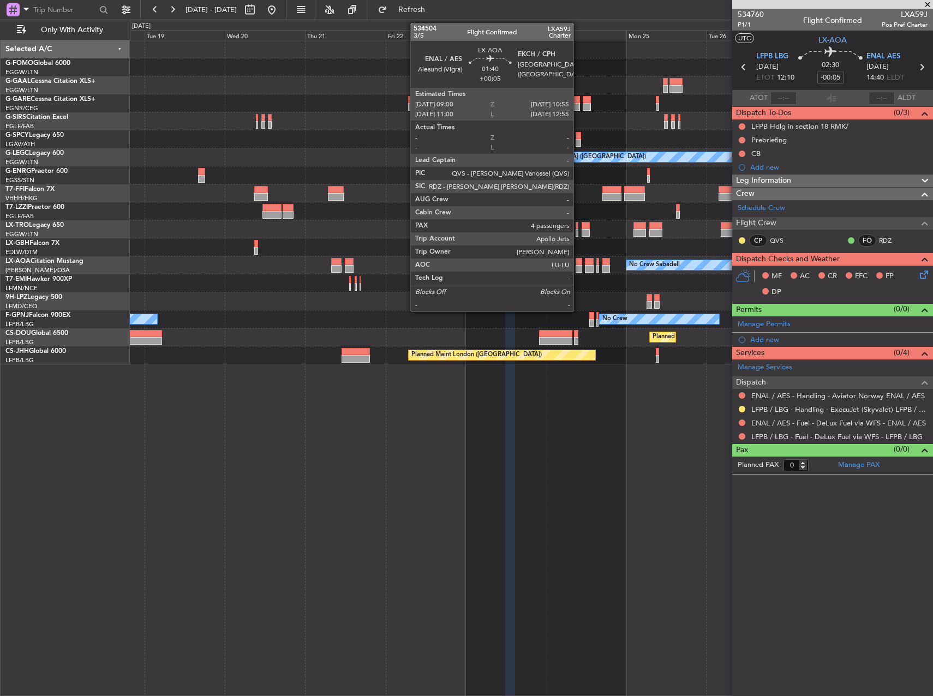
click at [578, 263] on div at bounding box center [578, 262] width 7 height 8
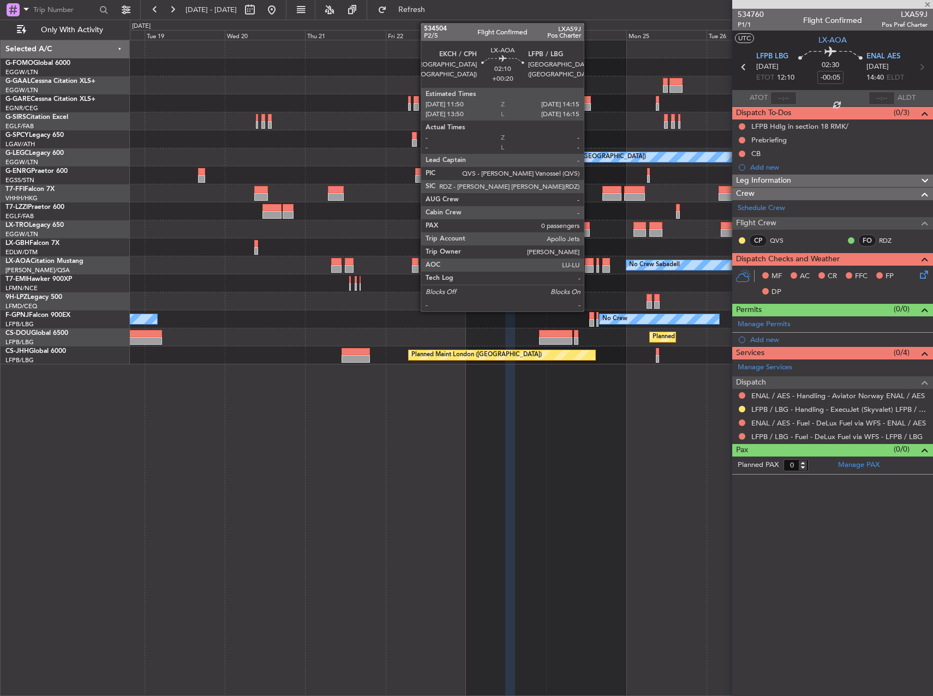
type input "+00:05"
type input "4"
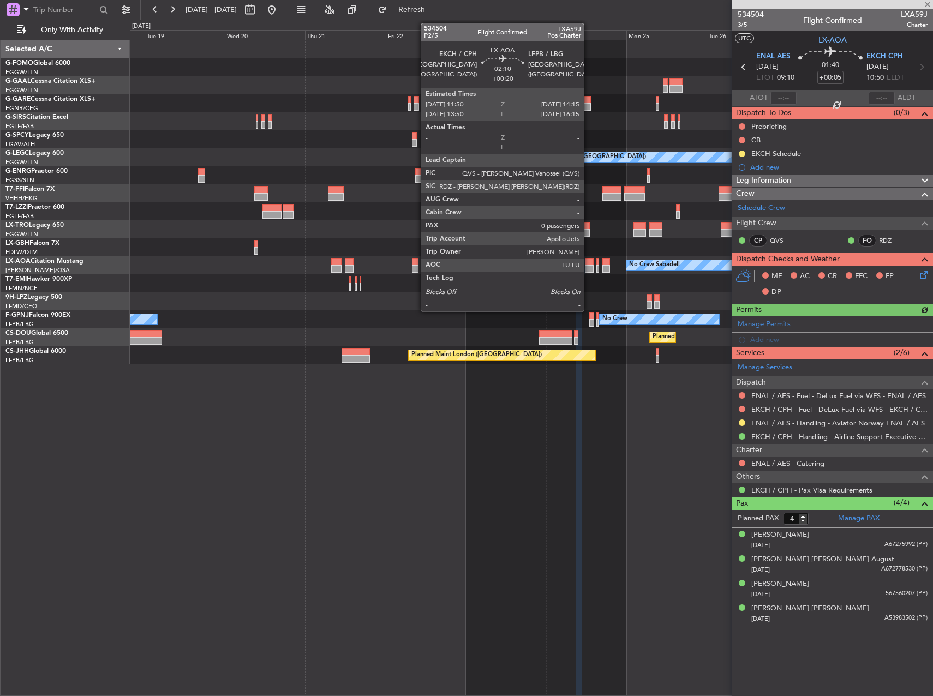
click at [588, 264] on div at bounding box center [589, 262] width 8 height 8
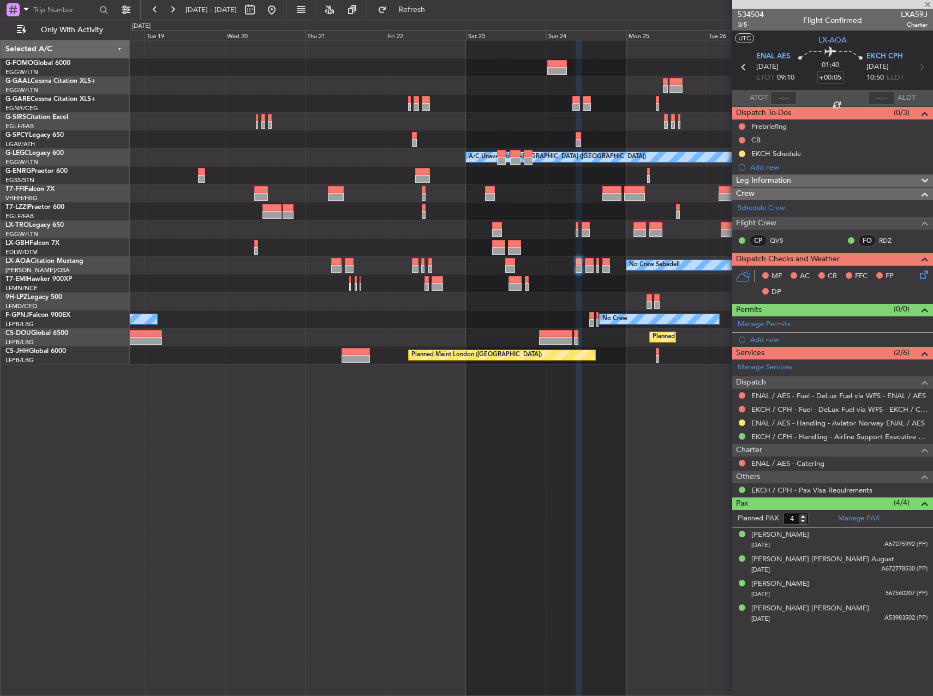
type input "+00:20"
type input "0"
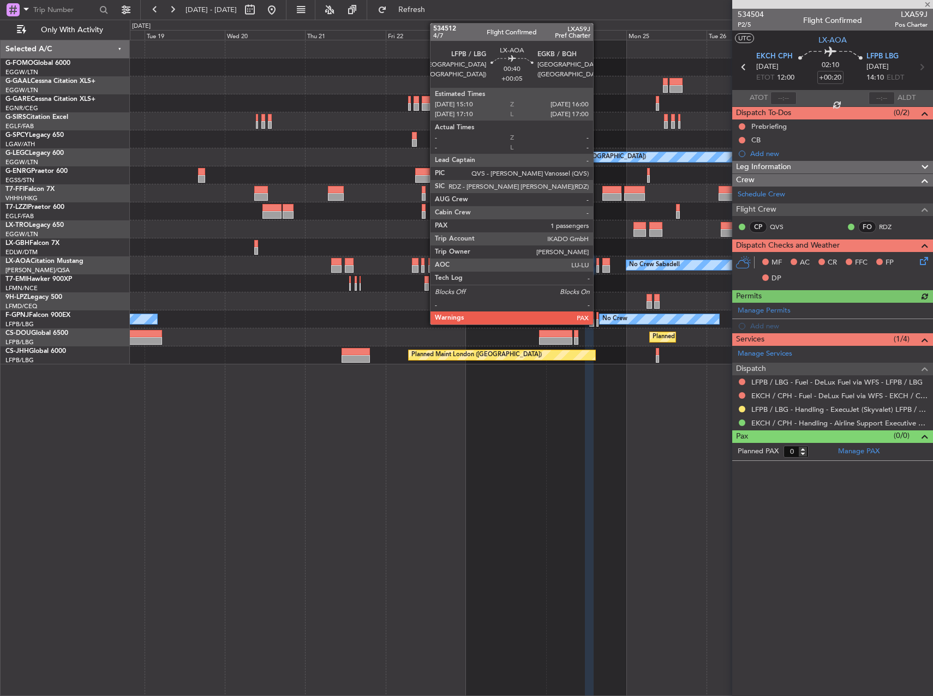
click at [598, 265] on div at bounding box center [597, 262] width 3 height 8
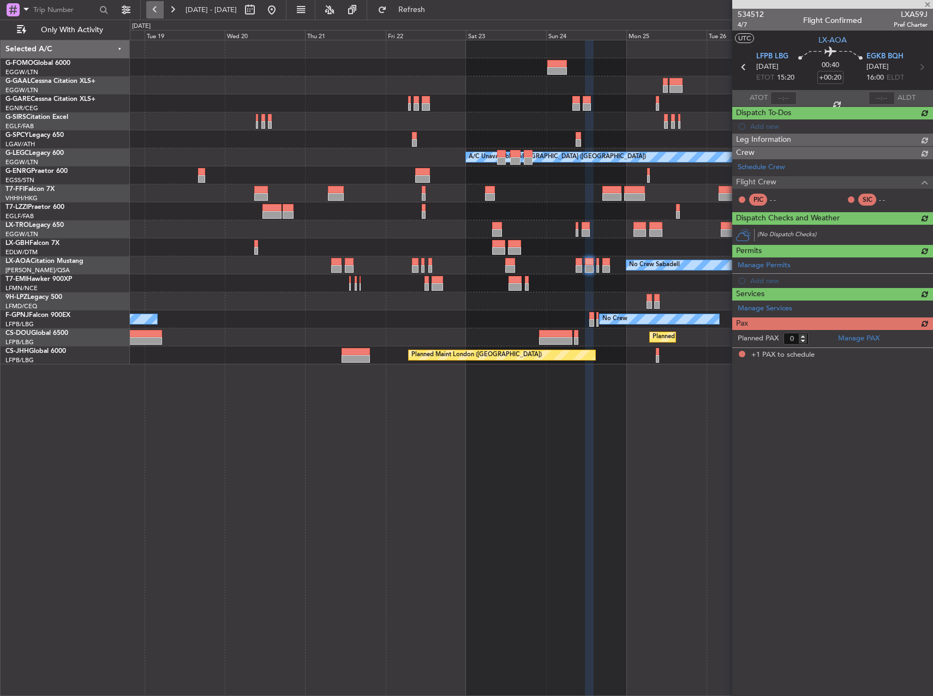
type input "+00:05"
type input "1"
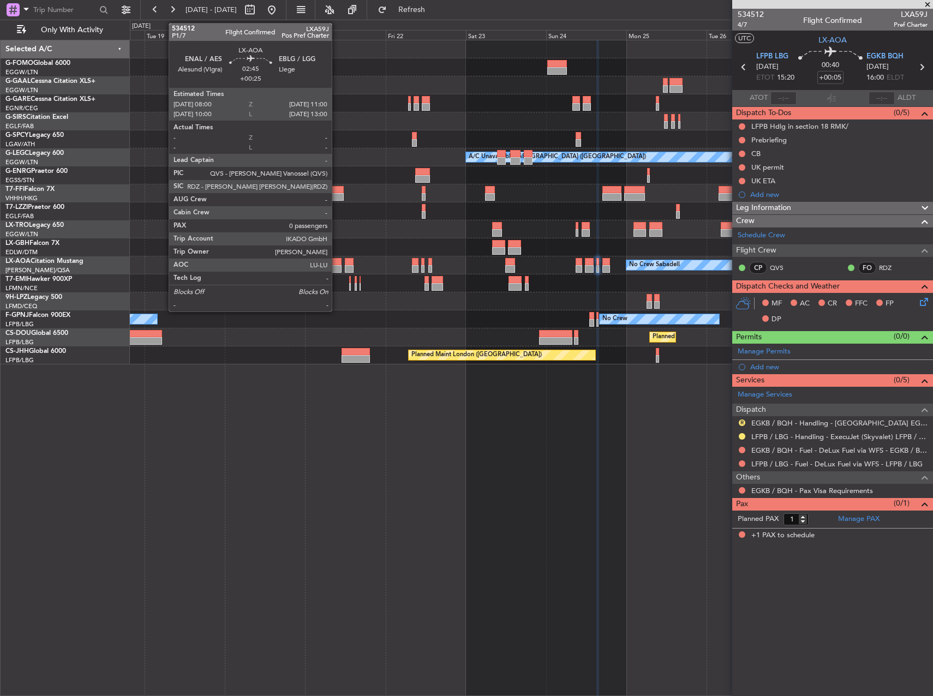
click at [338, 266] on div at bounding box center [336, 269] width 10 height 8
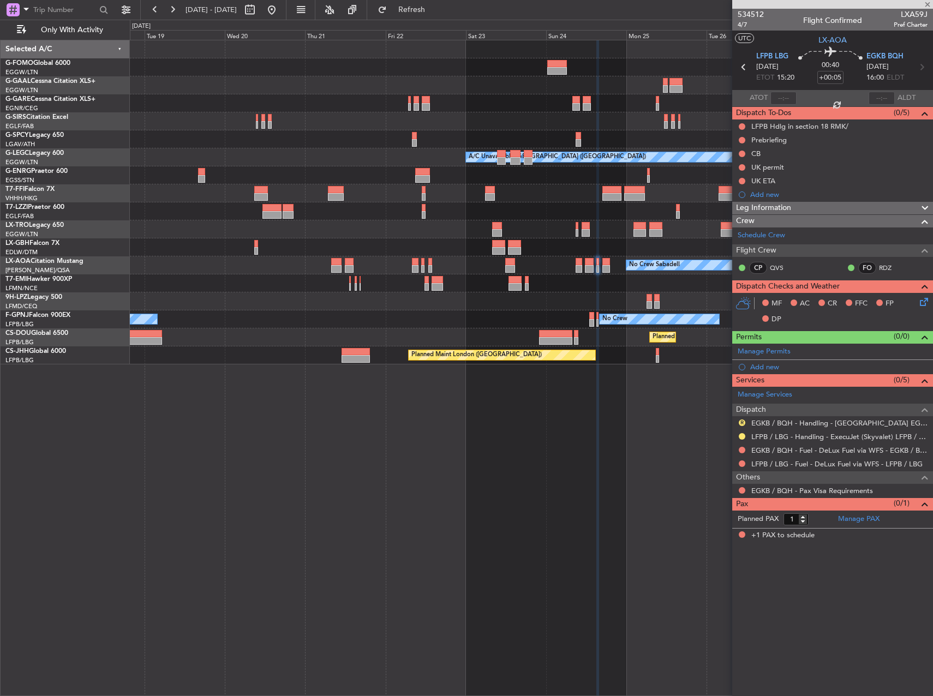
type input "+00:25"
type input "0"
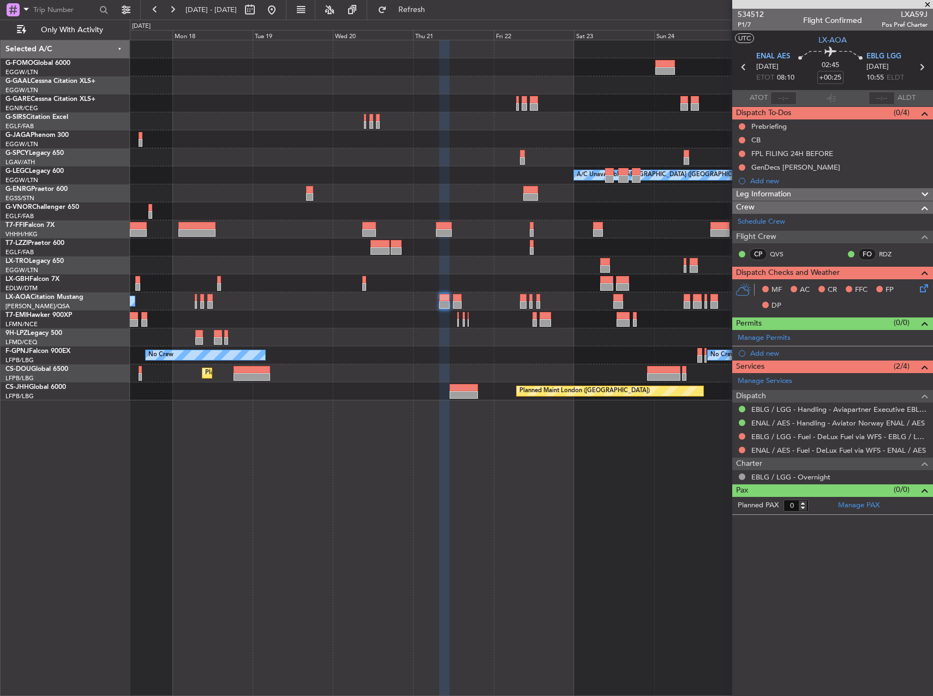
click at [436, 173] on div "A/C Unavailable [GEOGRAPHIC_DATA] ([GEOGRAPHIC_DATA])" at bounding box center [531, 175] width 802 height 18
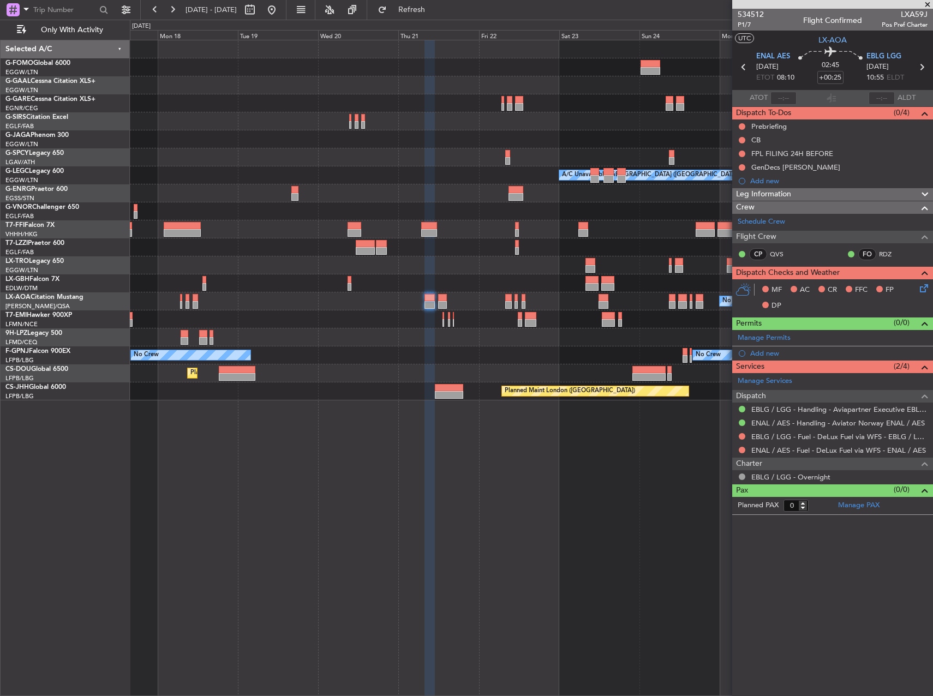
click at [427, 22] on div "0 0 Sun 17 Mon 18 Tue 19 Wed 20 Thu 21 Fri 22 Sat 23 Aug 2025 Sun 24 Mon 25 Tue…" at bounding box center [531, 30] width 802 height 20
click at [428, 14] on button "Refresh" at bounding box center [404, 9] width 65 height 17
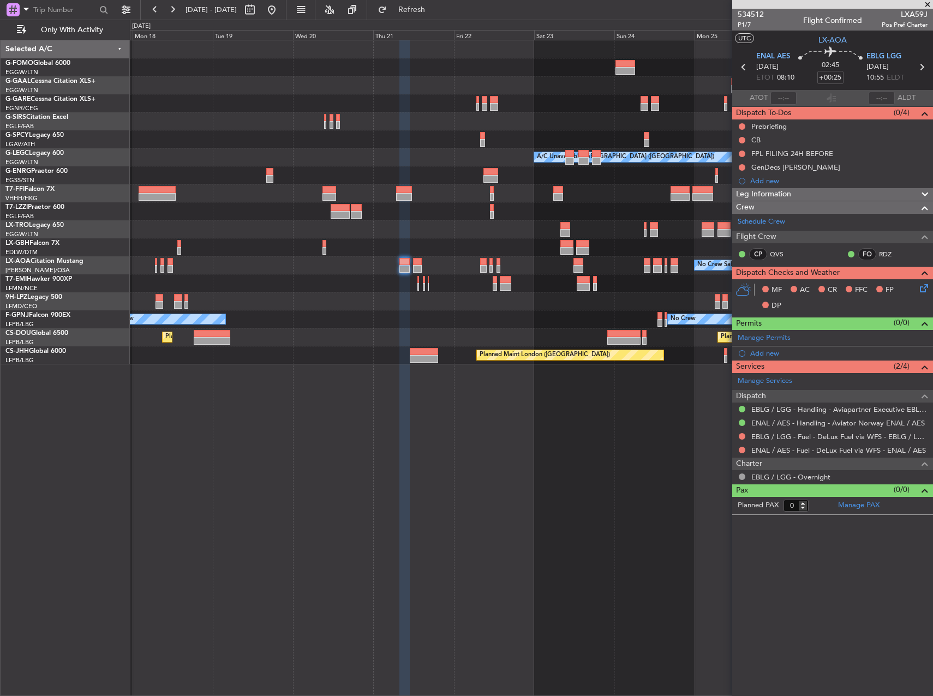
click at [371, 300] on div "No Crew" at bounding box center [531, 301] width 802 height 18
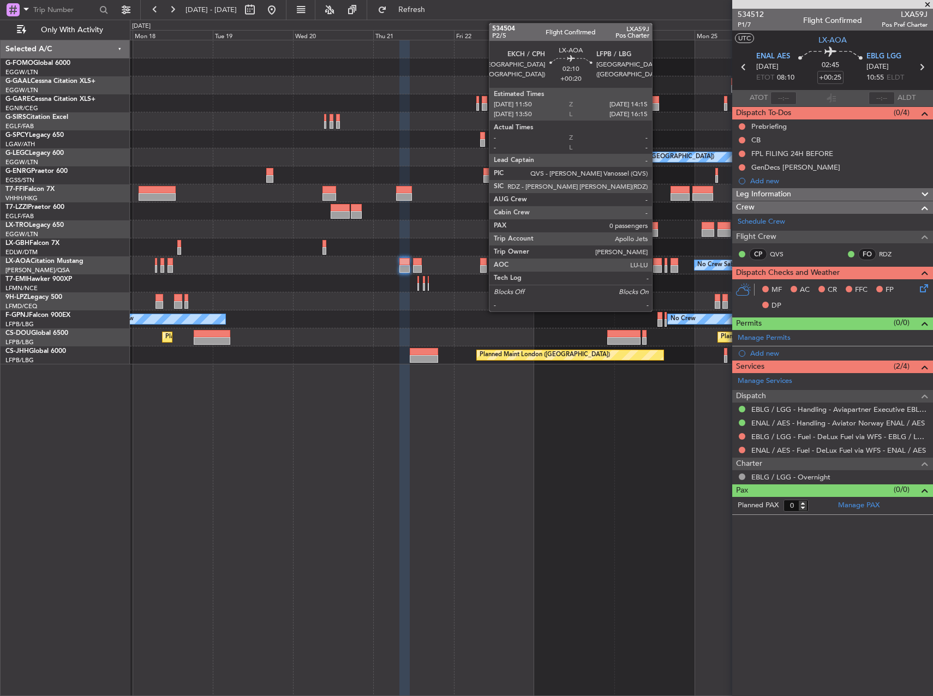
click at [657, 269] on div at bounding box center [657, 269] width 8 height 8
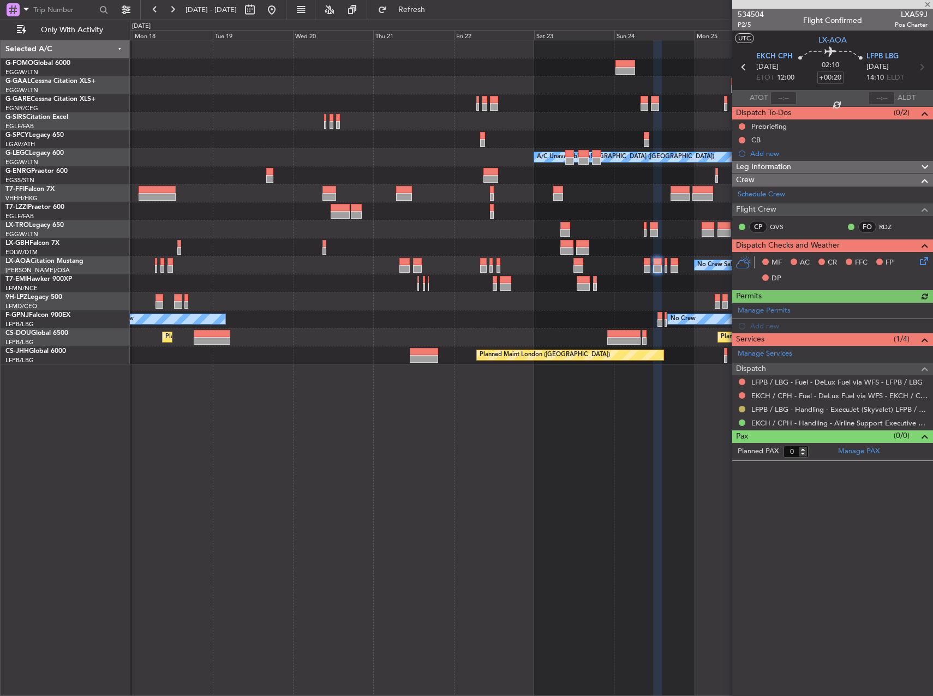
click at [744, 410] on button at bounding box center [741, 409] width 7 height 7
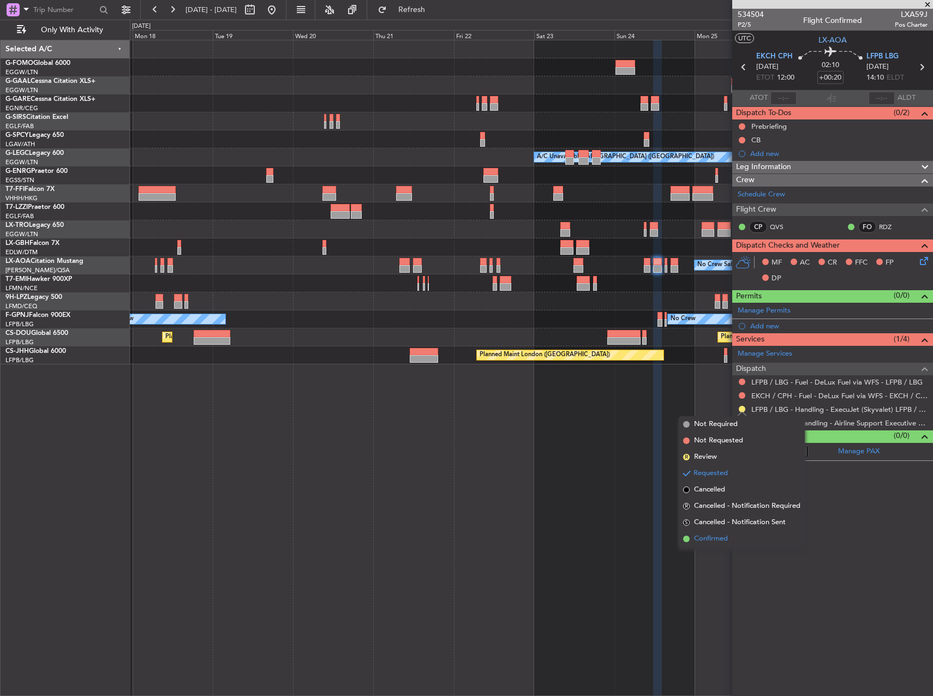
click at [735, 537] on li "Confirmed" at bounding box center [741, 539] width 126 height 16
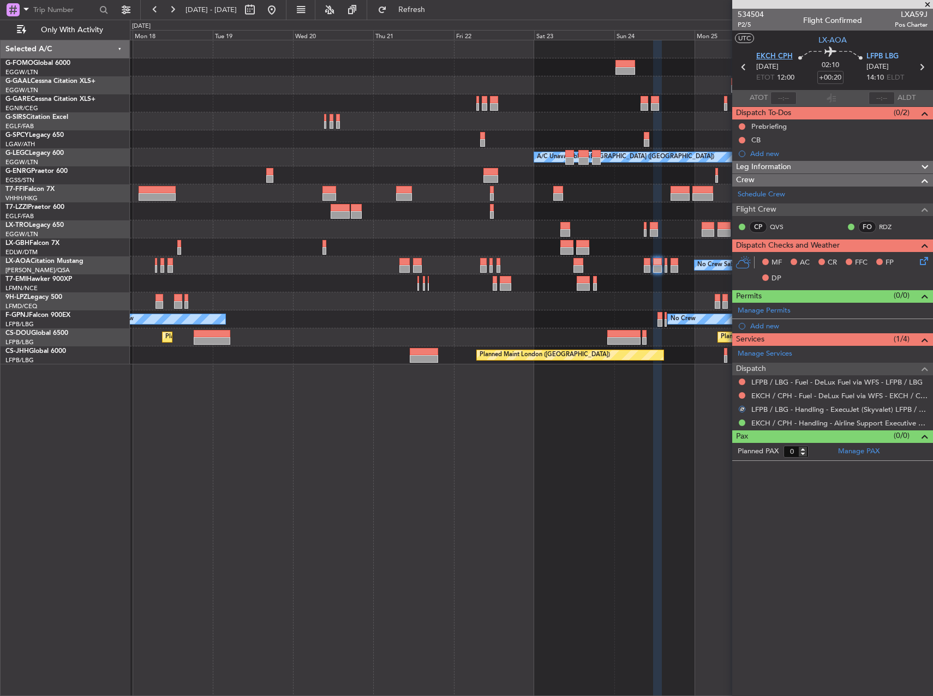
click at [771, 57] on span "EKCH CPH" at bounding box center [774, 56] width 37 height 11
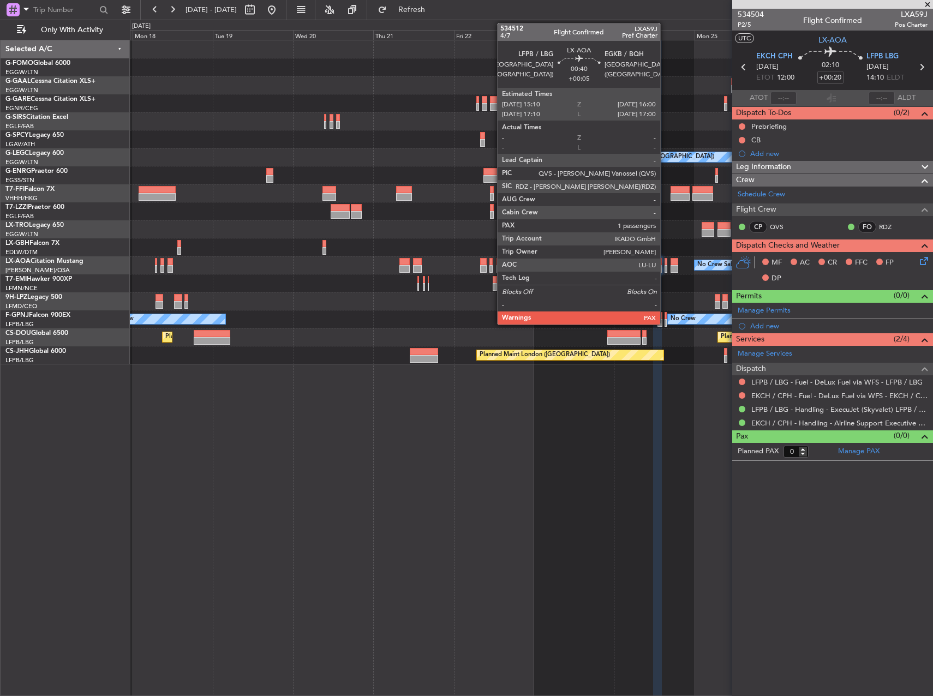
click at [665, 267] on div at bounding box center [665, 269] width 3 height 8
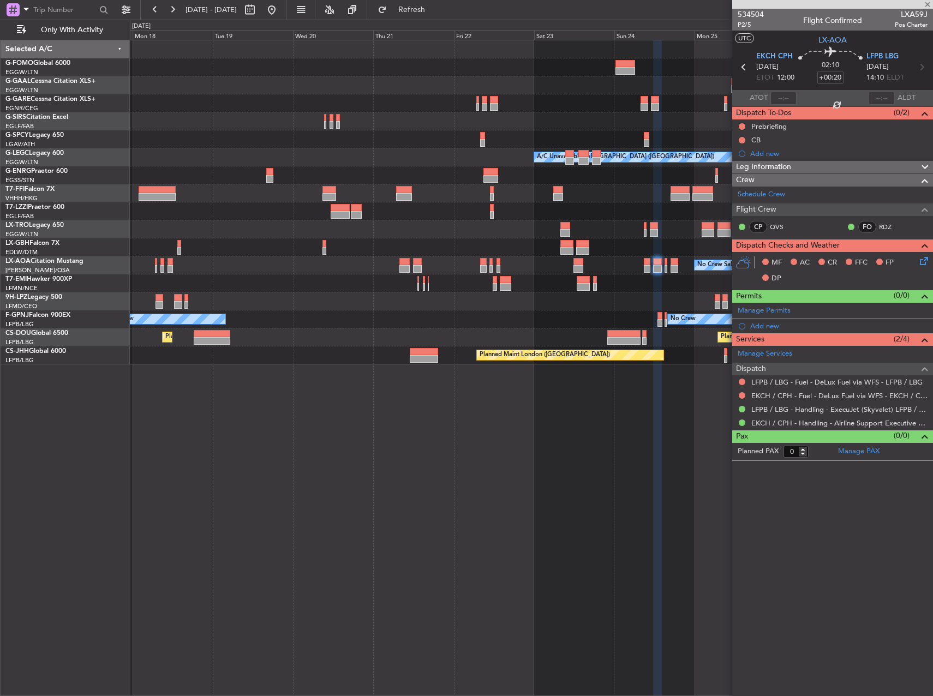
type input "+00:05"
type input "1"
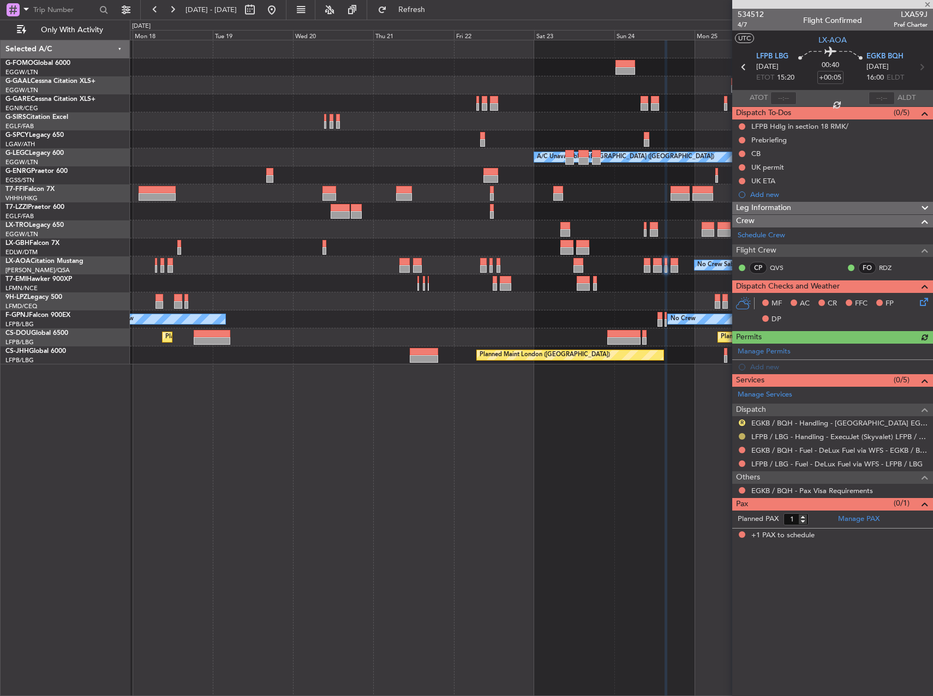
click at [742, 434] on button at bounding box center [741, 436] width 7 height 7
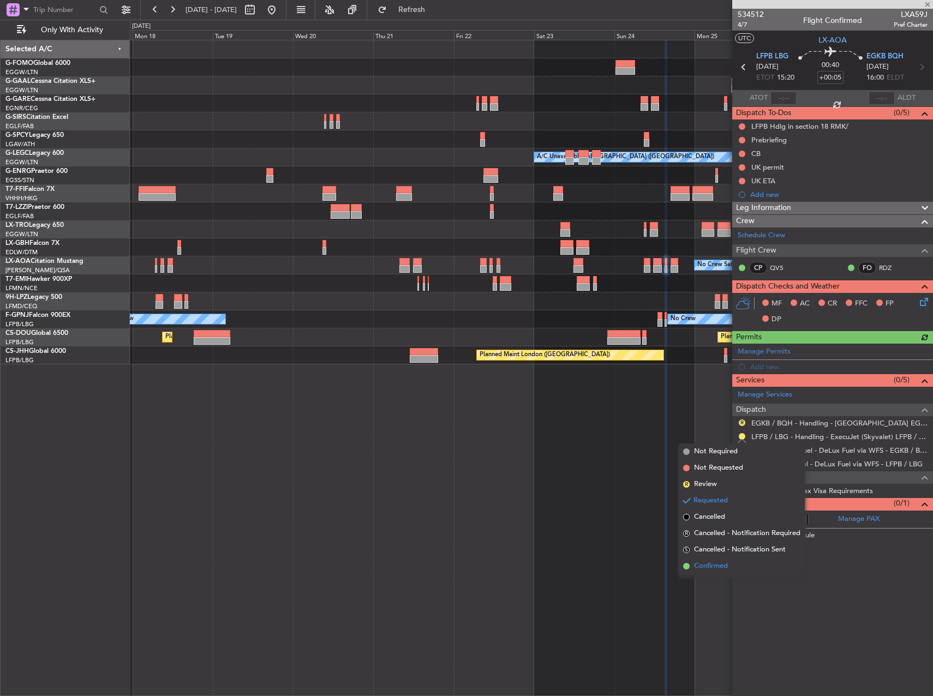
click at [720, 564] on span "Confirmed" at bounding box center [711, 566] width 34 height 11
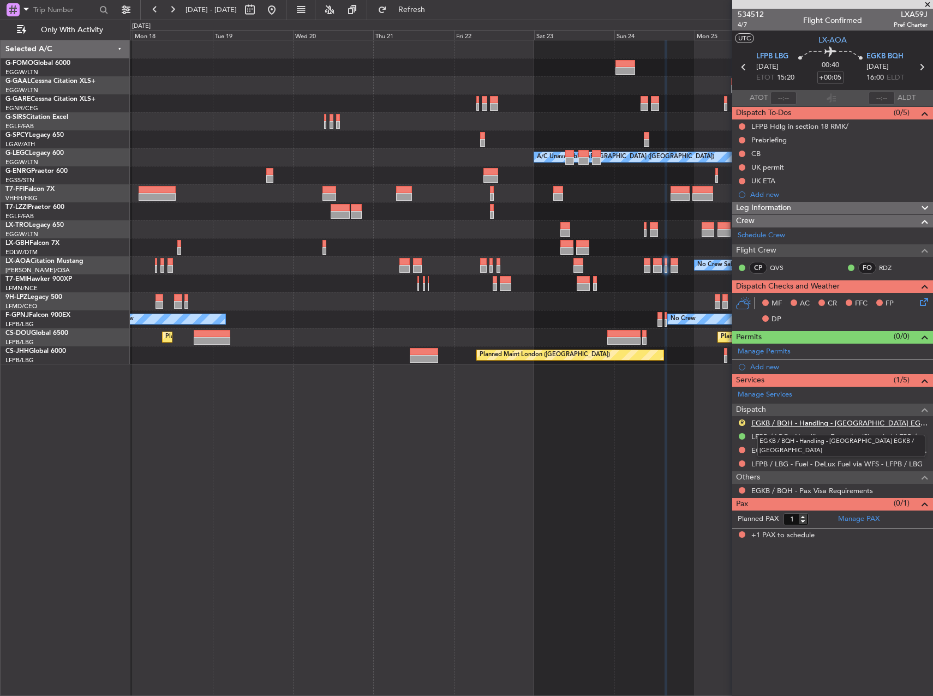
click at [803, 424] on link "EGKB / BQH - Handling - Biggin Hill Airport EGKB / BQH" at bounding box center [839, 422] width 176 height 9
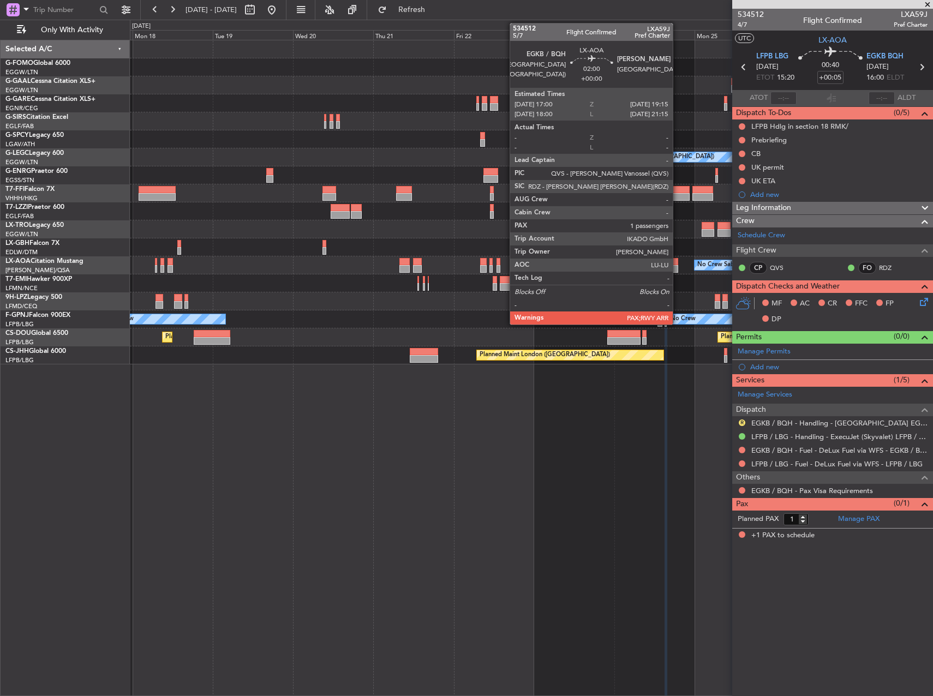
click at [677, 266] on div at bounding box center [674, 269] width 8 height 8
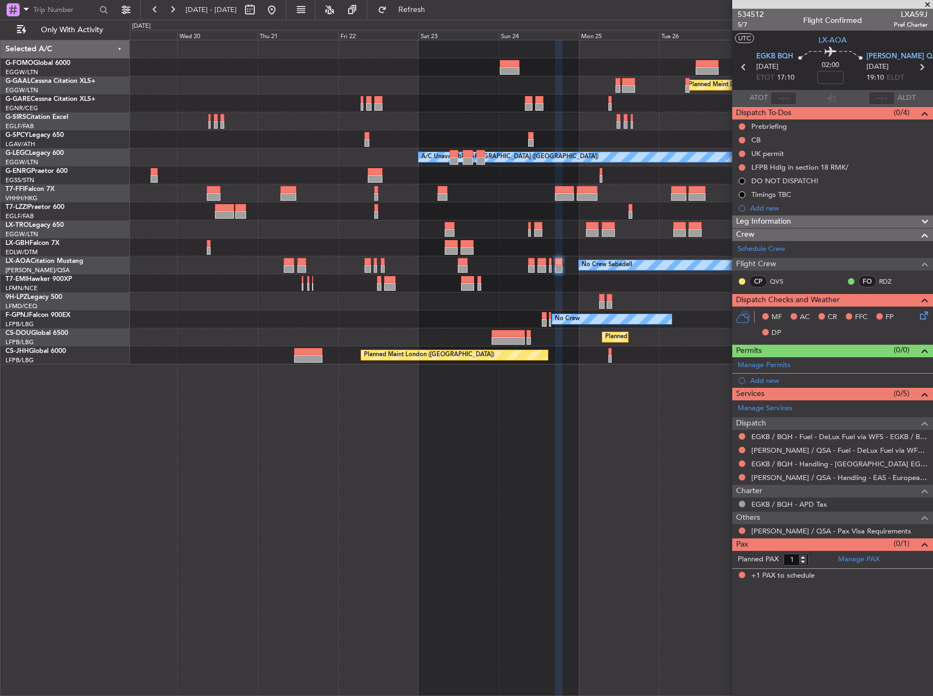
click at [571, 387] on div "Planned Maint Dusseldorf A/C Unavailable London (Luton) No Crew Sabadell No Cre…" at bounding box center [531, 368] width 803 height 656
click at [820, 479] on link "LELL / QSA - Handling - EAS - European Aviation School" at bounding box center [839, 477] width 176 height 9
click at [742, 465] on button at bounding box center [741, 463] width 7 height 7
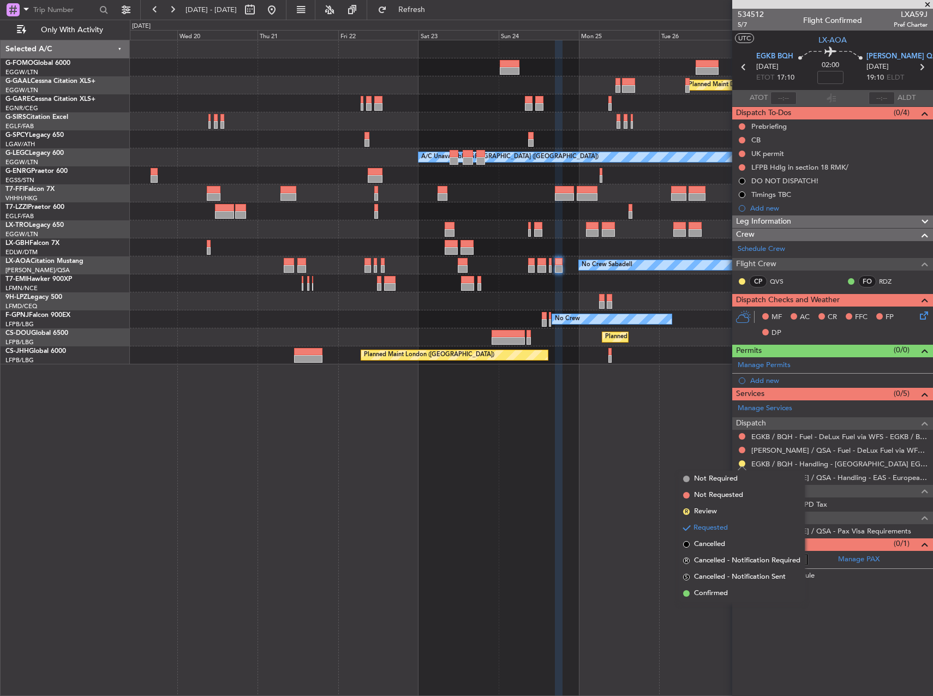
click at [730, 594] on li "Confirmed" at bounding box center [741, 593] width 126 height 16
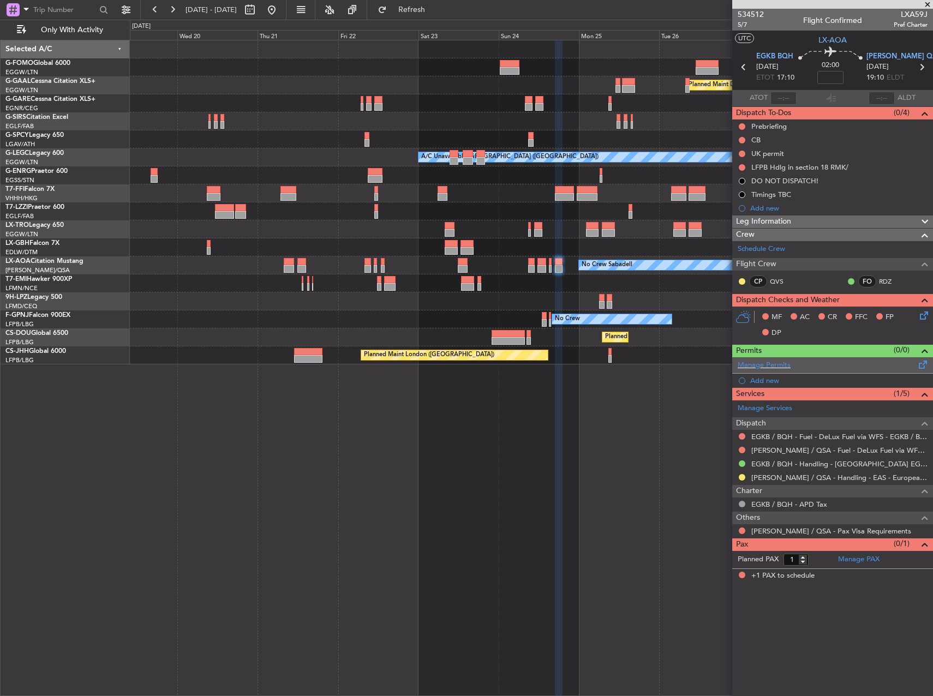
click at [920, 362] on span at bounding box center [922, 362] width 13 height 8
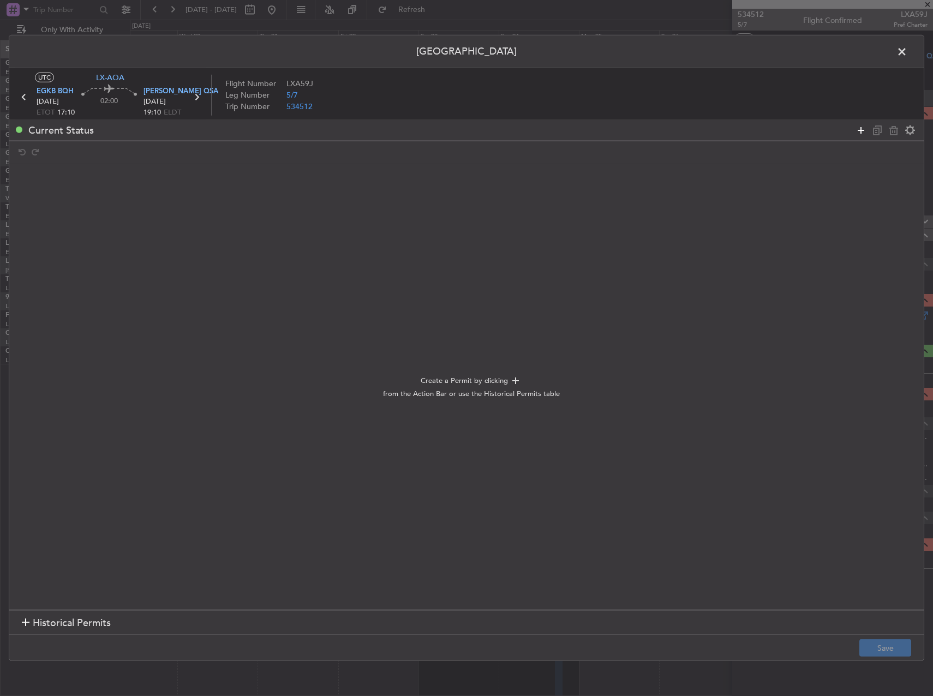
click at [866, 129] on icon at bounding box center [860, 129] width 13 height 13
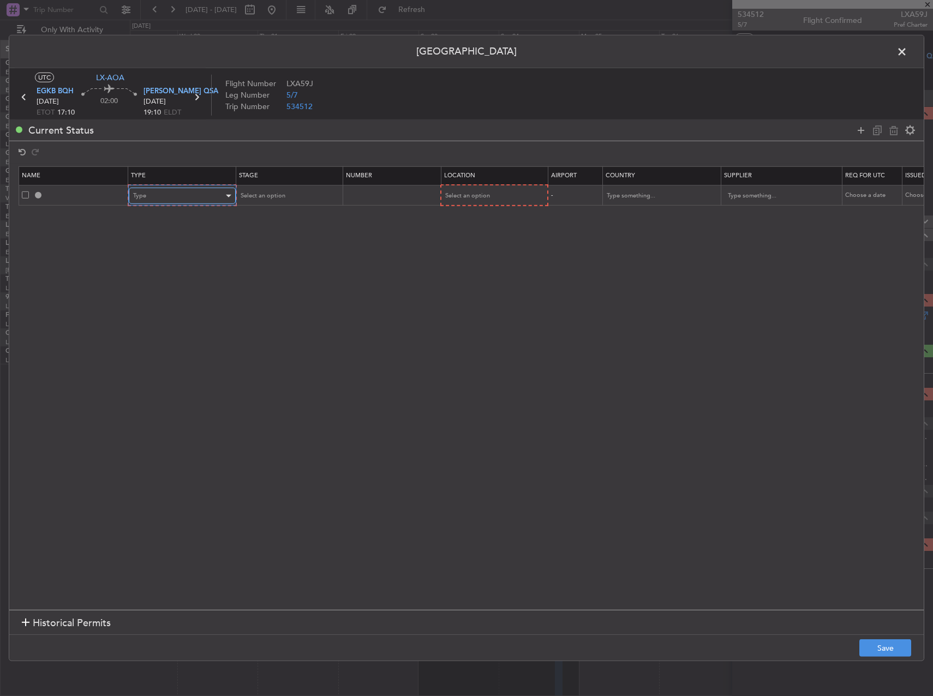
click at [197, 197] on div "Type" at bounding box center [178, 196] width 91 height 16
click at [157, 247] on span "PPR" at bounding box center [182, 250] width 97 height 16
click at [494, 195] on div "Select an option" at bounding box center [489, 196] width 91 height 16
click at [469, 221] on span "Departure" at bounding box center [492, 219] width 97 height 16
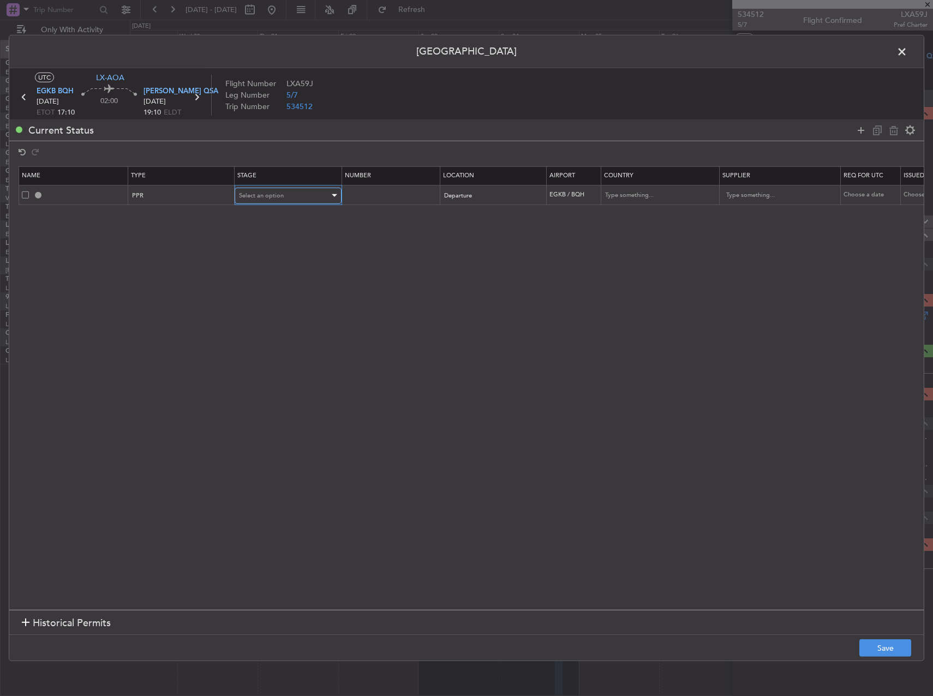
click at [278, 197] on span "Select an option" at bounding box center [261, 195] width 45 height 8
click at [280, 282] on span "Received OK" at bounding box center [287, 283] width 97 height 16
click at [881, 641] on button "Save" at bounding box center [885, 647] width 52 height 17
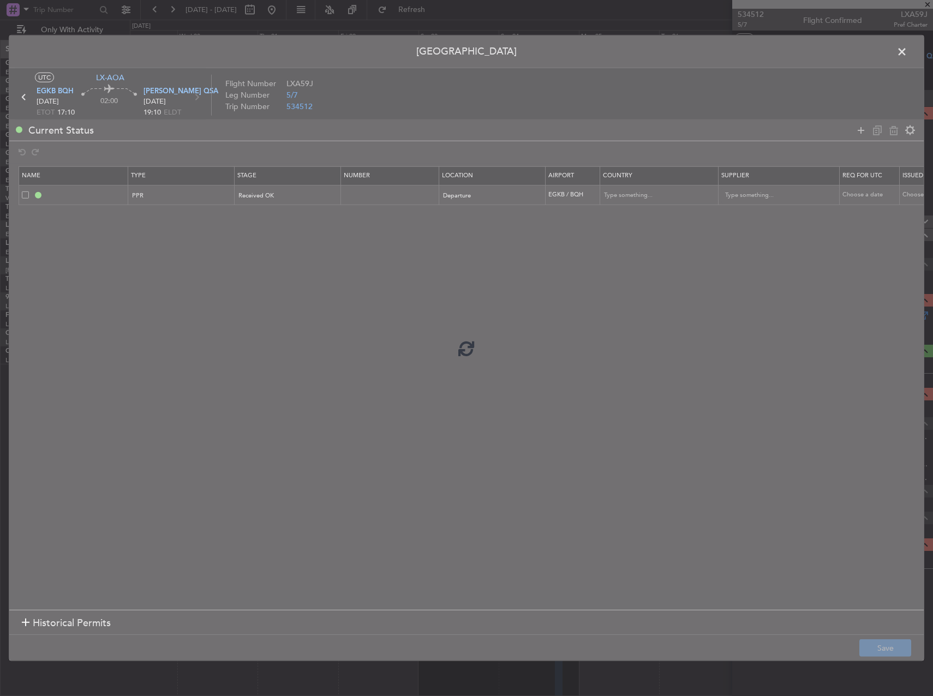
type input "EGKB PPR"
type input "United Kingdom"
type input "NNN"
type input "2"
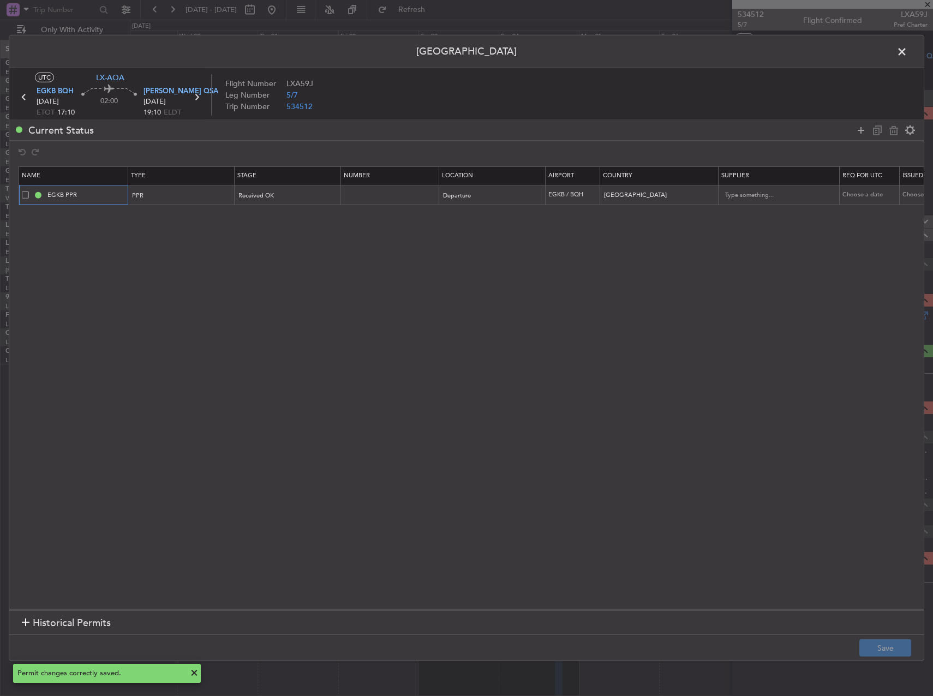
click at [115, 197] on input "EGKB PPR" at bounding box center [86, 194] width 82 height 9
type input "EGKB PPR 1700z"
click at [889, 648] on button "Save" at bounding box center [885, 647] width 52 height 17
click at [907, 48] on span at bounding box center [907, 55] width 0 height 22
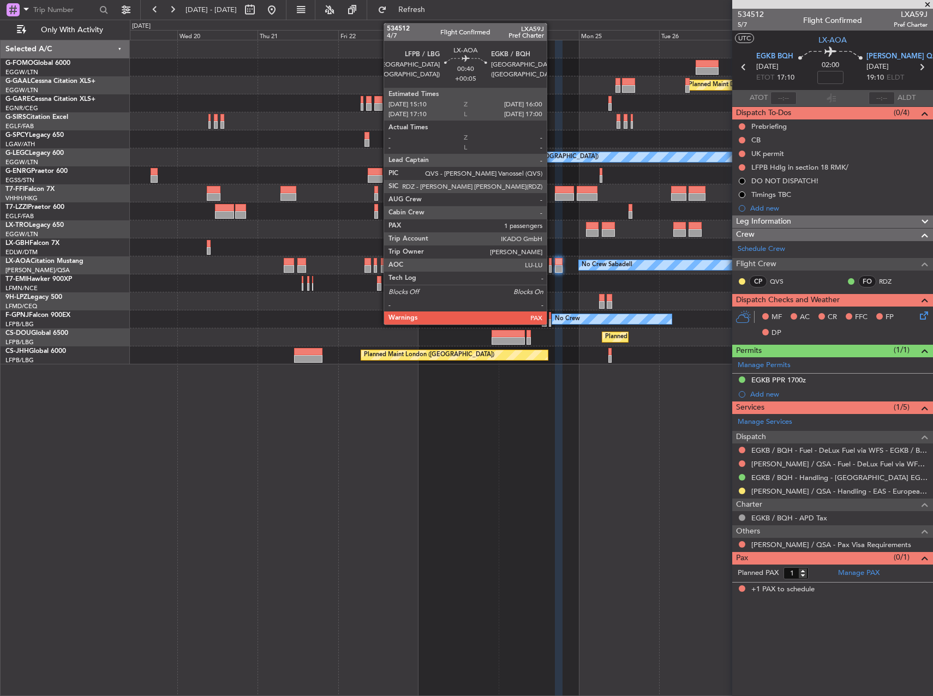
click at [551, 267] on div at bounding box center [550, 269] width 3 height 8
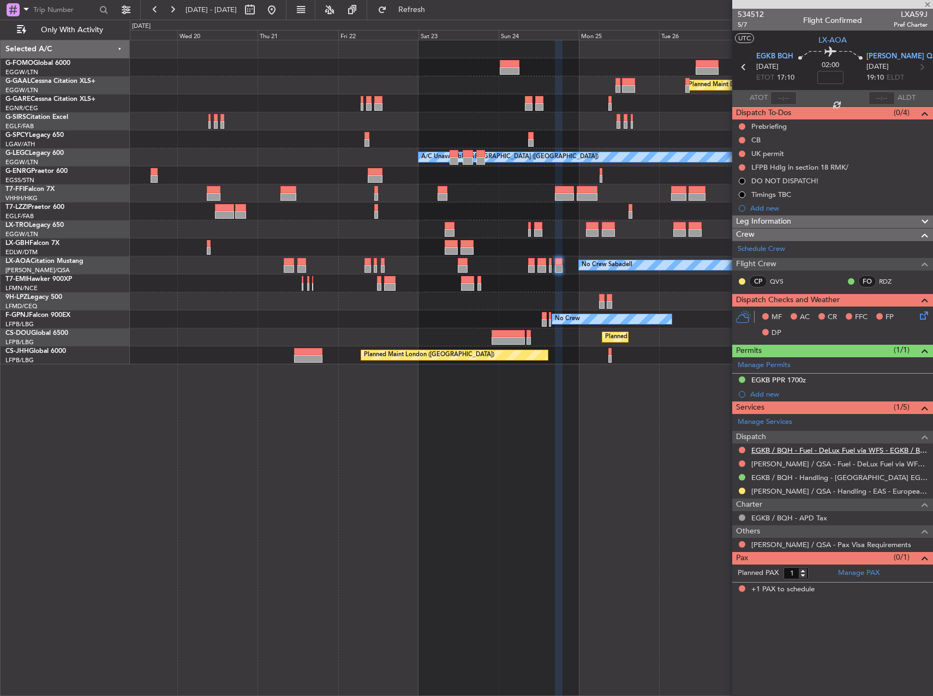
type input "+00:05"
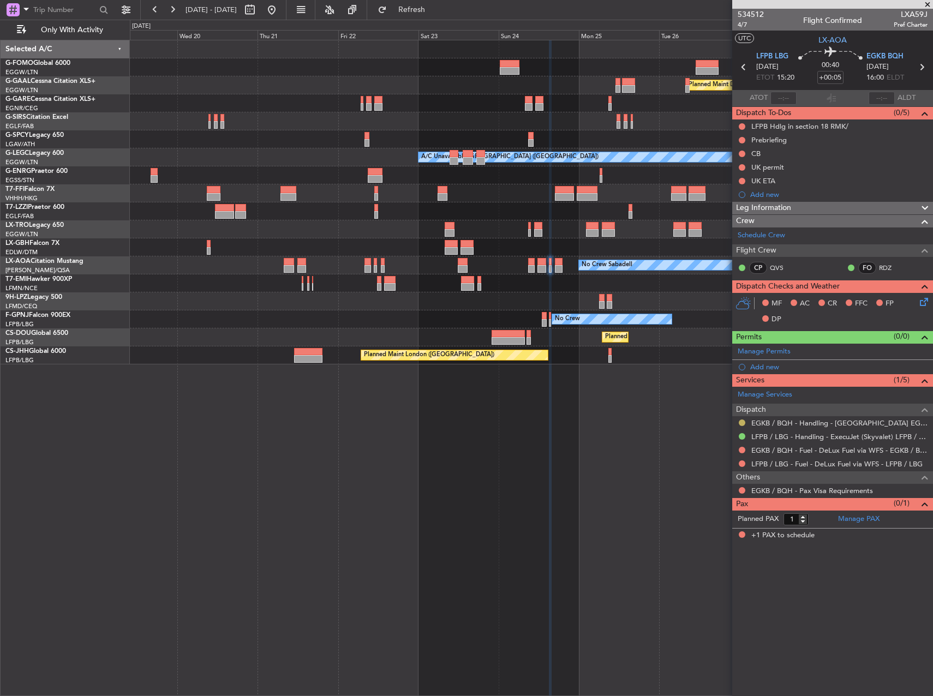
click at [740, 421] on button at bounding box center [741, 422] width 7 height 7
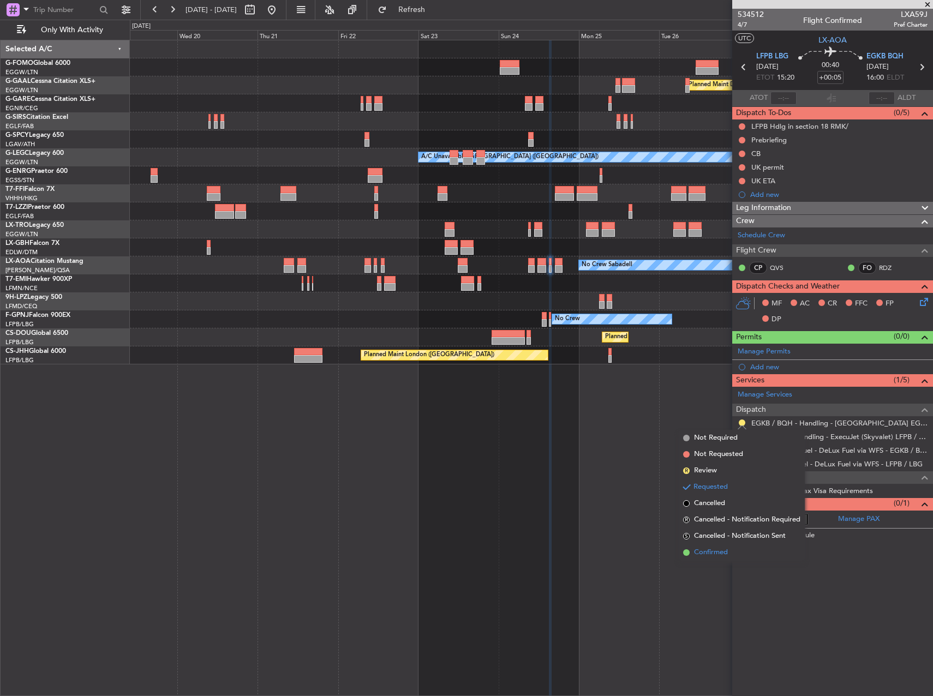
click at [716, 550] on span "Confirmed" at bounding box center [711, 552] width 34 height 11
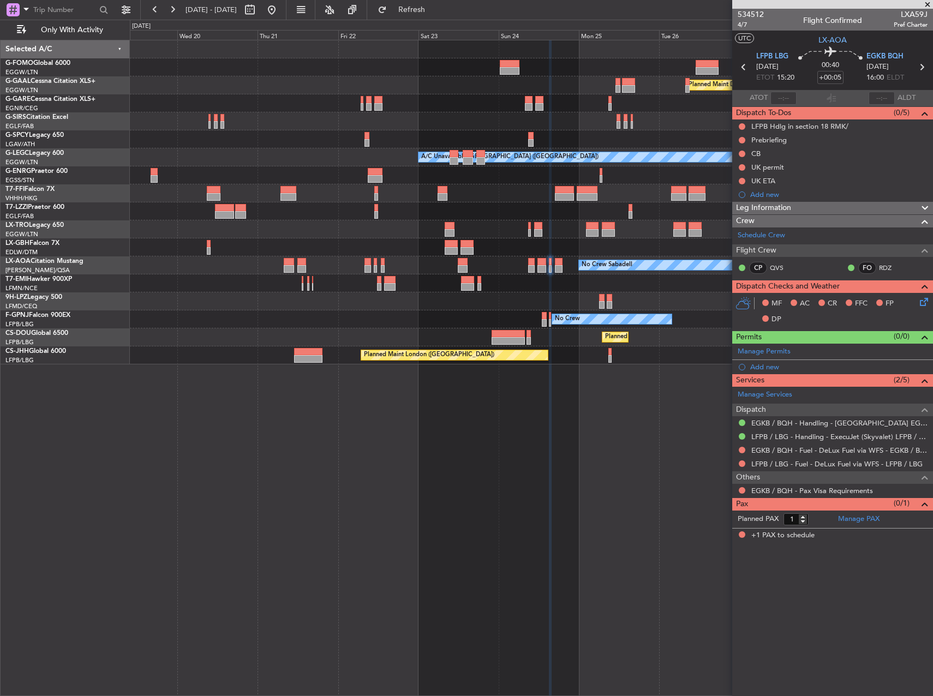
click at [761, 365] on div "Add new" at bounding box center [838, 366] width 177 height 9
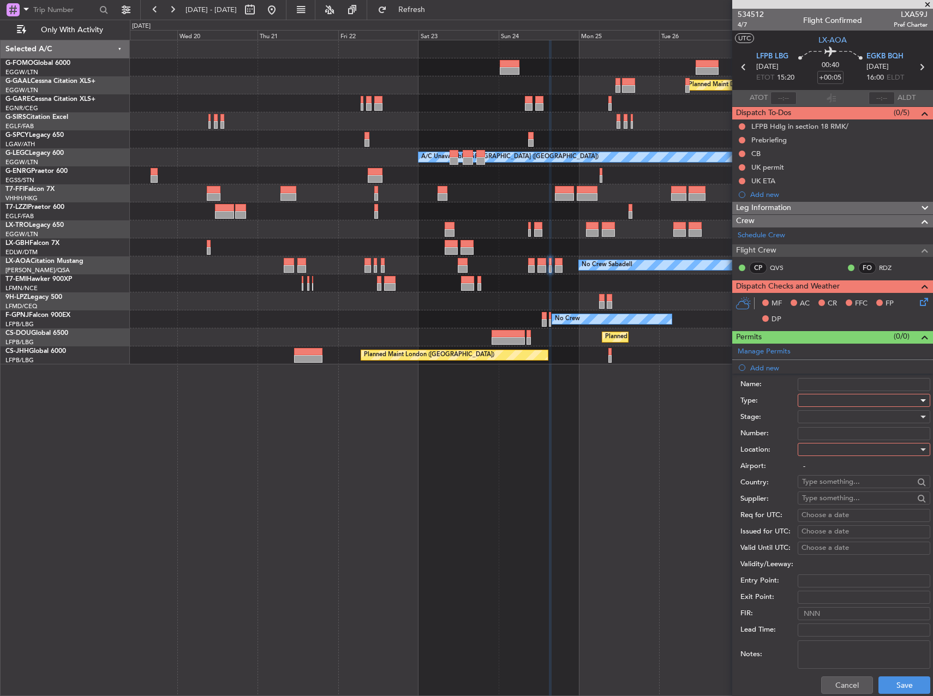
click at [835, 406] on div at bounding box center [860, 400] width 116 height 16
click at [814, 456] on span "PPR" at bounding box center [859, 454] width 115 height 16
click at [815, 416] on div at bounding box center [860, 416] width 116 height 16
click at [837, 501] on span "Received OK" at bounding box center [859, 504] width 115 height 16
drag, startPoint x: 837, startPoint y: 500, endPoint x: 828, endPoint y: 449, distance: 51.9
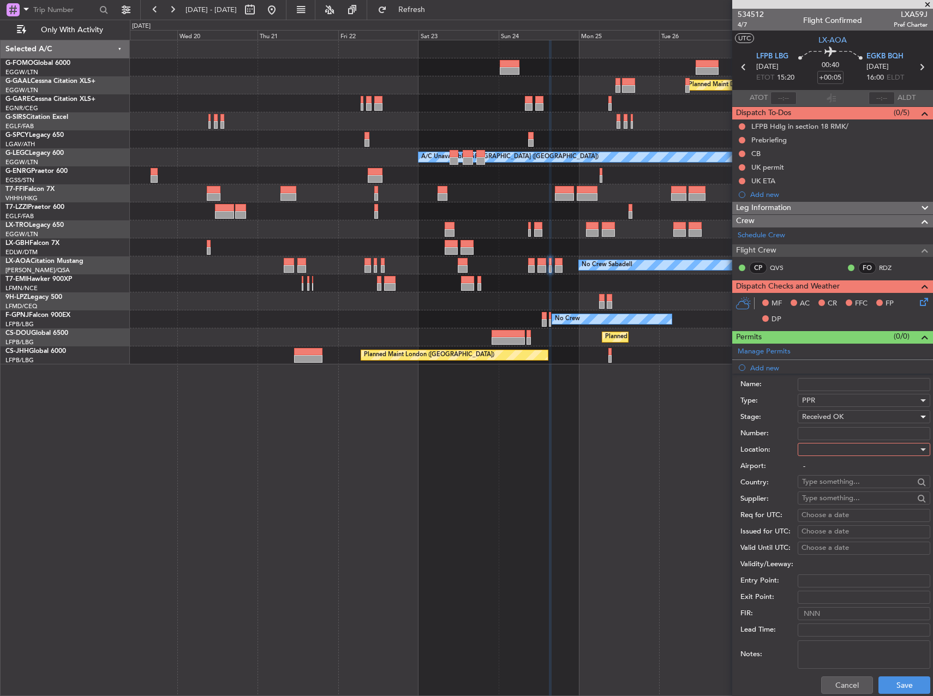
click at [828, 449] on div at bounding box center [860, 449] width 116 height 16
click at [834, 509] on span "Arrival" at bounding box center [859, 504] width 115 height 16
type input "EGKB / BQH"
click at [903, 682] on button "Save" at bounding box center [904, 684] width 52 height 17
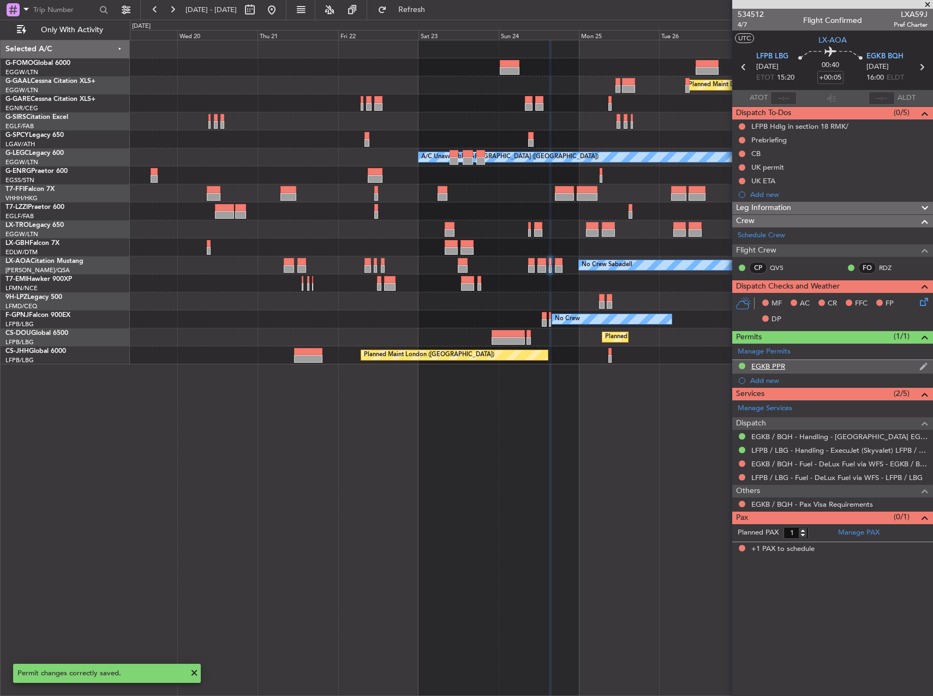
click at [788, 368] on div "EGKB PPR" at bounding box center [832, 367] width 201 height 14
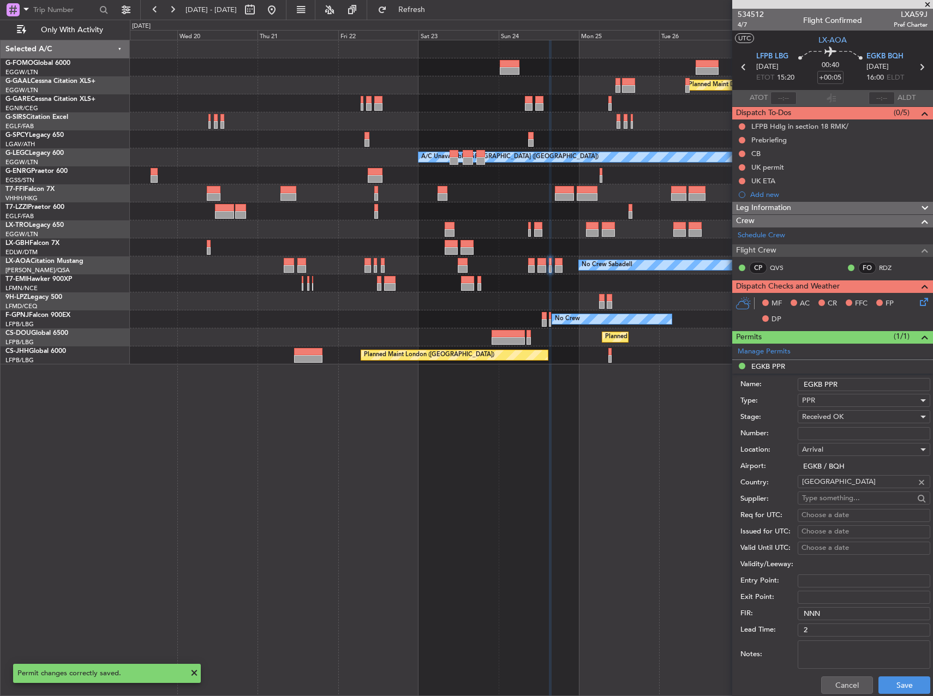
click at [870, 386] on input "EGKB PPR" at bounding box center [863, 384] width 133 height 13
type input "EGKB PPR 1600z"
click at [893, 680] on button "Save" at bounding box center [904, 684] width 52 height 17
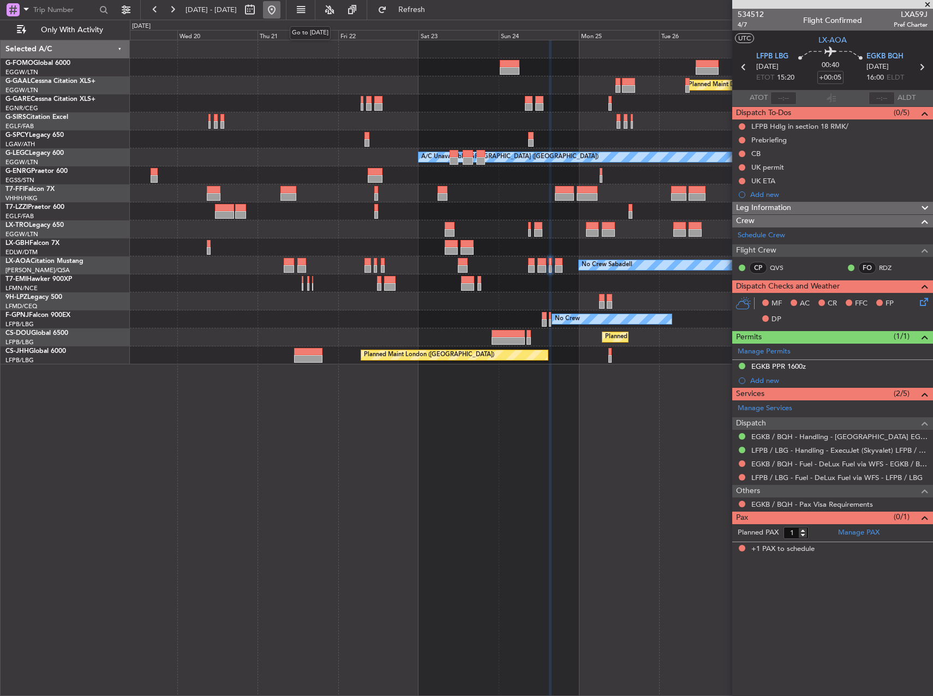
click at [280, 11] on button at bounding box center [271, 9] width 17 height 17
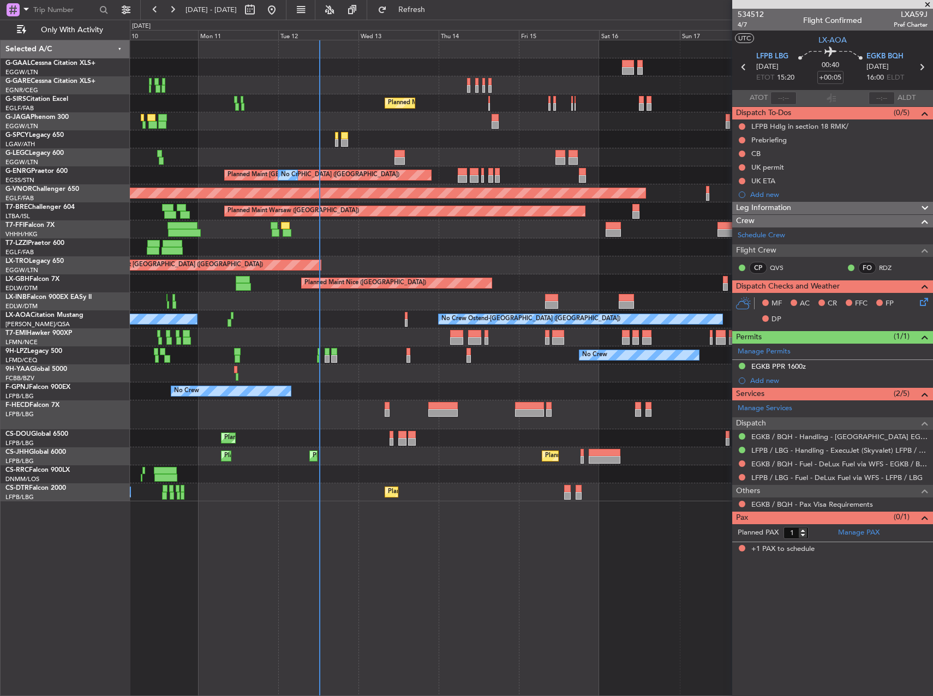
click at [336, 275] on div "No Crew Planned Maint London (Farnborough) Planned Maint London (Stansted) No C…" at bounding box center [531, 270] width 802 height 461
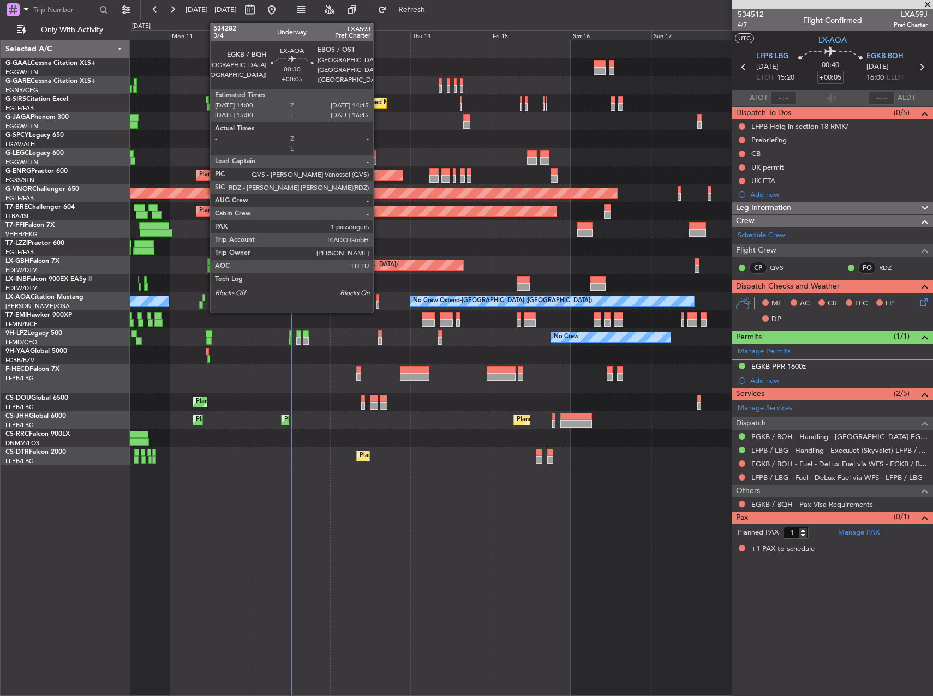
click at [378, 299] on div at bounding box center [377, 298] width 3 height 8
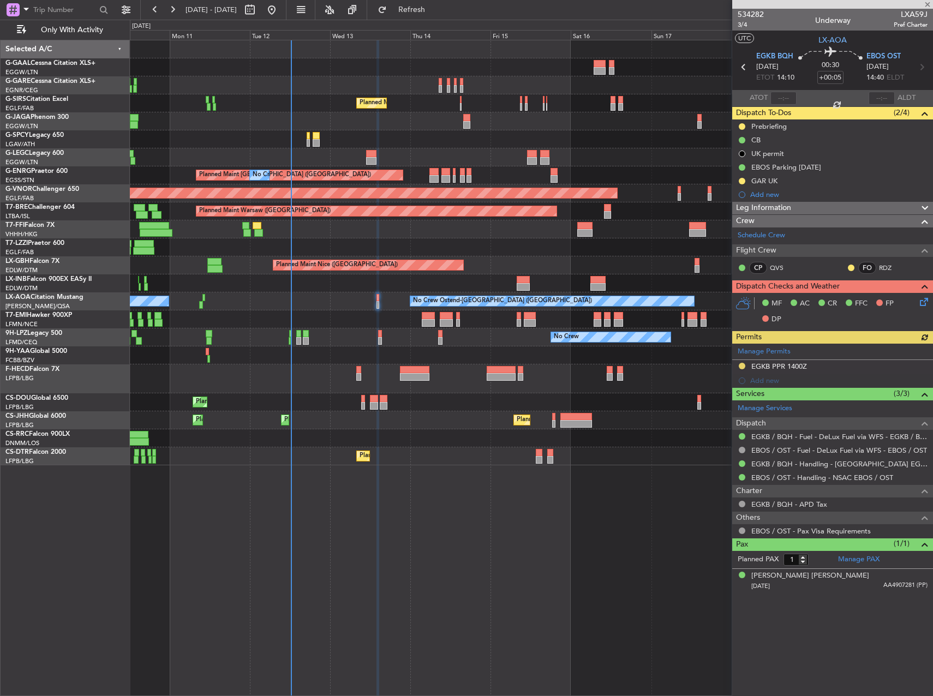
click at [741, 363] on div "Manage Permits EGKB PPR 1400Z Add new" at bounding box center [832, 366] width 201 height 44
click at [741, 366] on div "Manage Permits EGKB PPR 1400Z Add new" at bounding box center [832, 366] width 201 height 44
click at [741, 365] on button at bounding box center [741, 366] width 7 height 7
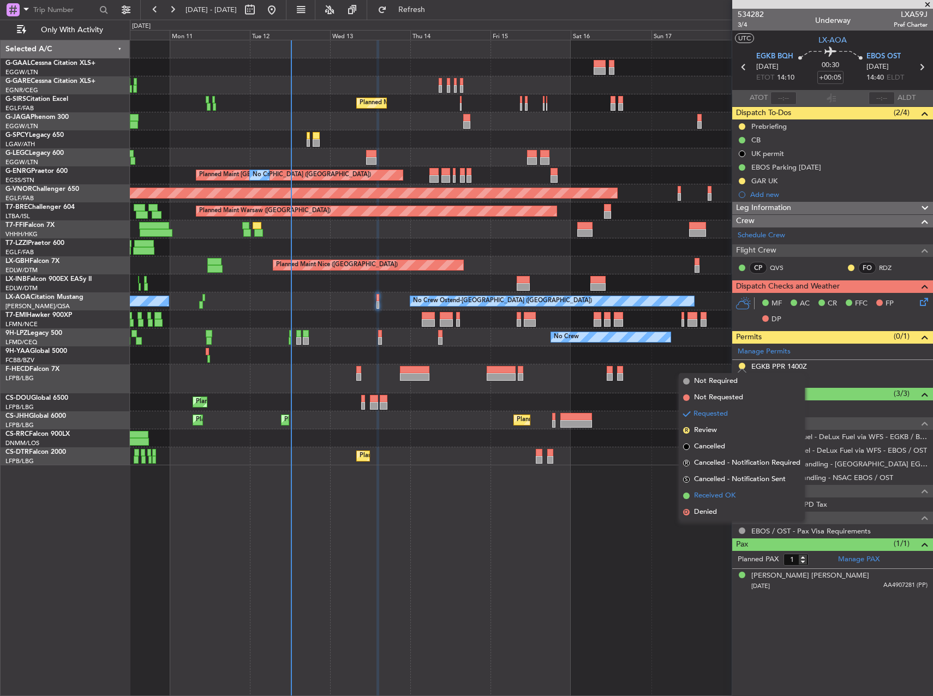
click at [717, 491] on span "Received OK" at bounding box center [714, 495] width 41 height 11
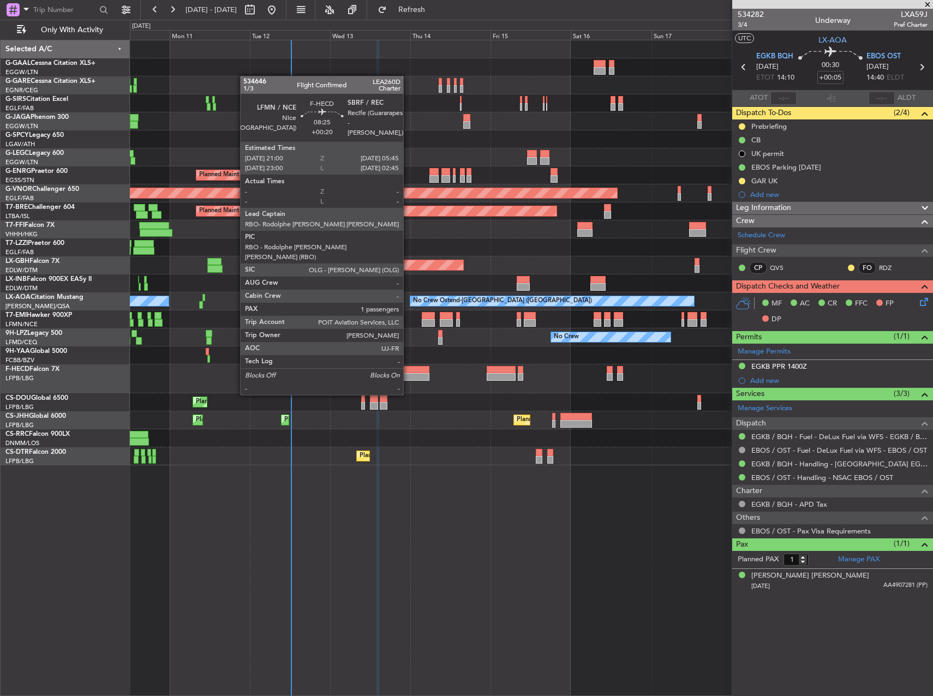
click at [408, 374] on div at bounding box center [414, 377] width 29 height 8
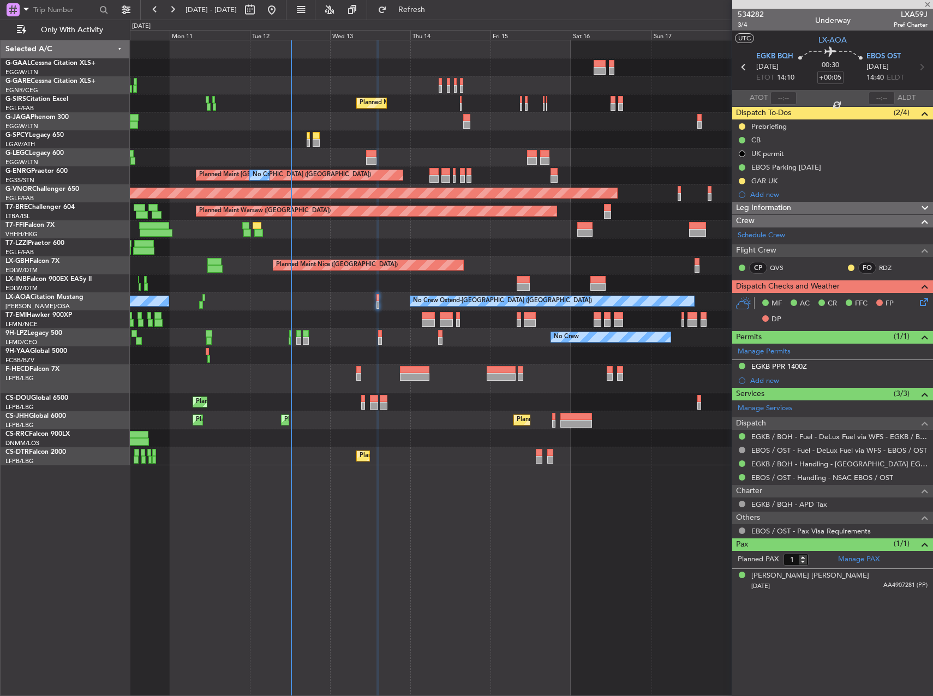
type input "+00:20"
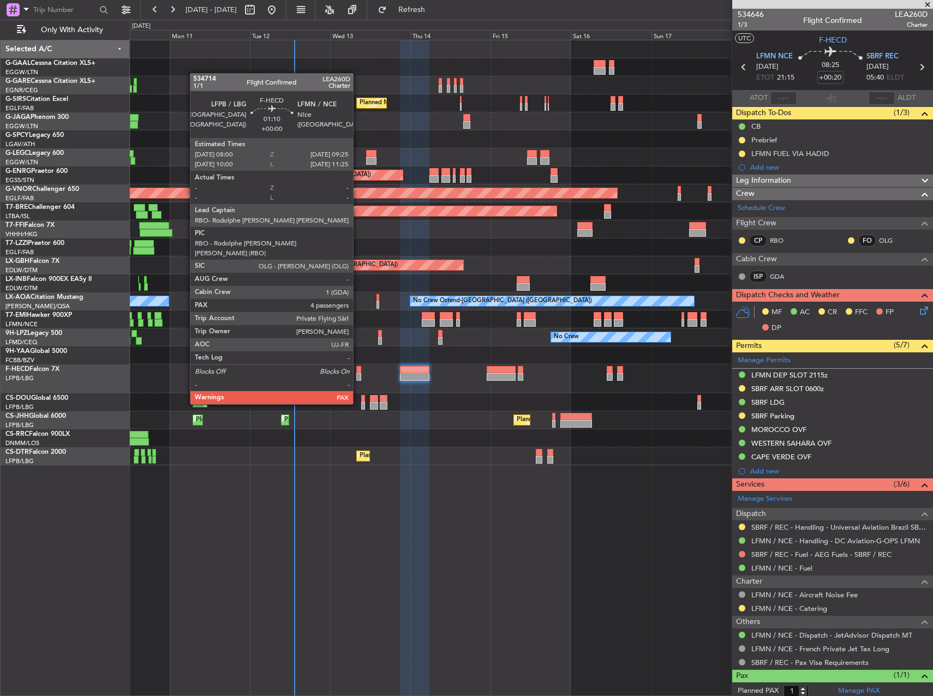
click at [358, 374] on div at bounding box center [358, 377] width 5 height 8
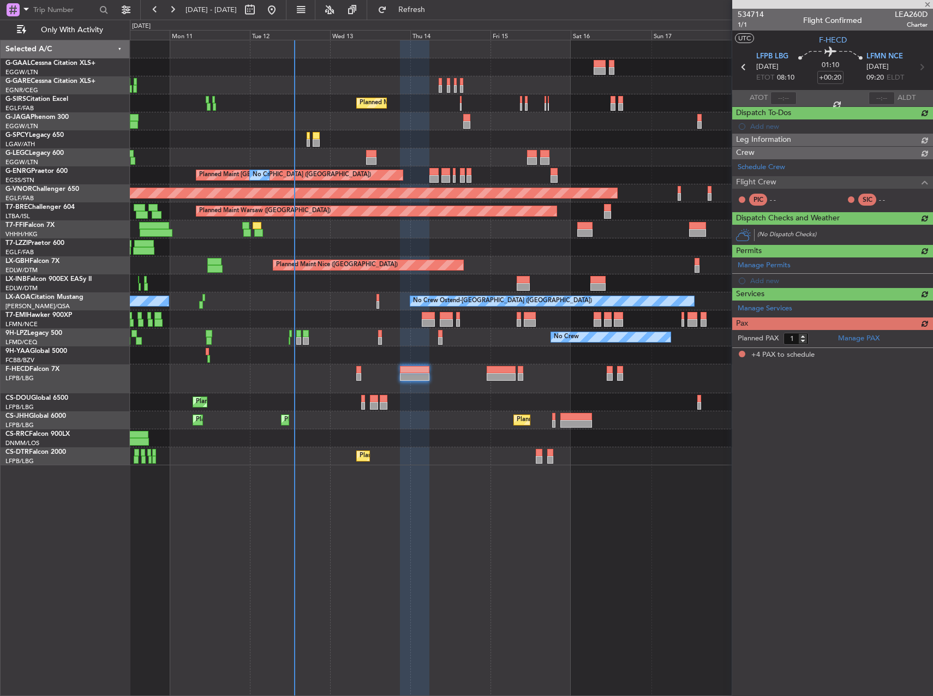
type input "4"
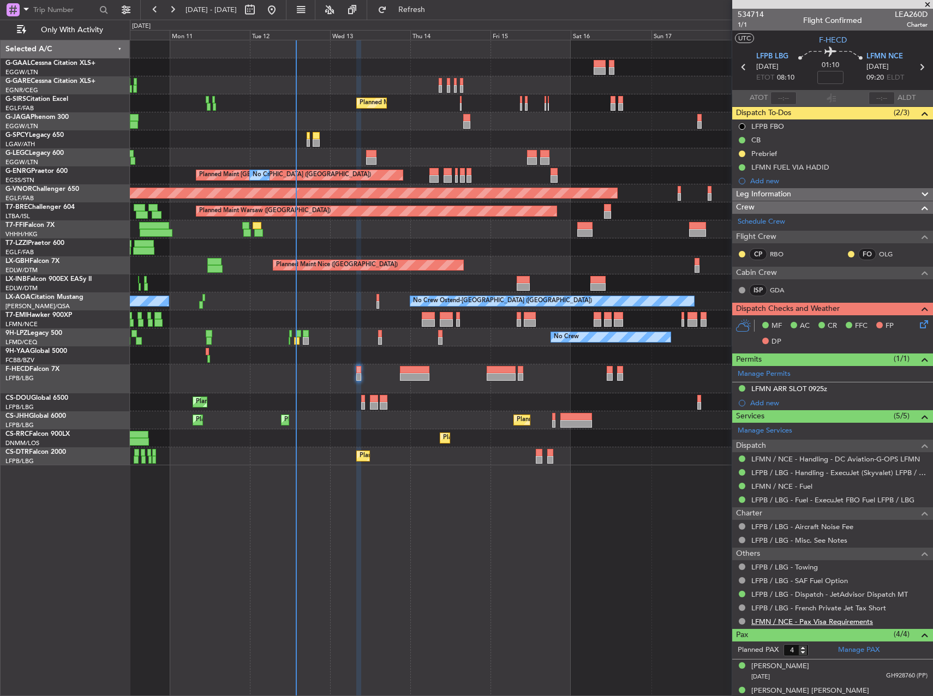
scroll to position [61, 0]
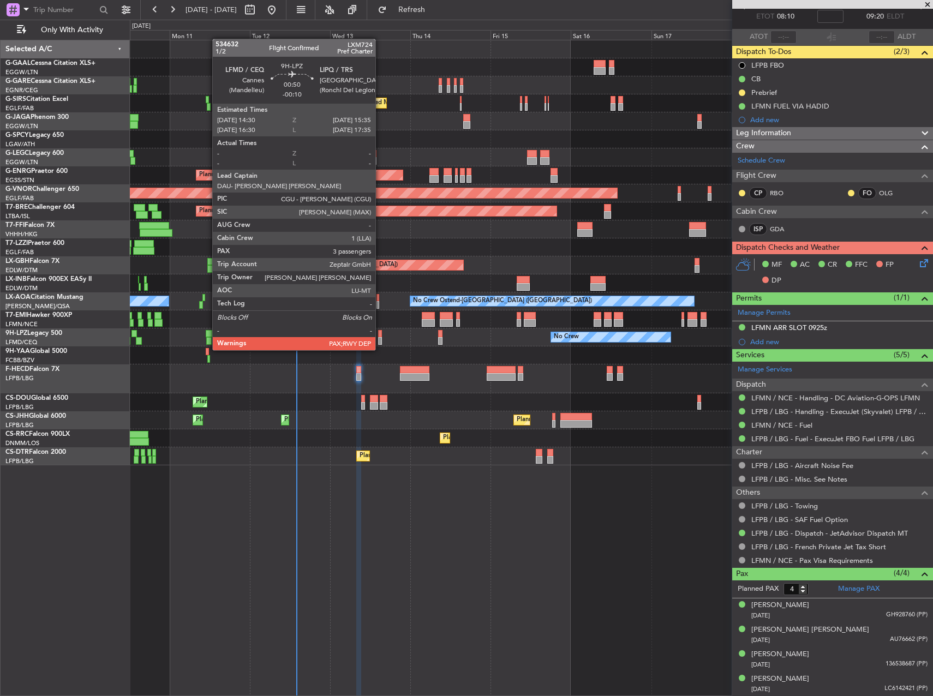
click at [380, 339] on div at bounding box center [380, 341] width 4 height 8
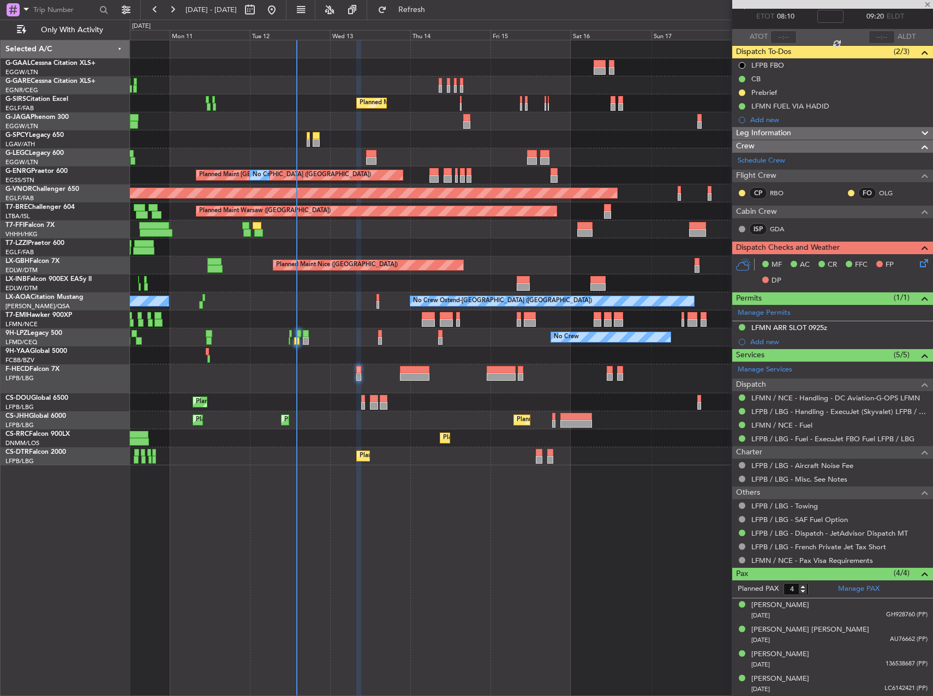
type input "-00:10"
type input "3"
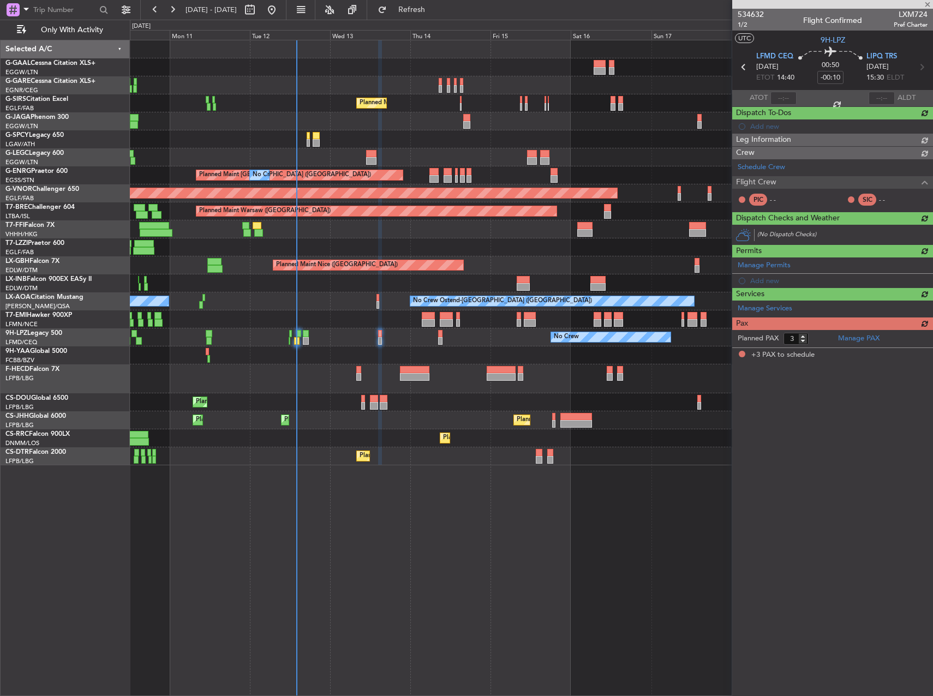
scroll to position [0, 0]
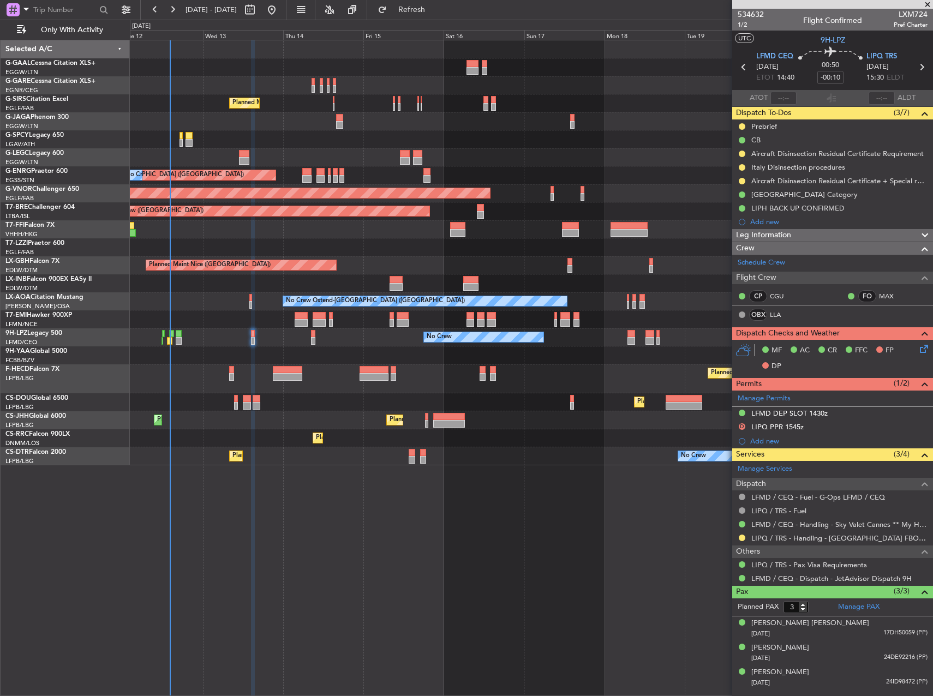
click at [257, 460] on div "Planned Maint [GEOGRAPHIC_DATA] ([GEOGRAPHIC_DATA]) A/C Unavailable [GEOGRAPHIC…" at bounding box center [531, 368] width 803 height 656
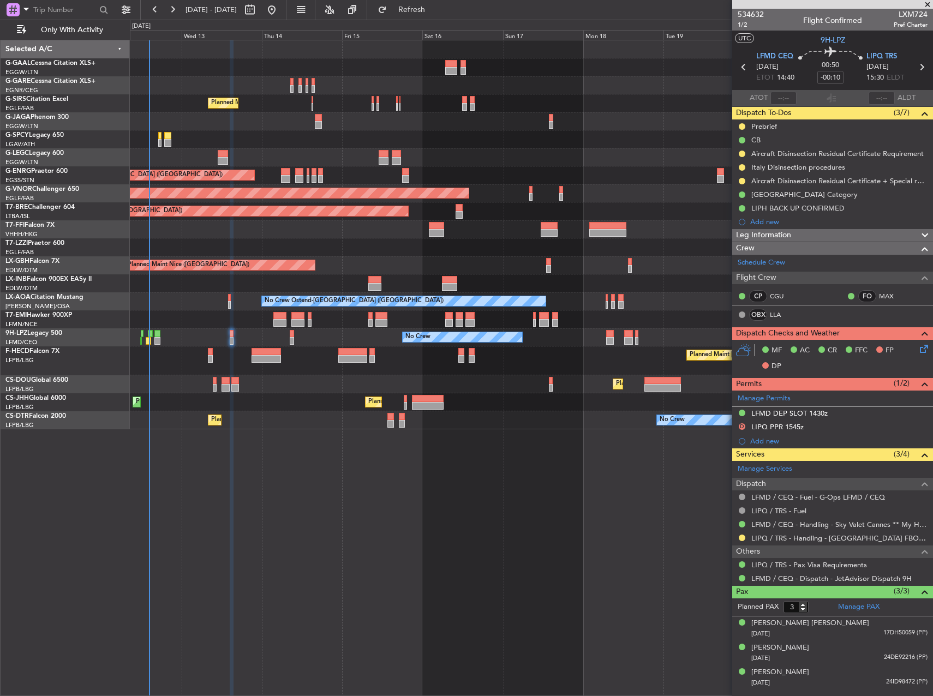
click at [524, 471] on div "Planned Maint [GEOGRAPHIC_DATA] ([GEOGRAPHIC_DATA]) A/C Unavailable [GEOGRAPHIC…" at bounding box center [531, 368] width 803 height 656
click at [440, 169] on div "Planned Maint [GEOGRAPHIC_DATA] ([GEOGRAPHIC_DATA]) No Crew" at bounding box center [531, 175] width 802 height 18
click at [584, 406] on div "Planned Maint [GEOGRAPHIC_DATA] ([GEOGRAPHIC_DATA]) Planned Maint [GEOGRAPHIC_D…" at bounding box center [531, 402] width 802 height 18
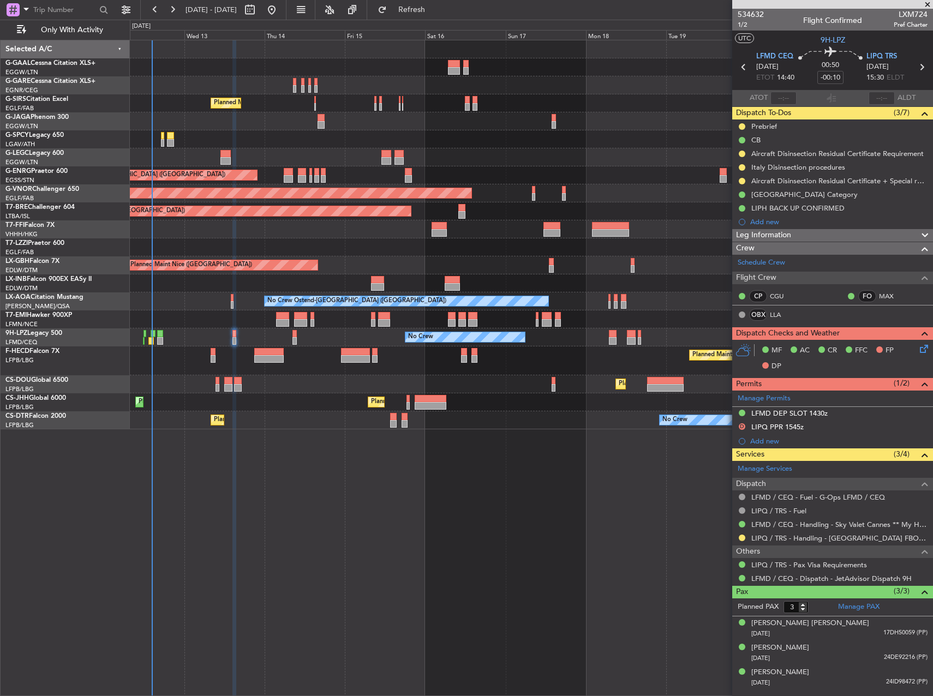
click at [257, 151] on div "A/C Unavailable [GEOGRAPHIC_DATA] ([GEOGRAPHIC_DATA])" at bounding box center [531, 157] width 802 height 18
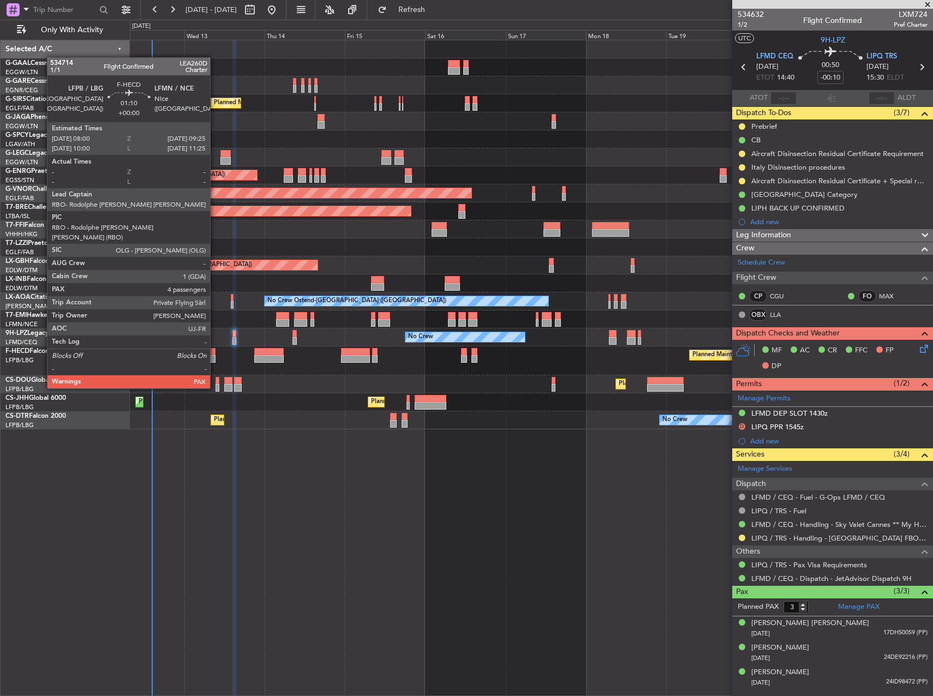
click at [215, 358] on div at bounding box center [213, 359] width 5 height 8
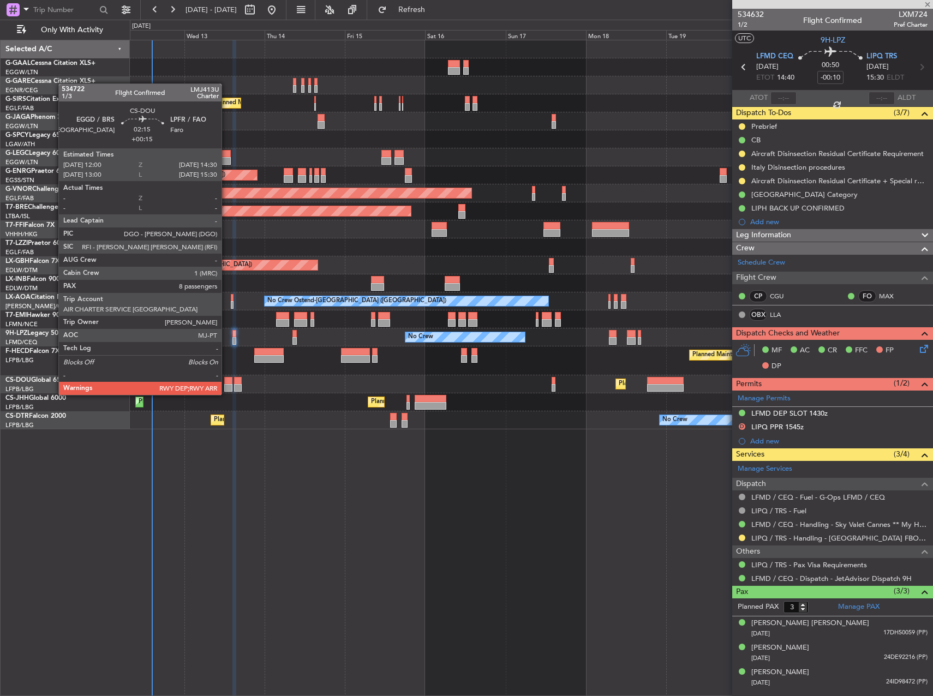
type input "4"
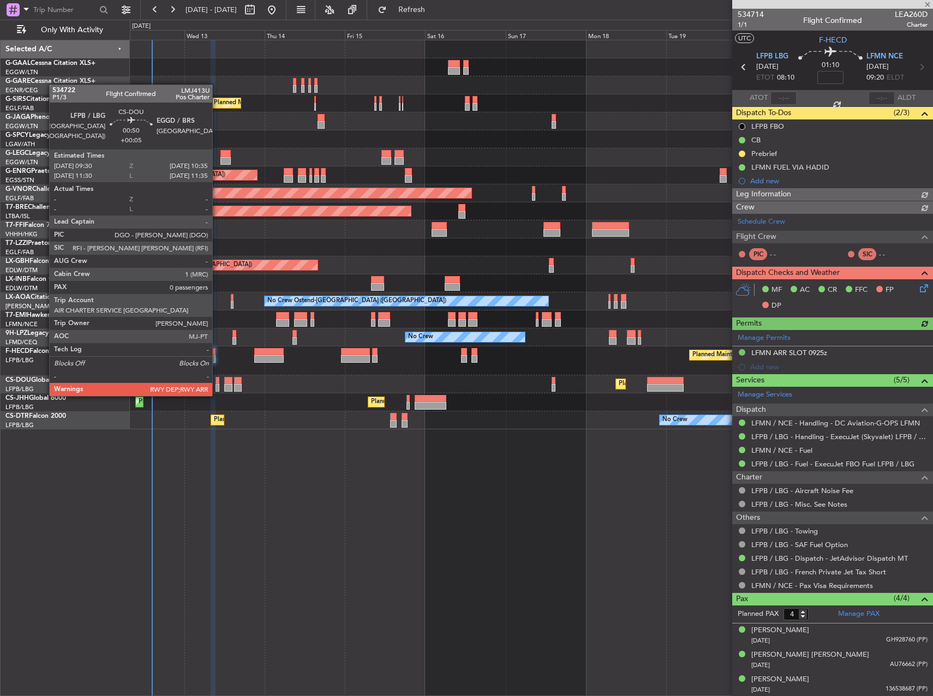
click at [217, 385] on div at bounding box center [217, 388] width 4 height 8
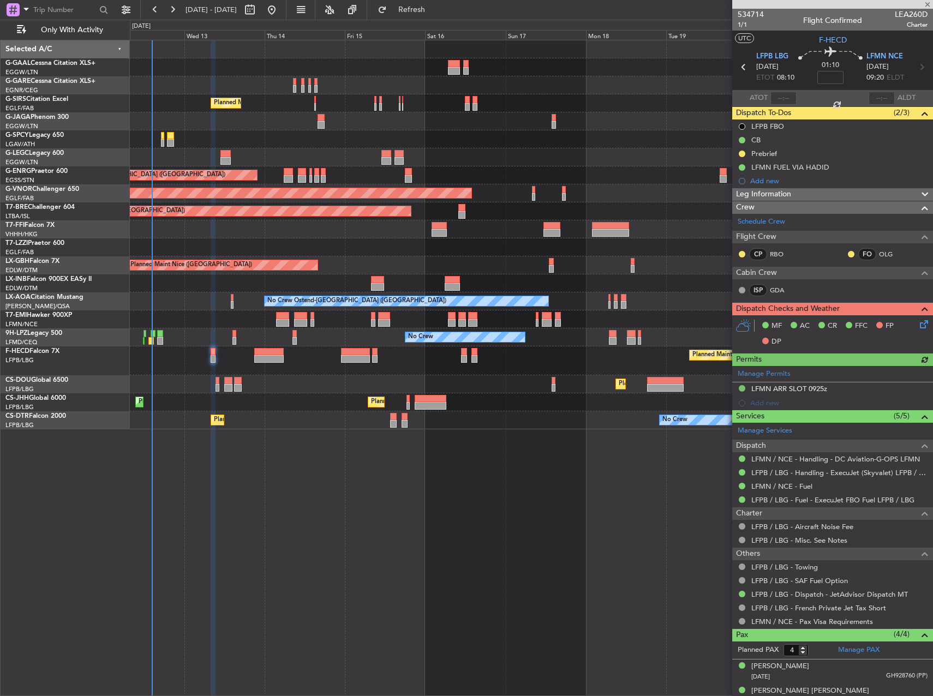
type input "+00:05"
type input "0"
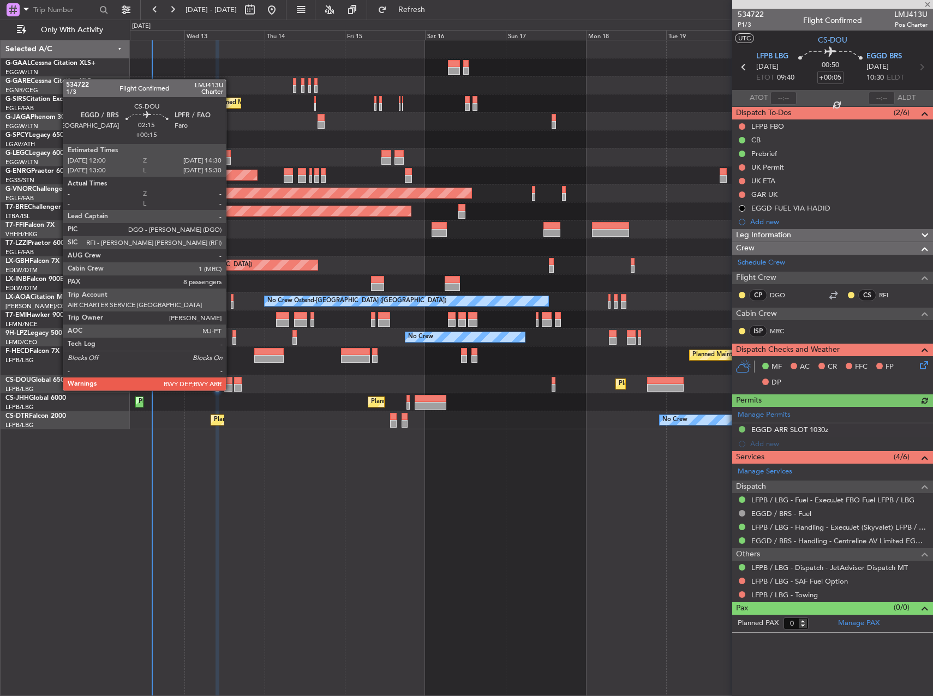
click at [228, 382] on div at bounding box center [228, 381] width 9 height 8
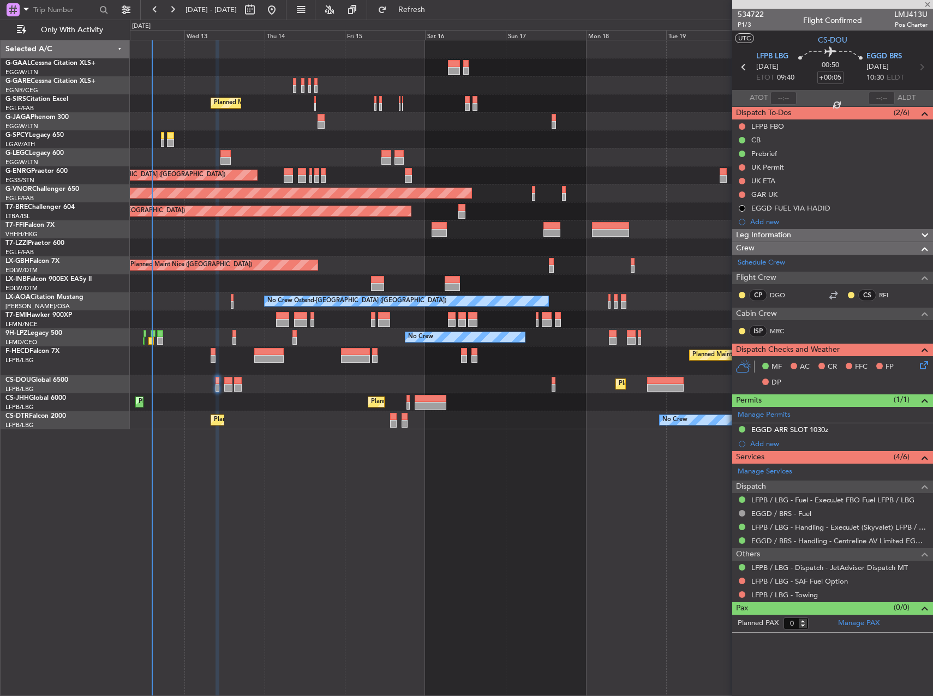
type input "+00:15"
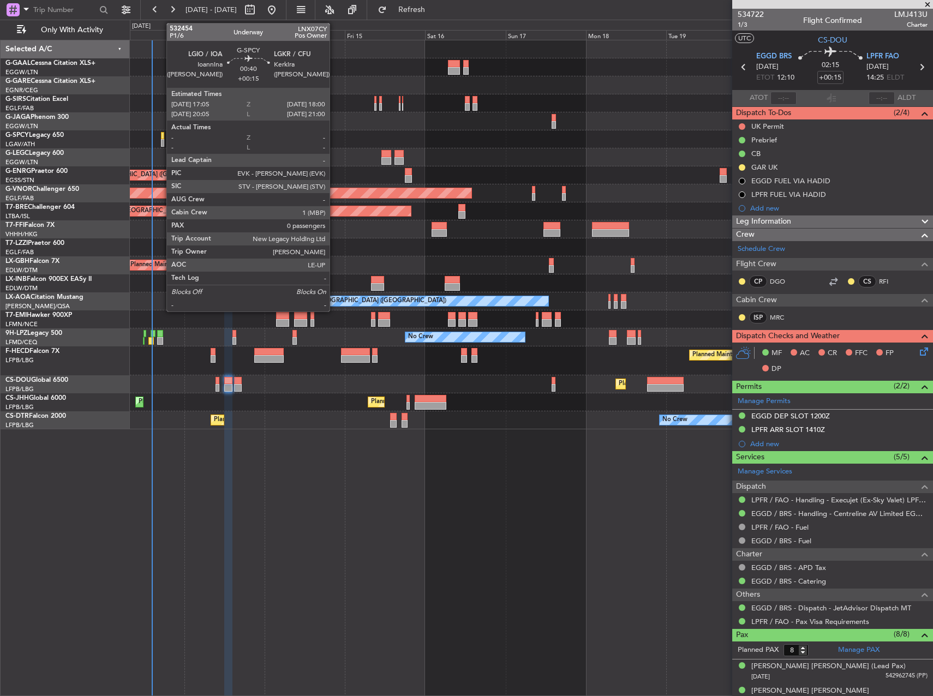
click at [161, 142] on div at bounding box center [162, 143] width 3 height 8
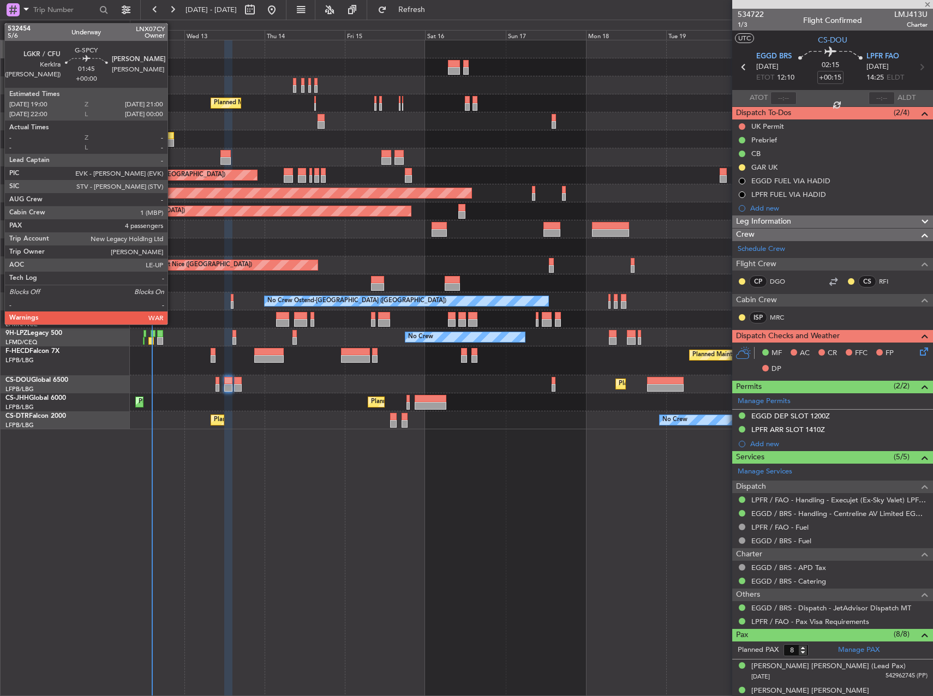
type input "0"
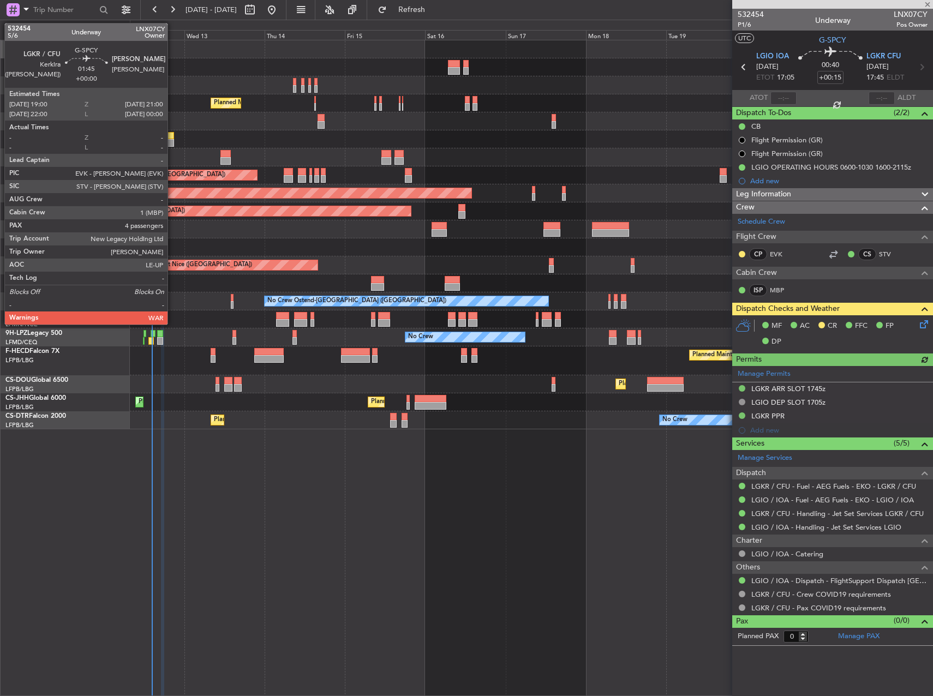
click at [172, 142] on div at bounding box center [170, 143] width 7 height 8
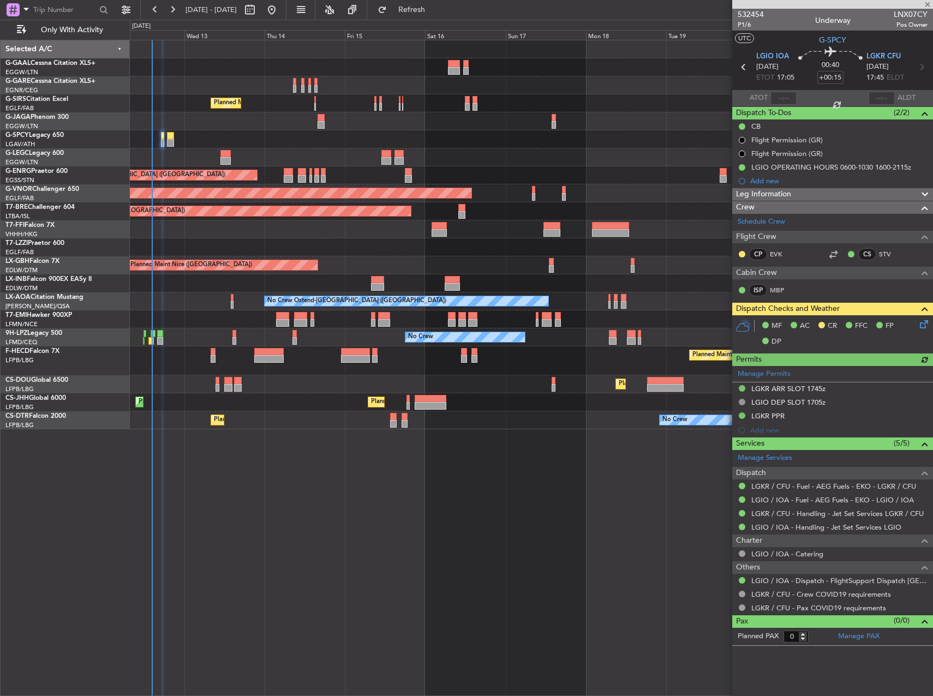
type input "4"
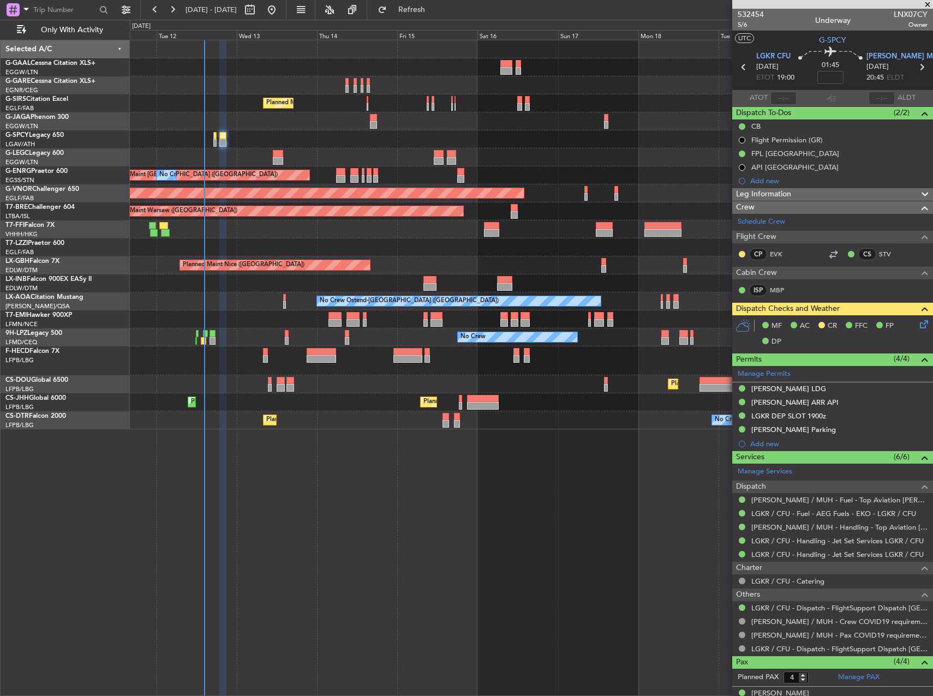
click at [318, 250] on div at bounding box center [531, 247] width 802 height 18
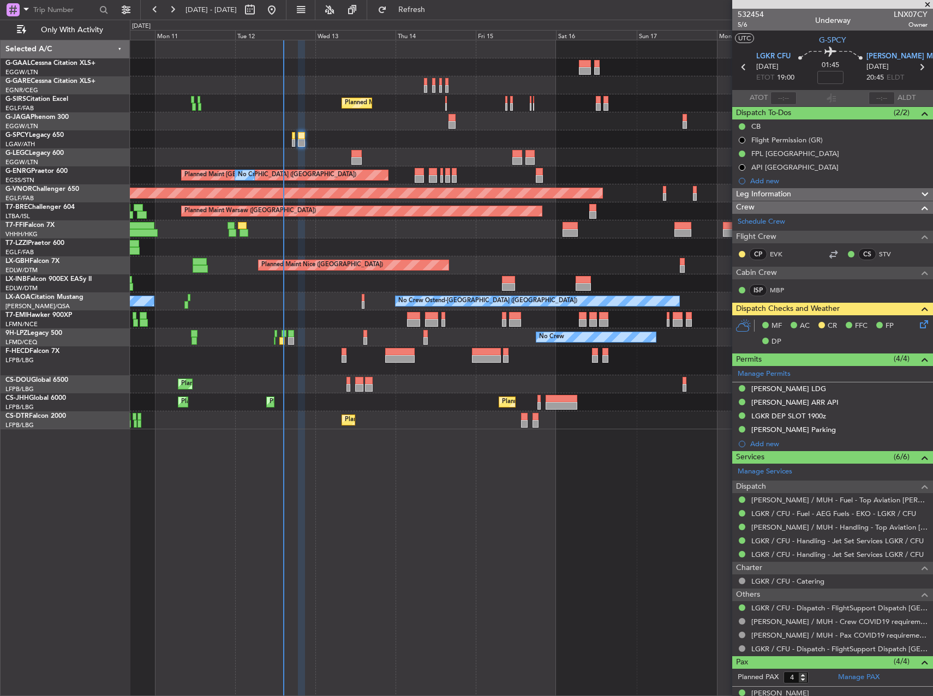
click at [382, 297] on div "No Crew Ostend-[GEOGRAPHIC_DATA] ([GEOGRAPHIC_DATA]) No Crew Ostend-[GEOGRAPHIC…" at bounding box center [531, 301] width 802 height 18
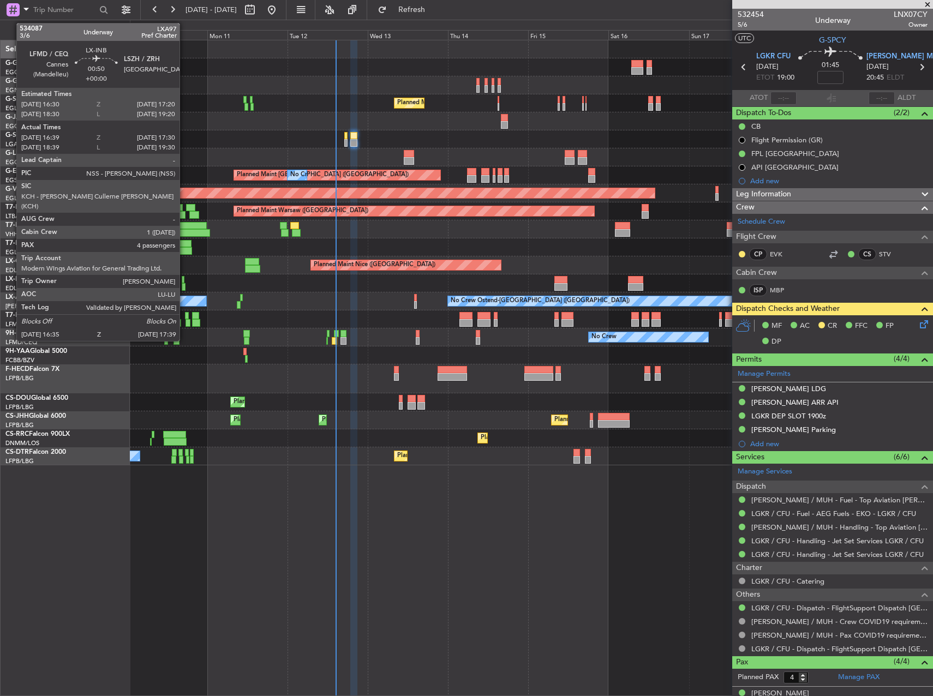
click at [184, 286] on div at bounding box center [184, 287] width 4 height 8
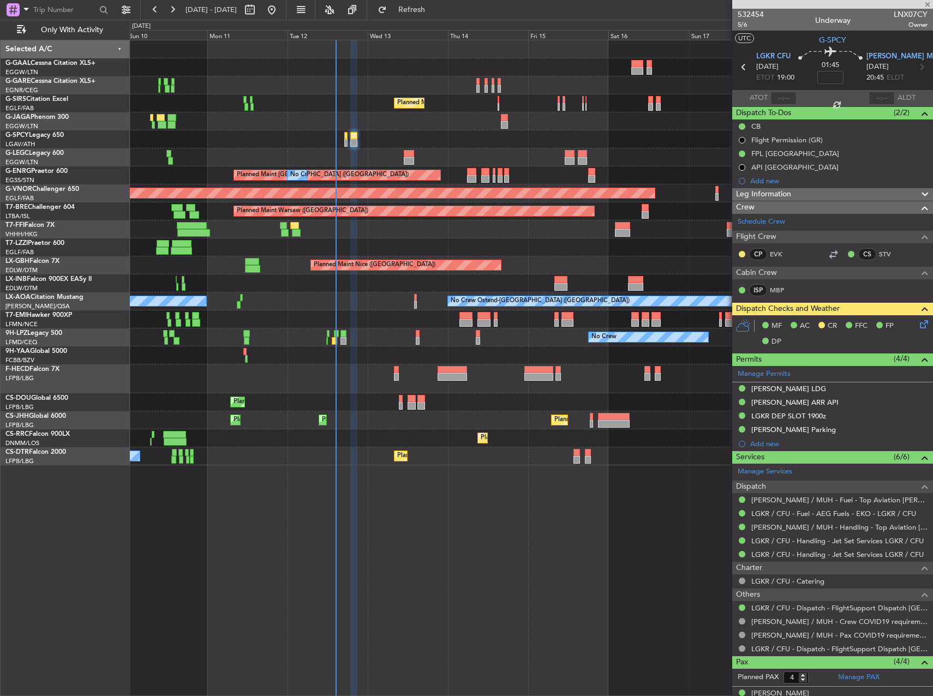
type input "16:39"
type input "17:30"
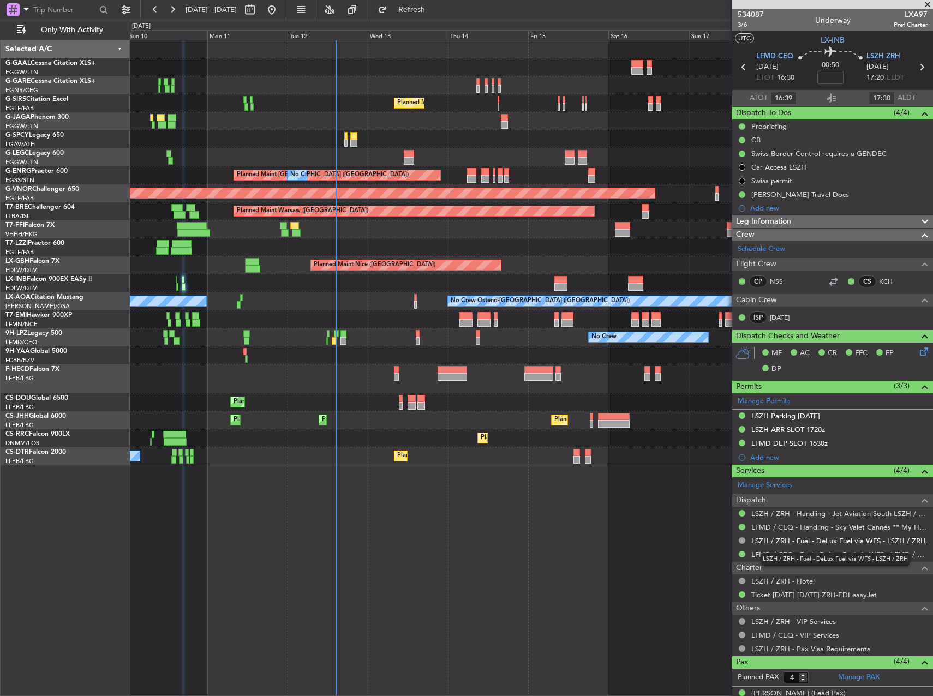
click at [844, 541] on link "LSZH / ZRH - Fuel - DeLux Fuel via WFS - LSZH / ZRH" at bounding box center [838, 540] width 175 height 9
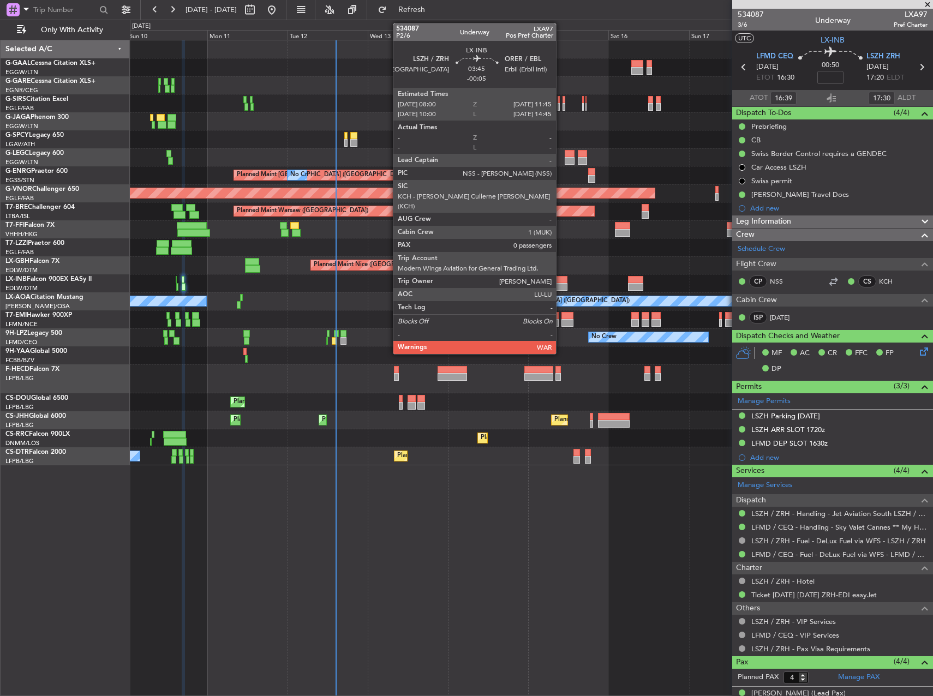
click at [561, 287] on div at bounding box center [560, 287] width 13 height 8
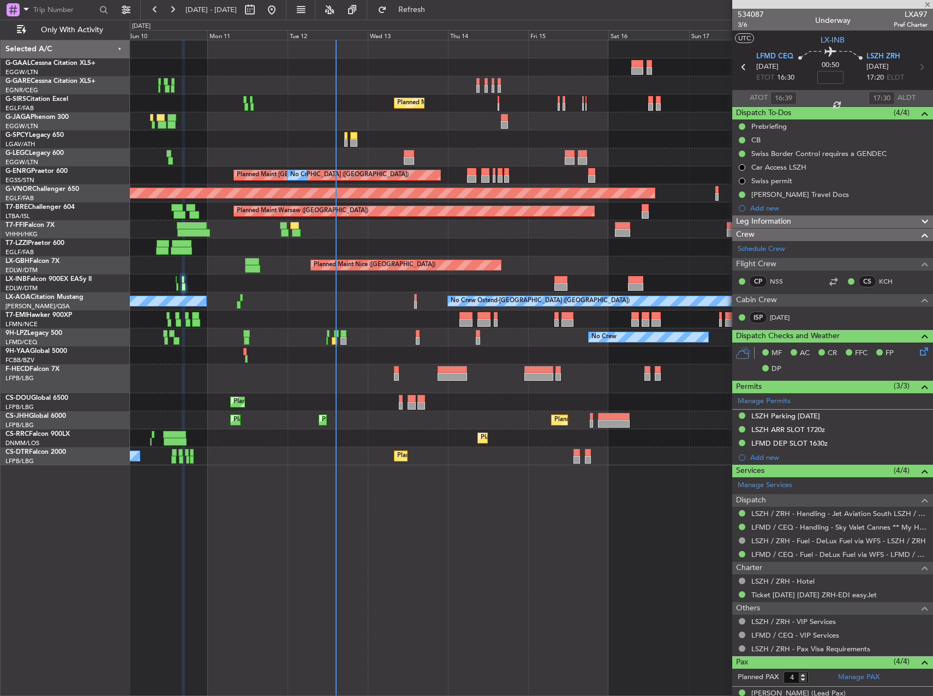
type input "-00:05"
type input "0"
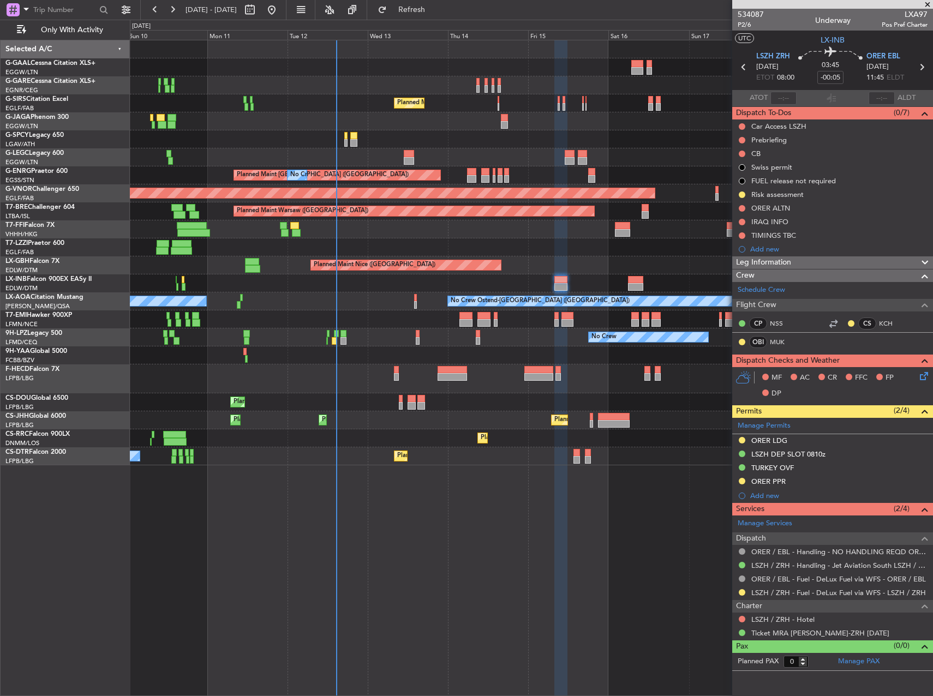
click at [392, 85] on div at bounding box center [531, 85] width 802 height 18
